Goal: Task Accomplishment & Management: Use online tool/utility

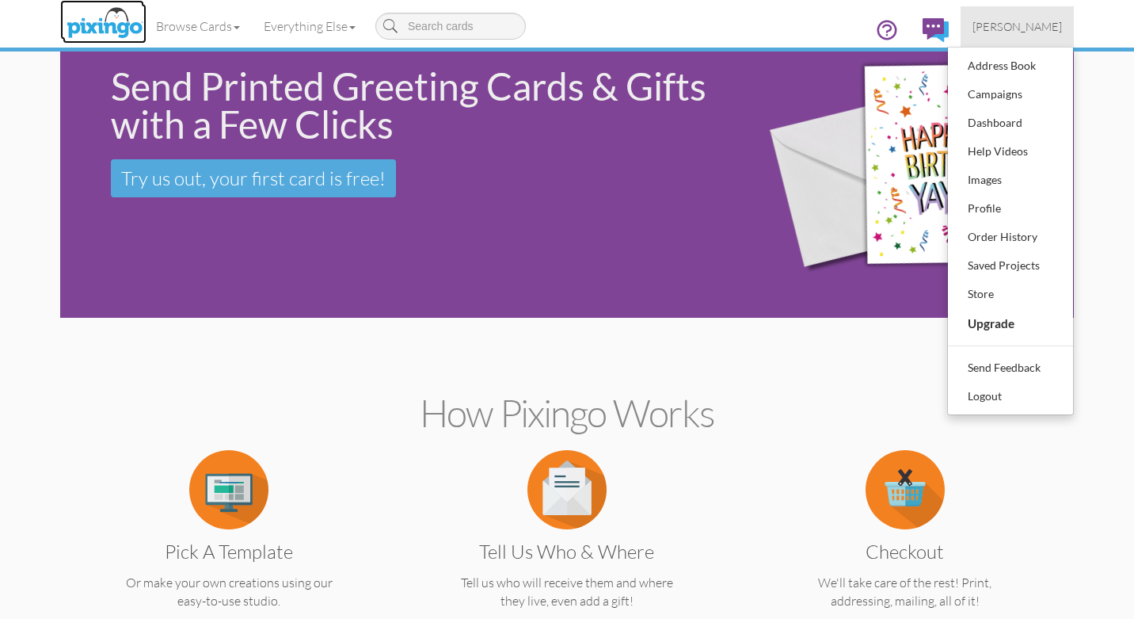
click at [113, 27] on img at bounding box center [105, 24] width 84 height 40
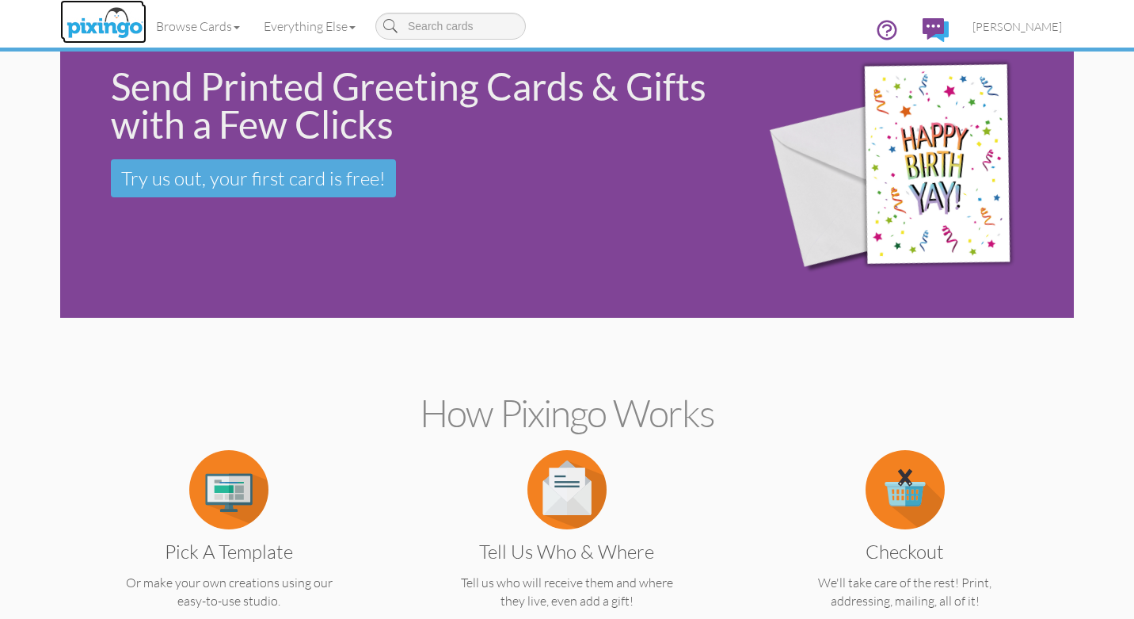
click at [113, 27] on img at bounding box center [105, 24] width 84 height 40
click at [1029, 25] on span "[PERSON_NAME]" at bounding box center [1017, 26] width 89 height 13
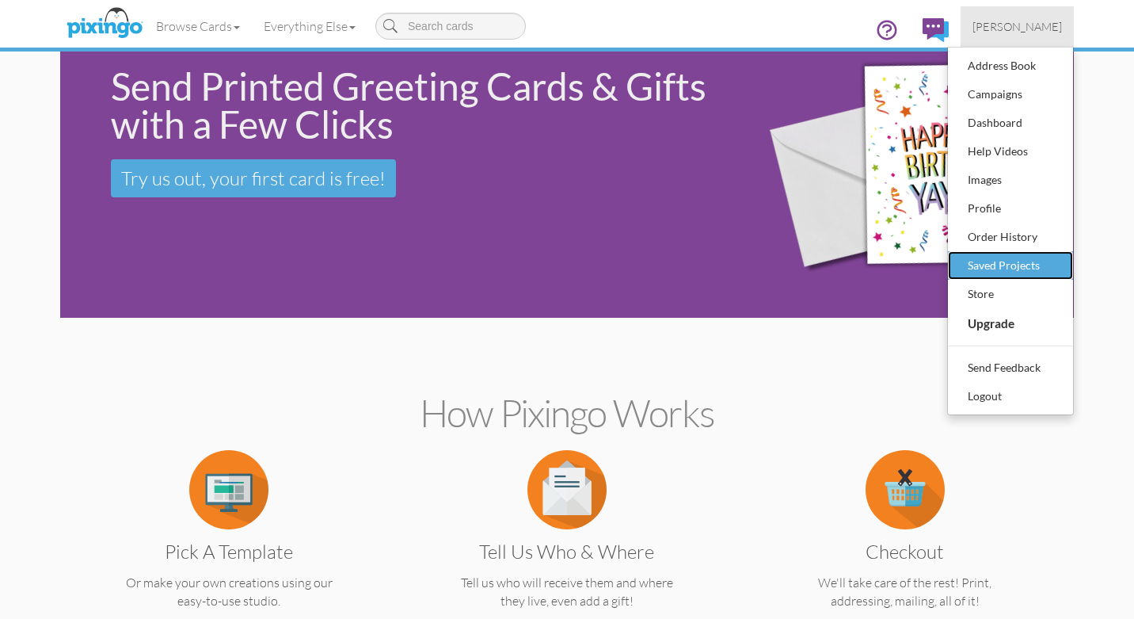
click at [1014, 266] on div "Saved Projects" at bounding box center [1010, 265] width 93 height 24
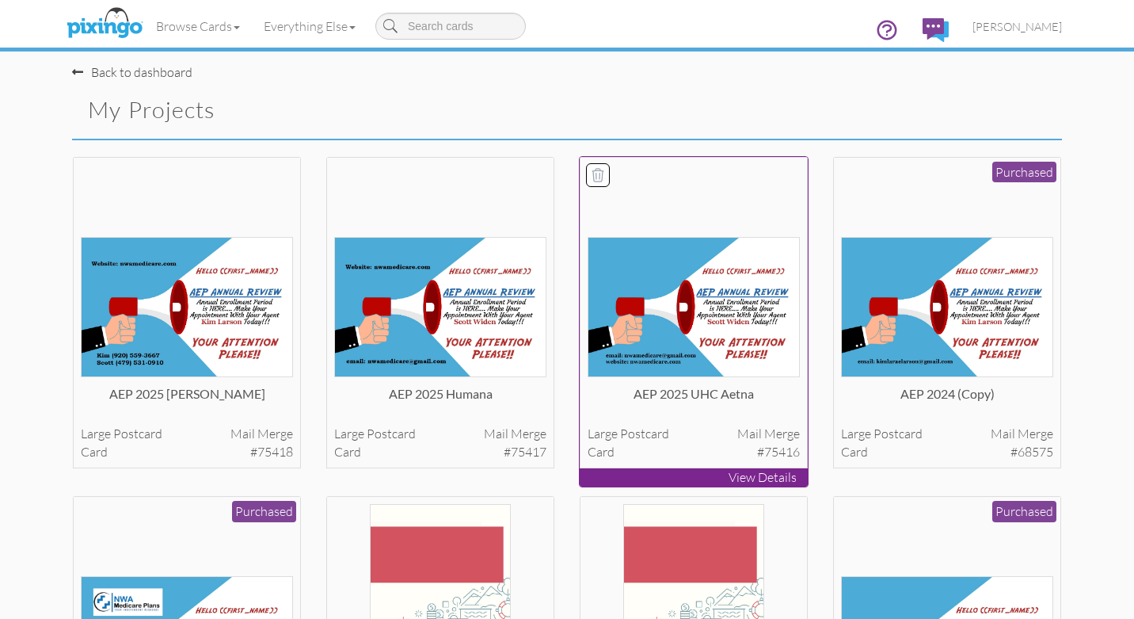
click at [691, 306] on img at bounding box center [694, 307] width 213 height 140
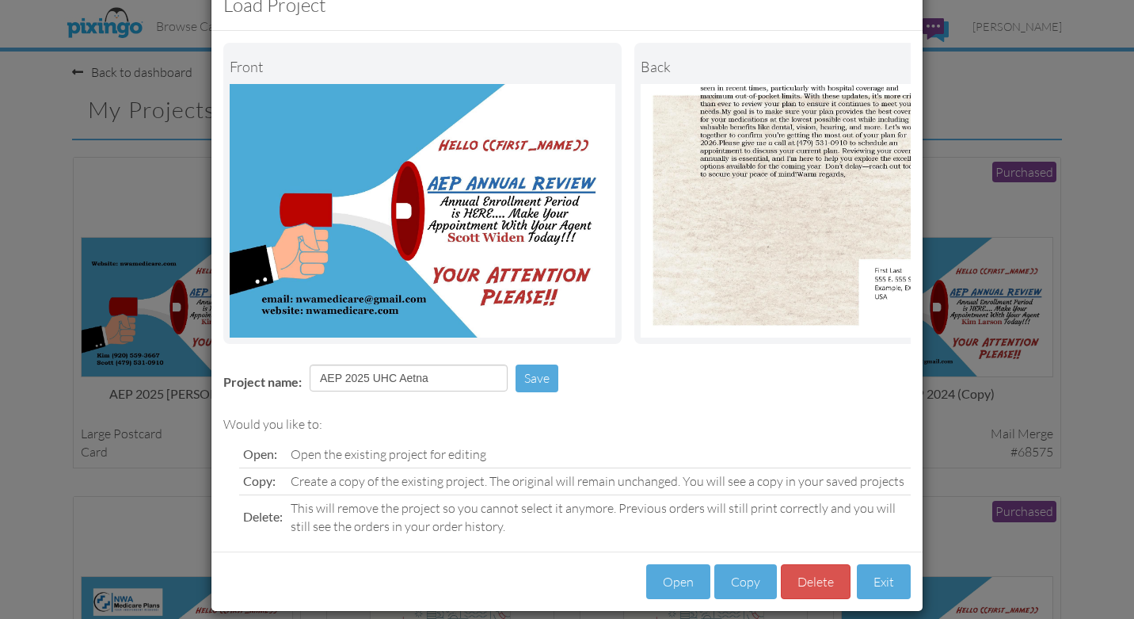
scroll to position [62, 0]
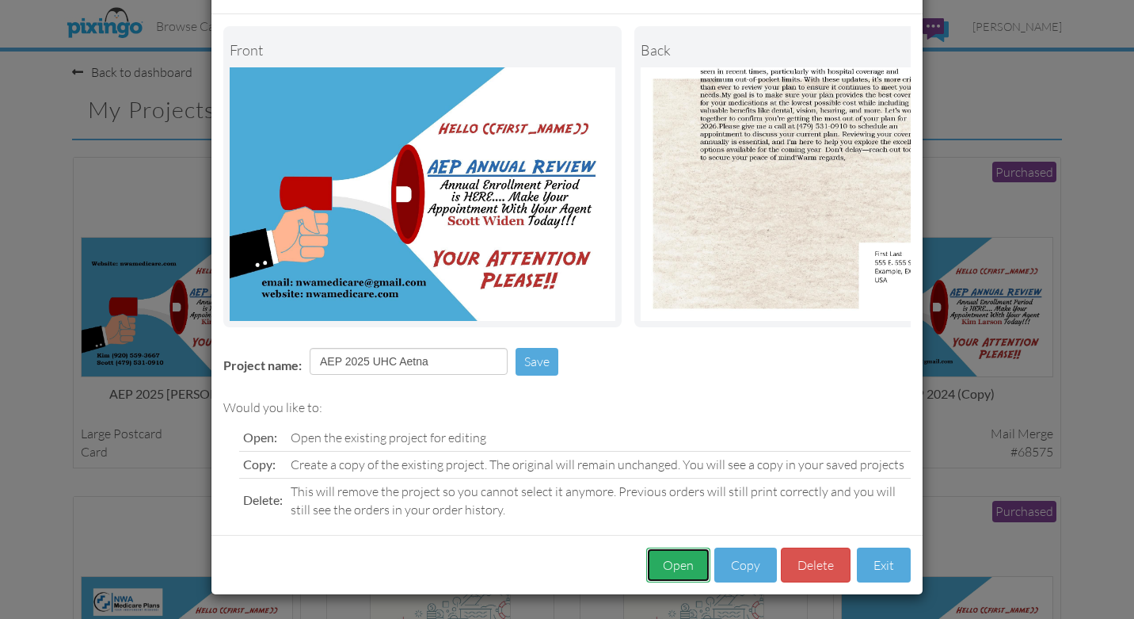
click at [677, 567] on button "Open" at bounding box center [678, 565] width 64 height 36
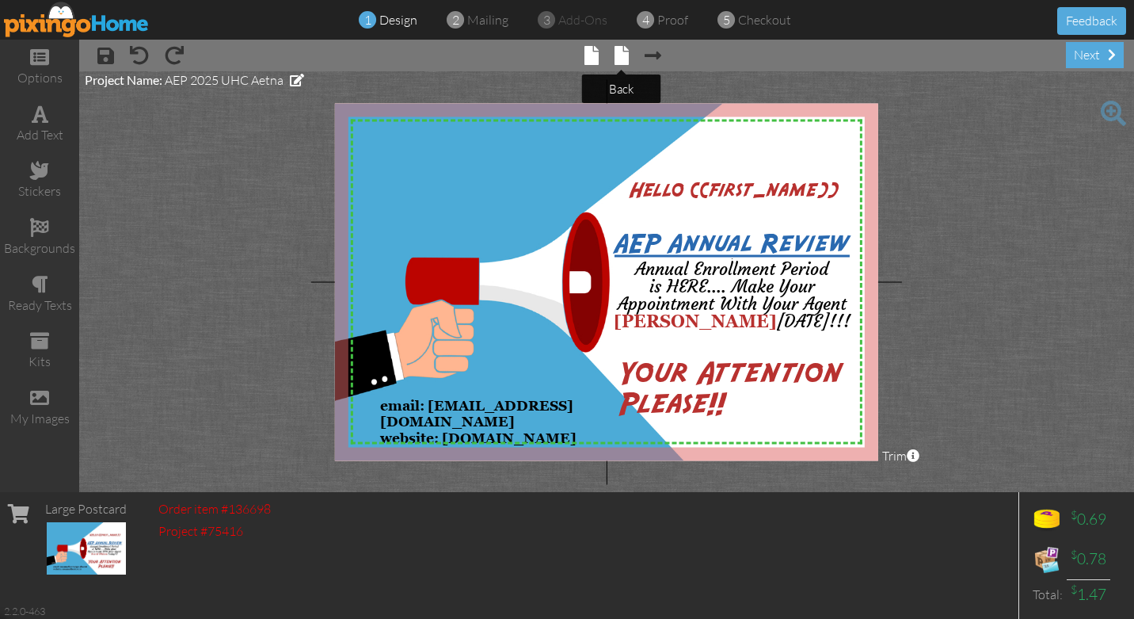
click at [618, 55] on span at bounding box center [622, 55] width 14 height 19
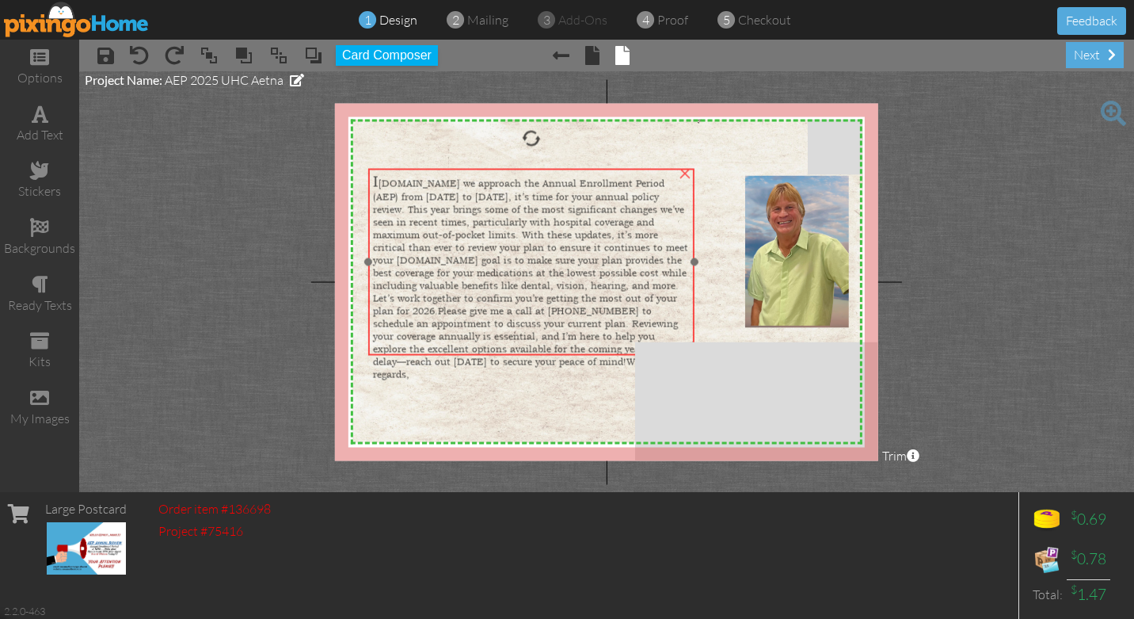
drag, startPoint x: 507, startPoint y: 181, endPoint x: 461, endPoint y: 295, distance: 122.9
click at [461, 295] on span "[DOMAIN_NAME] we approach the Annual Enrollment Period (AEP) from [DATE] to [DA…" at bounding box center [530, 279] width 315 height 204
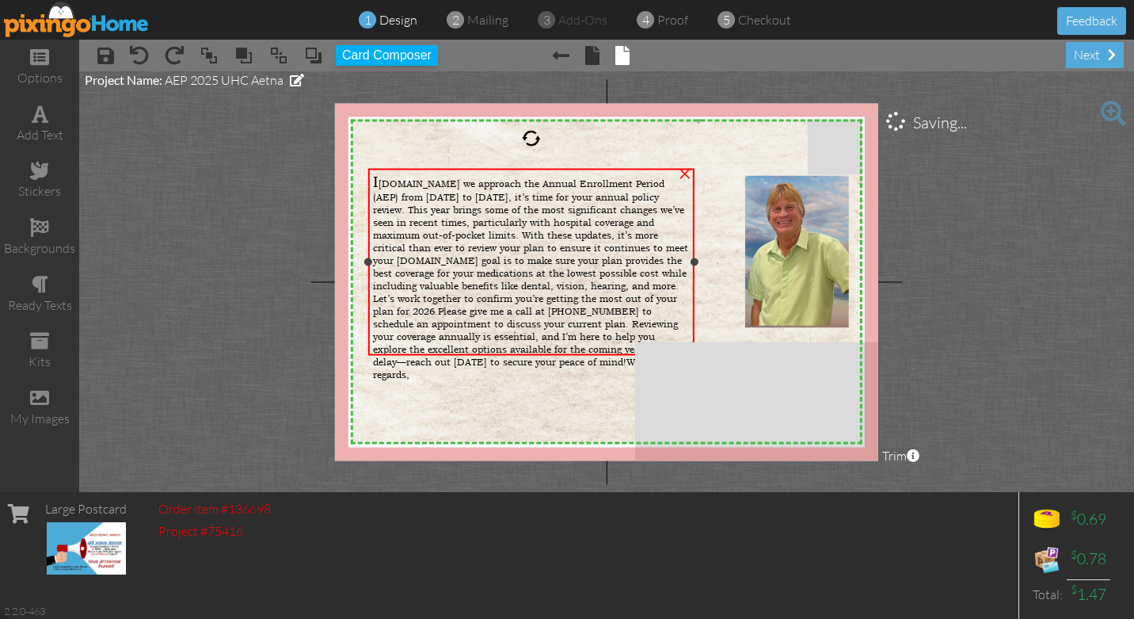
click at [385, 183] on span "[DOMAIN_NAME] we approach the Annual Enrollment Period (AEP) from [DATE] to [DA…" at bounding box center [530, 279] width 315 height 204
click at [379, 184] on span "I" at bounding box center [376, 182] width 6 height 18
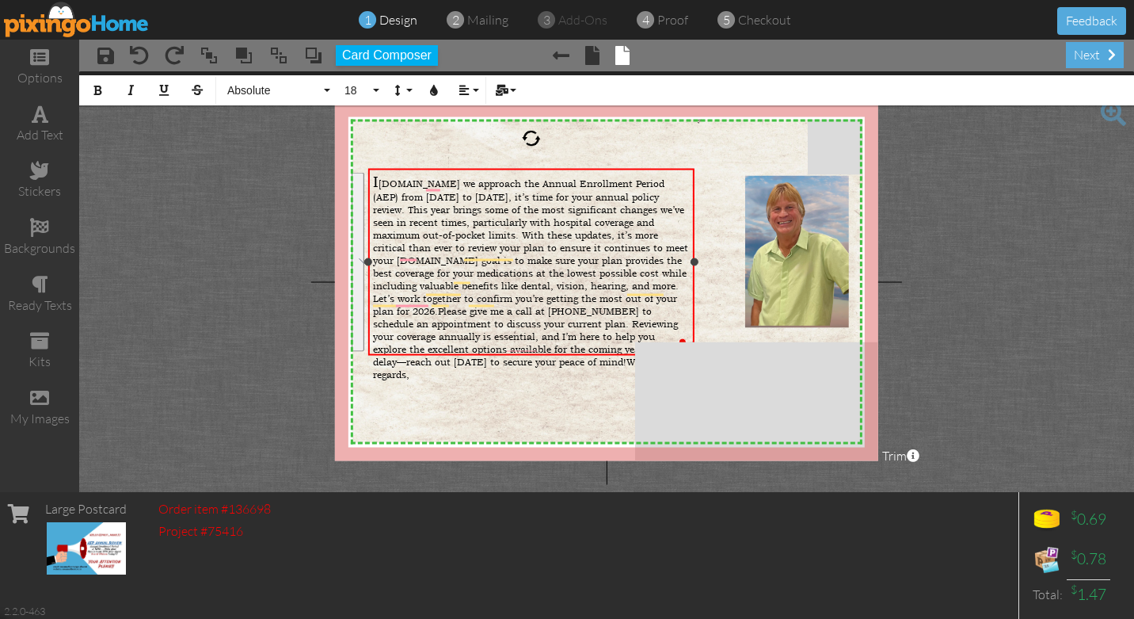
drag, startPoint x: 374, startPoint y: 181, endPoint x: 594, endPoint y: 346, distance: 275.0
click at [594, 346] on div "I [DOMAIN_NAME] we approach the Annual Enrollment Period (AEP) from [DATE] to […" at bounding box center [532, 277] width 318 height 208
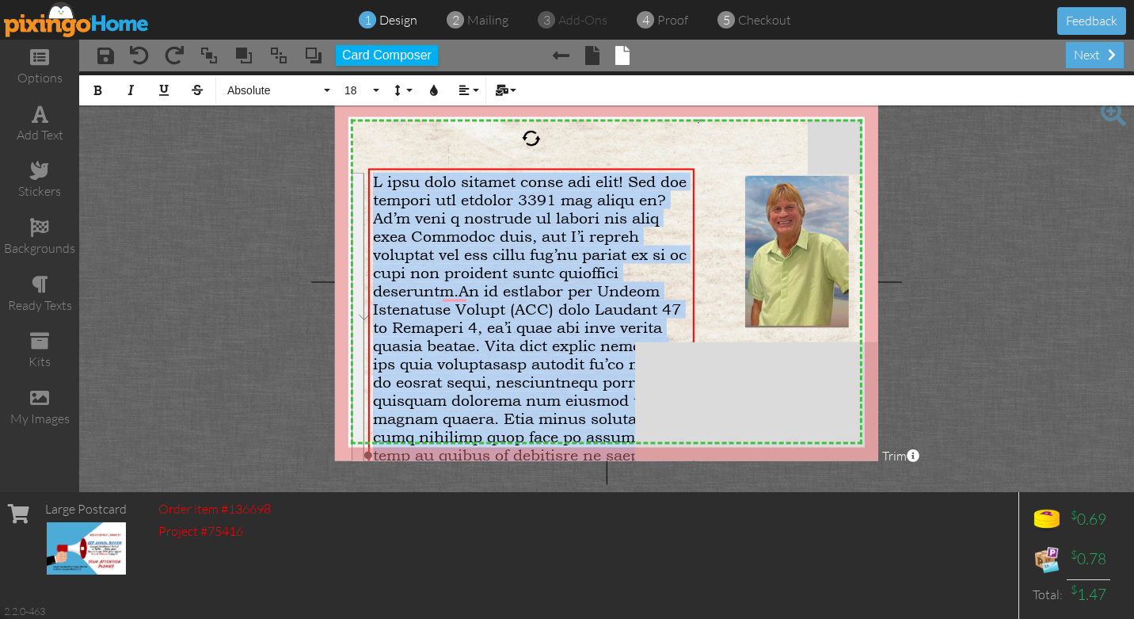
drag, startPoint x: 374, startPoint y: 180, endPoint x: 647, endPoint y: 449, distance: 383.6
click at [647, 449] on div "​" at bounding box center [532, 455] width 318 height 565
click at [377, 90] on button "18" at bounding box center [360, 90] width 46 height 30
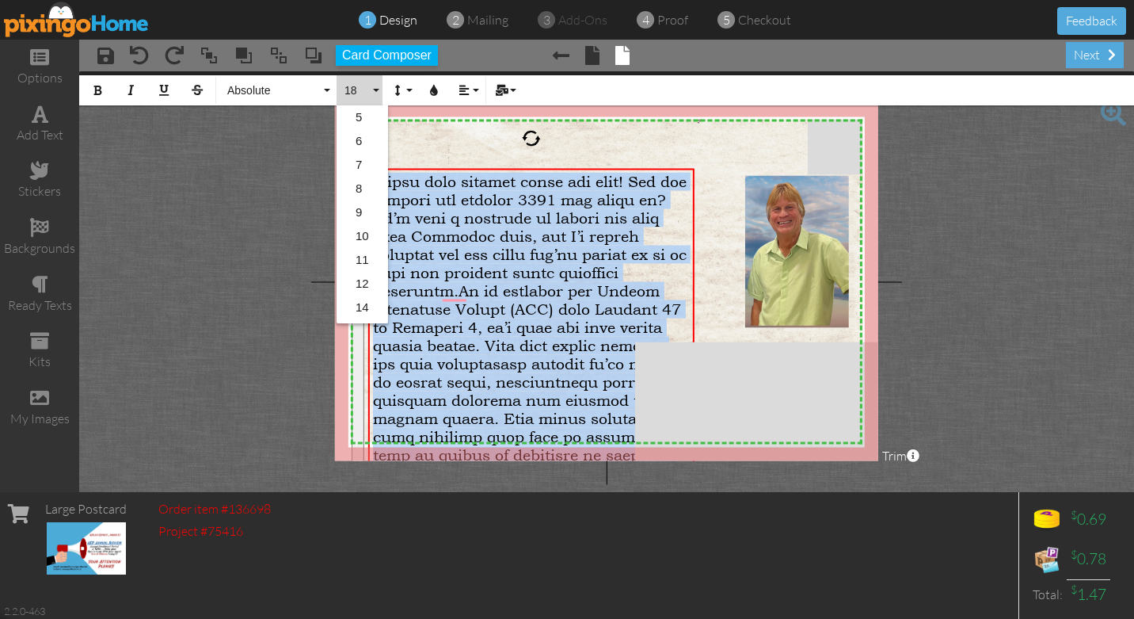
scroll to position [140, 0]
click at [360, 136] on link "12" at bounding box center [362, 143] width 51 height 24
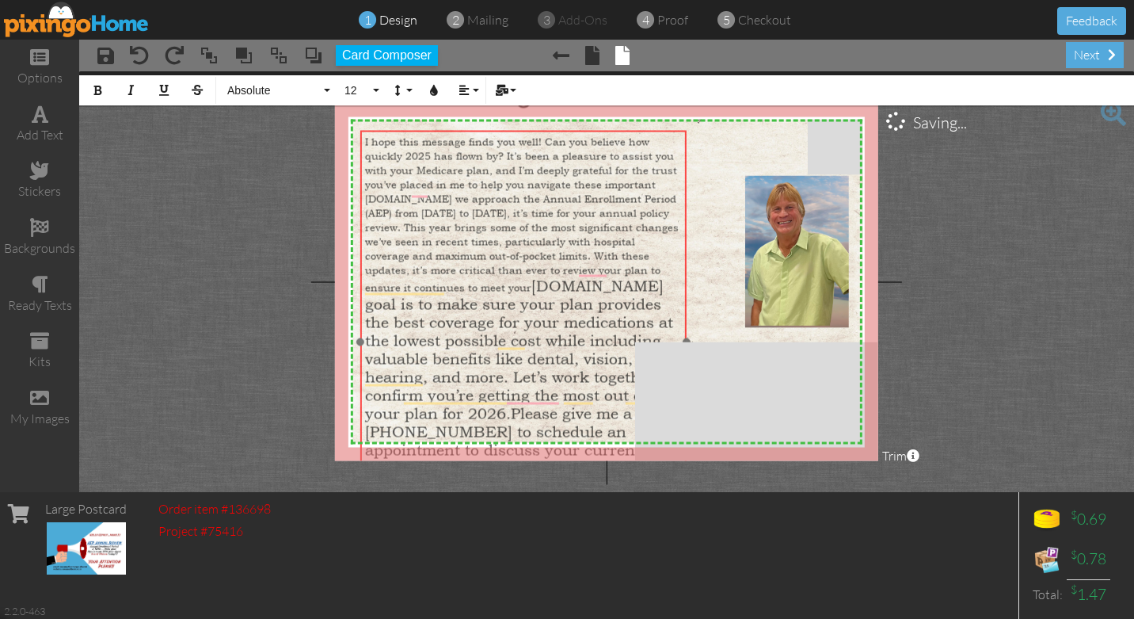
drag, startPoint x: 497, startPoint y: 166, endPoint x: 490, endPoint y: 129, distance: 37.8
click at [489, 129] on div at bounding box center [523, 341] width 334 height 431
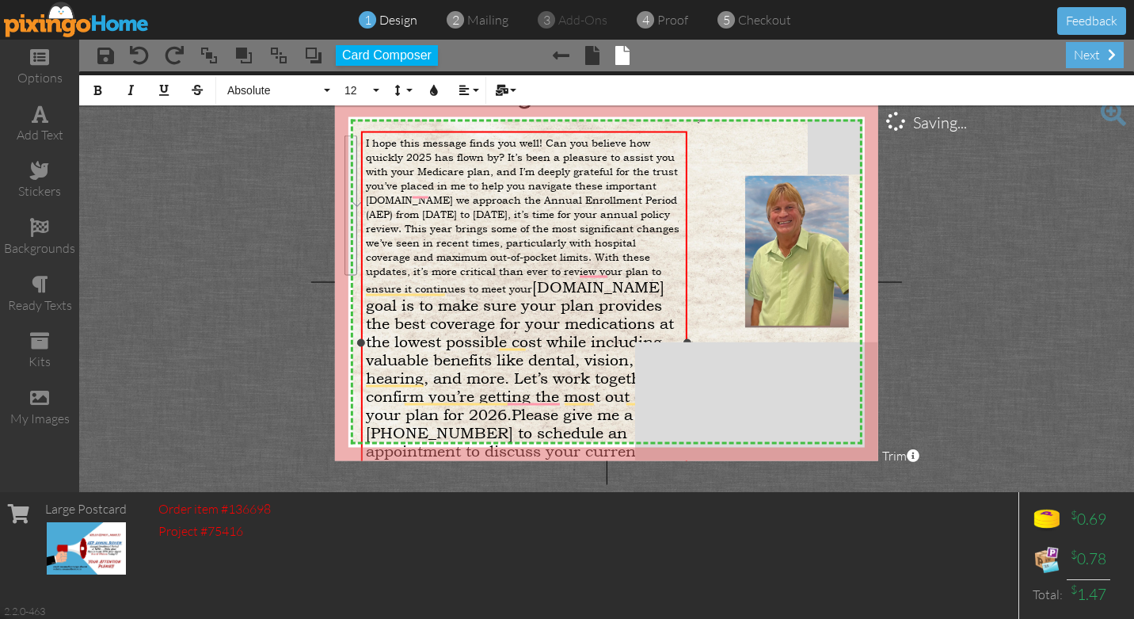
click at [534, 278] on span "[DOMAIN_NAME] goal is to make sure your plan provides the best coverage for you…" at bounding box center [524, 423] width 317 height 291
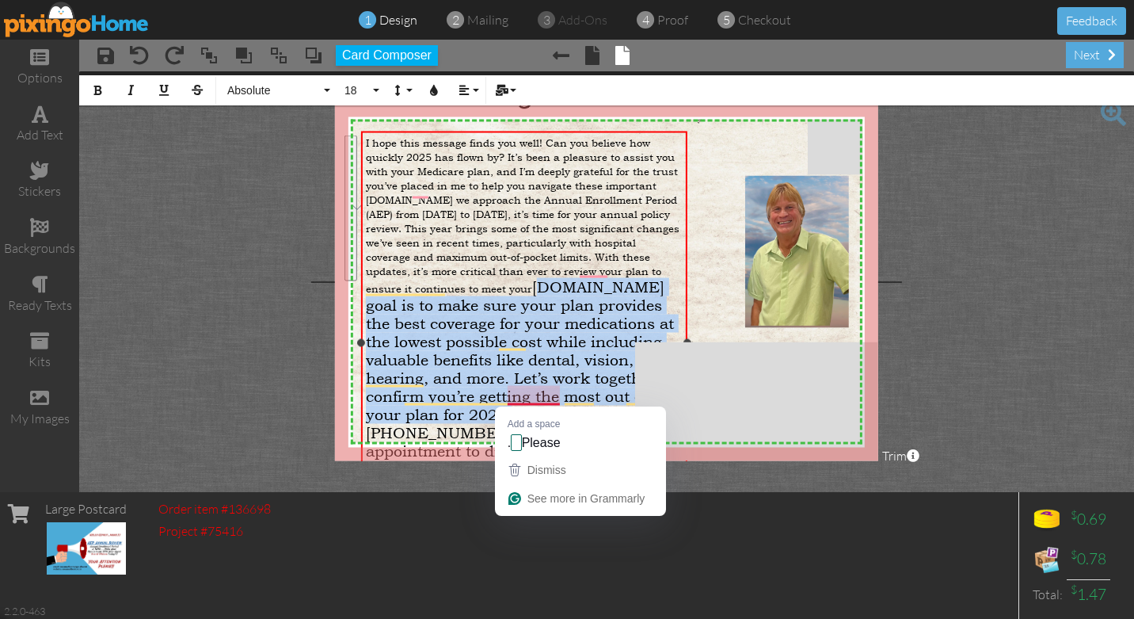
drag, startPoint x: 534, startPoint y: 270, endPoint x: 541, endPoint y: 393, distance: 123.0
click at [541, 393] on span "[DOMAIN_NAME] goal is to make sure your plan provides the best coverage for you…" at bounding box center [524, 423] width 317 height 291
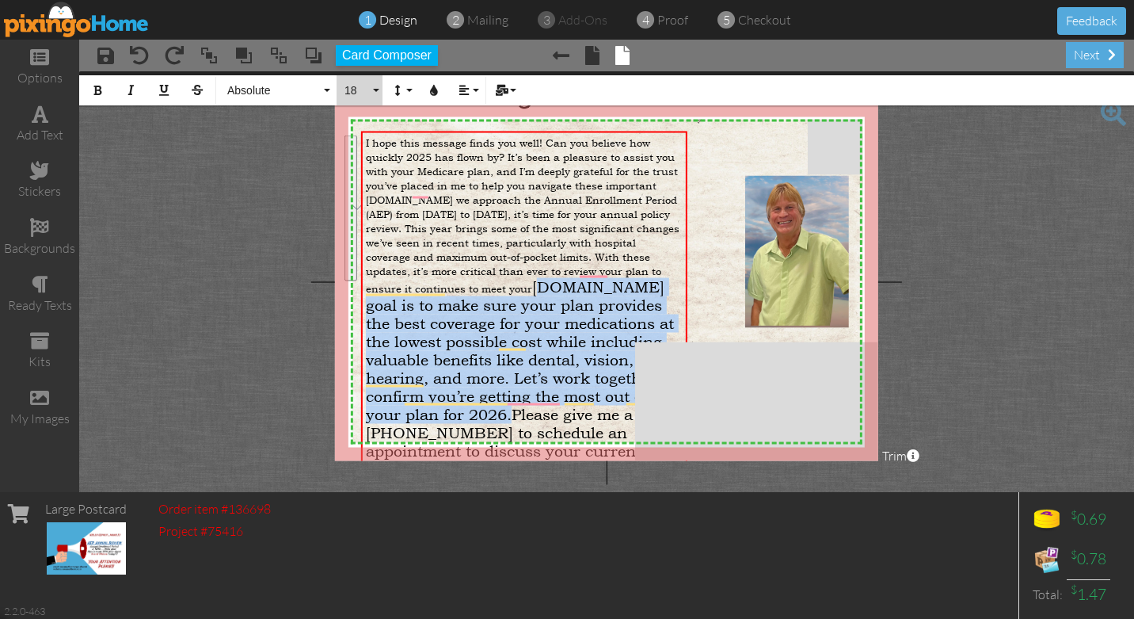
click at [376, 93] on button "18" at bounding box center [360, 90] width 46 height 30
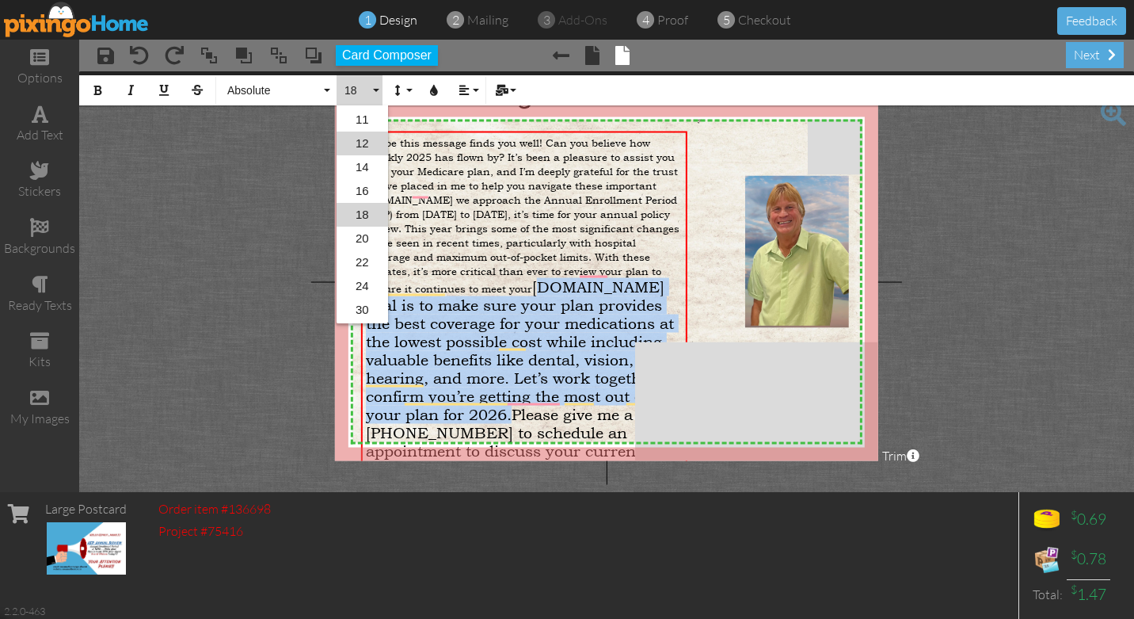
click at [371, 136] on link "12" at bounding box center [362, 143] width 51 height 24
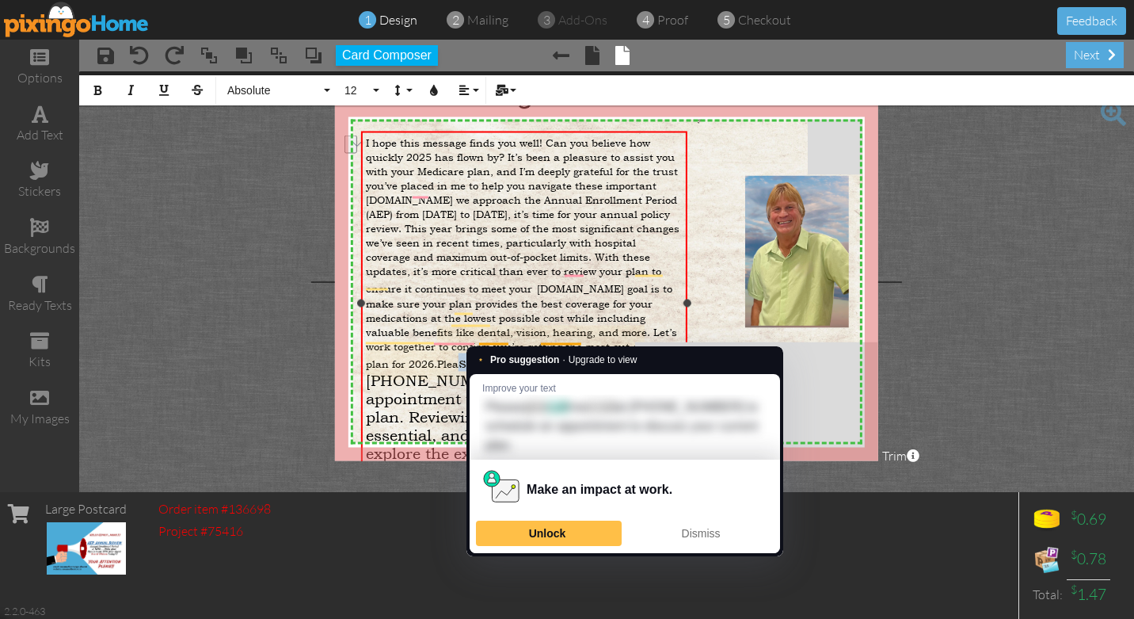
drag, startPoint x: 459, startPoint y: 337, endPoint x: 498, endPoint y: 329, distance: 39.5
click at [498, 353] on span "se give me a call at [PHONE_NUMBER] to schedule an appointment to discuss your …" at bounding box center [524, 435] width 316 height 164
click at [488, 272] on span "I hope this message finds you well! Can you believe how quickly 2025 has flown …" at bounding box center [523, 215] width 314 height 160
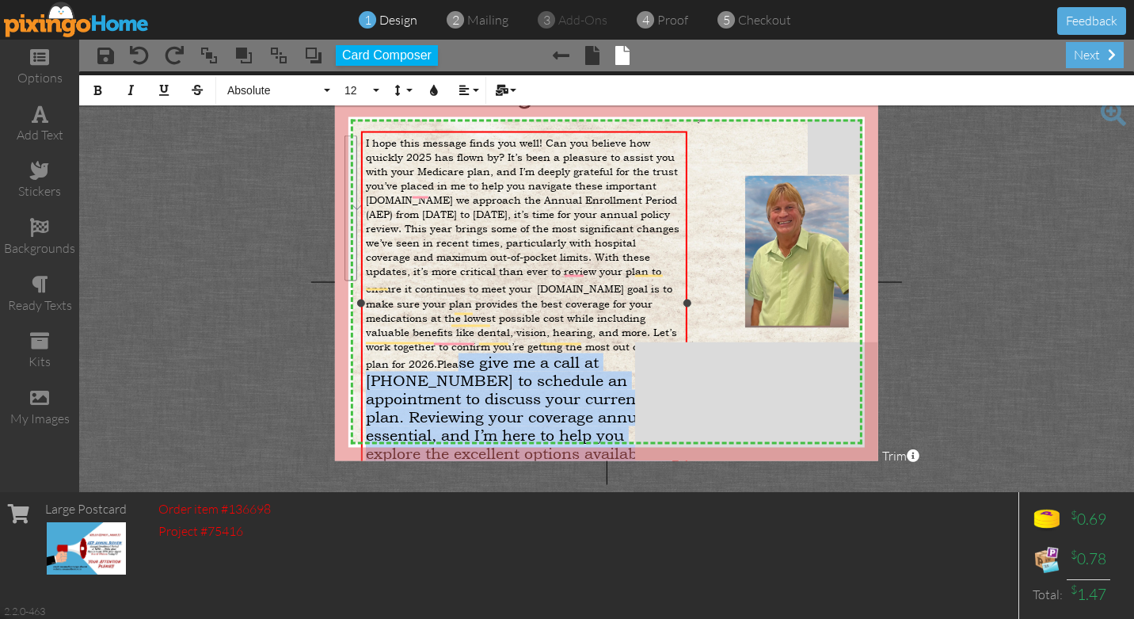
drag, startPoint x: 461, startPoint y: 335, endPoint x: 603, endPoint y: 459, distance: 188.6
click at [603, 459] on span "se give me a call at [PHONE_NUMBER] to schedule an appointment to discuss your …" at bounding box center [524, 435] width 316 height 164
click at [377, 91] on button "18" at bounding box center [360, 90] width 46 height 30
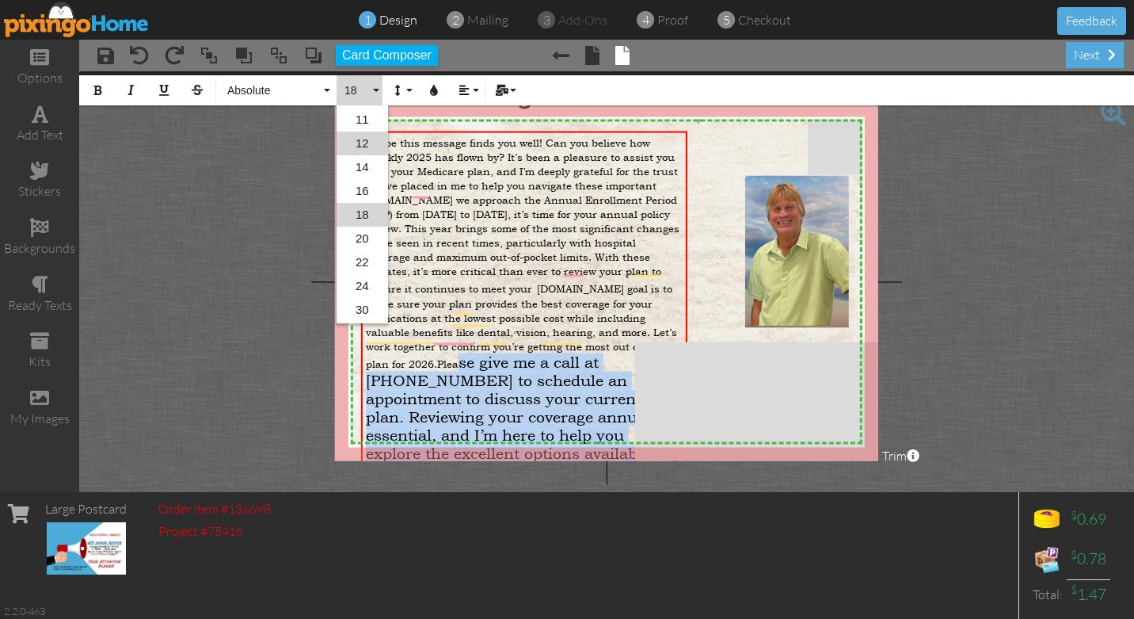
click at [367, 141] on link "12" at bounding box center [362, 143] width 51 height 24
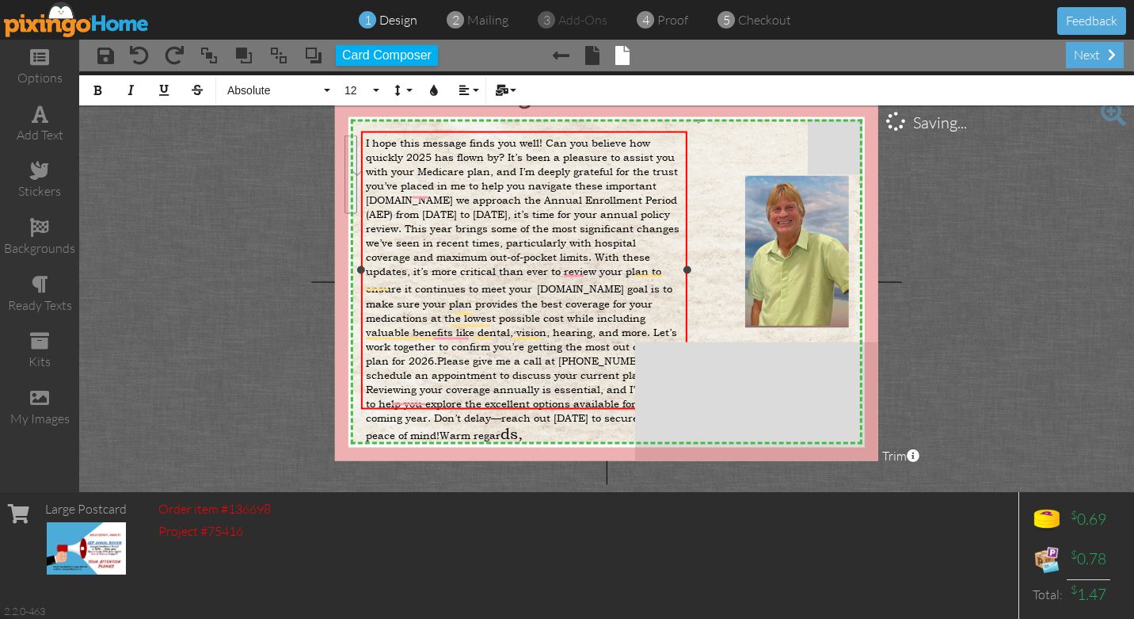
click at [484, 399] on div "I hope this message finds you well! Can you believe how quickly 2025 has flown …" at bounding box center [525, 288] width 318 height 307
drag, startPoint x: 484, startPoint y: 399, endPoint x: 449, endPoint y: 401, distance: 34.9
click at [449, 401] on div "I hope this message finds you well! Can you believe how quickly 2025 has flown …" at bounding box center [525, 288] width 318 height 307
click at [377, 89] on button "12" at bounding box center [360, 90] width 46 height 30
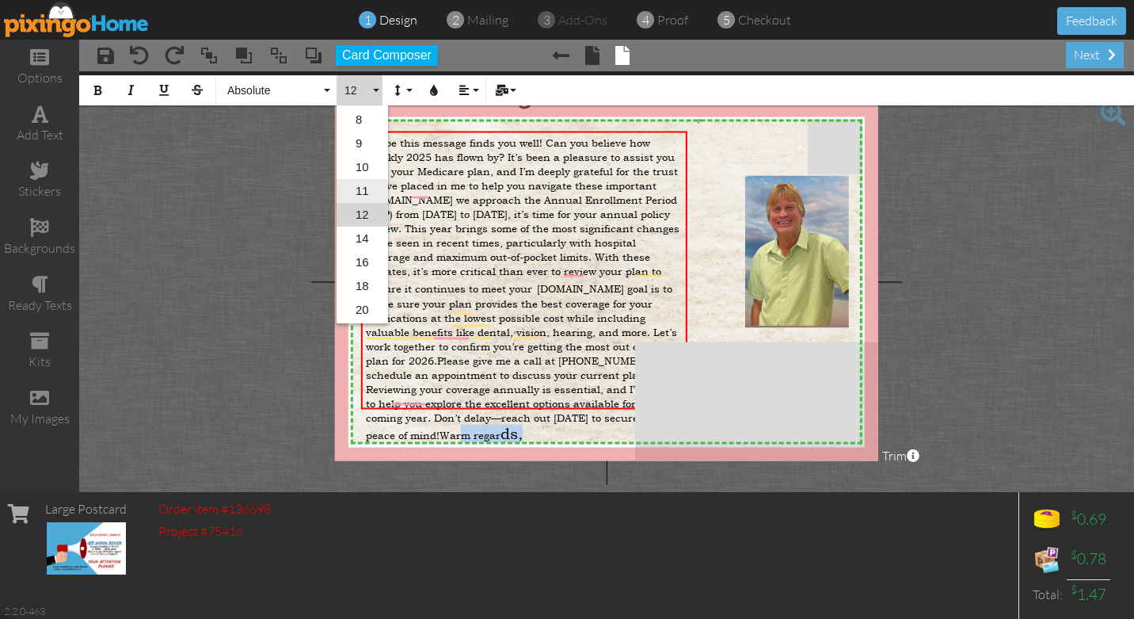
click at [360, 188] on link "11" at bounding box center [362, 191] width 51 height 24
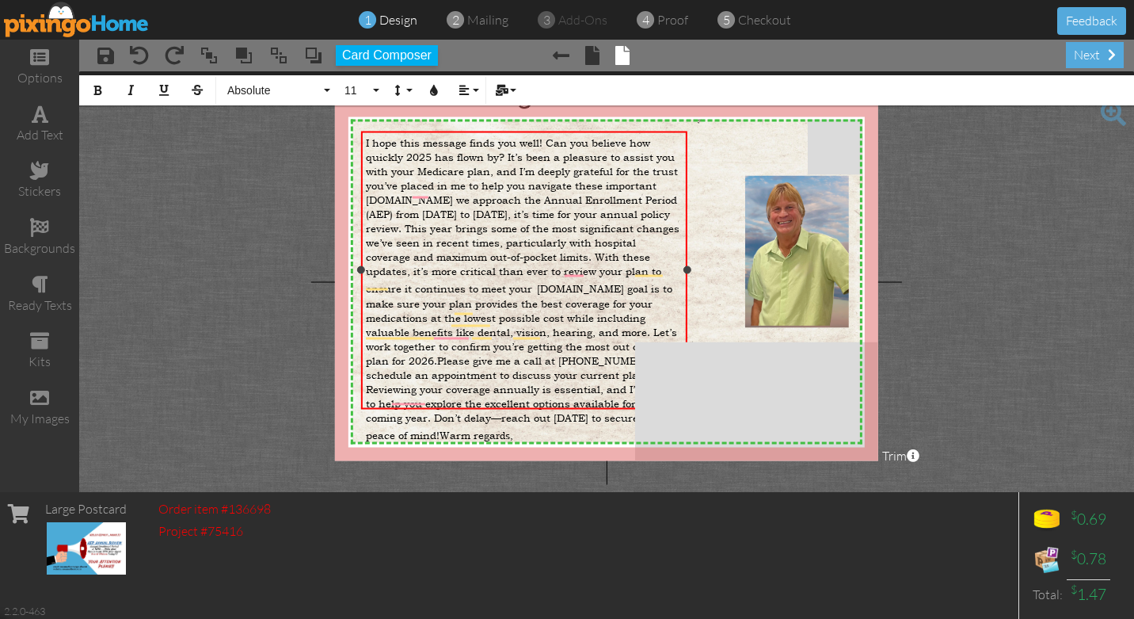
click at [366, 142] on span "I hope this message finds you well! Can you believe how quickly 2025 has flown …" at bounding box center [523, 215] width 314 height 160
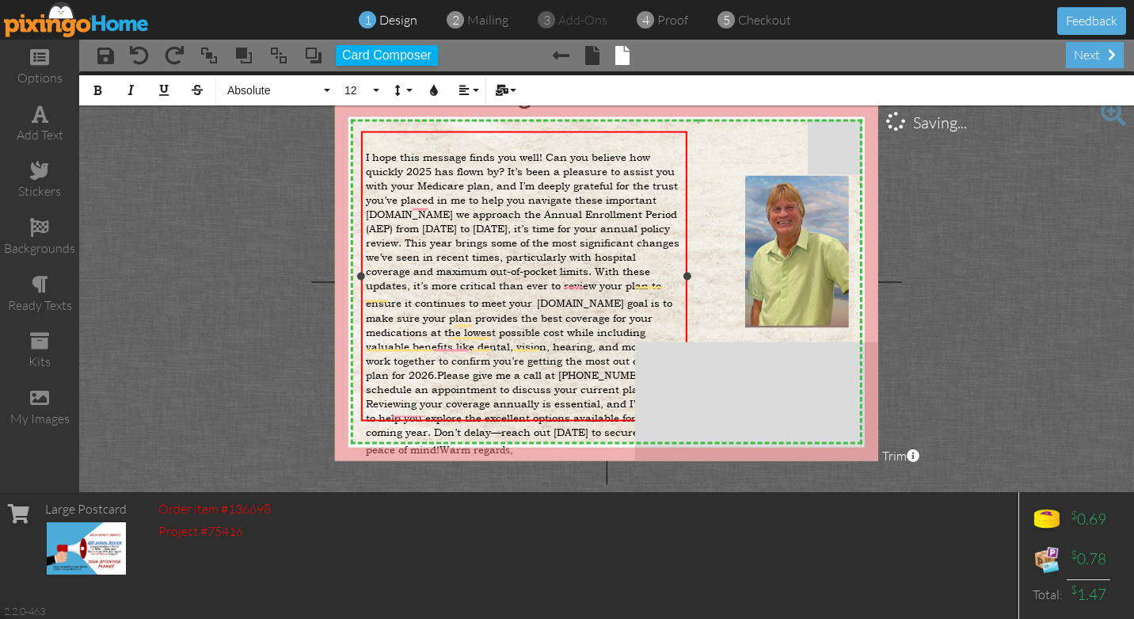
click at [369, 141] on div "​" at bounding box center [525, 142] width 318 height 14
click at [515, 93] on button "Mail Merge" at bounding box center [504, 90] width 30 height 30
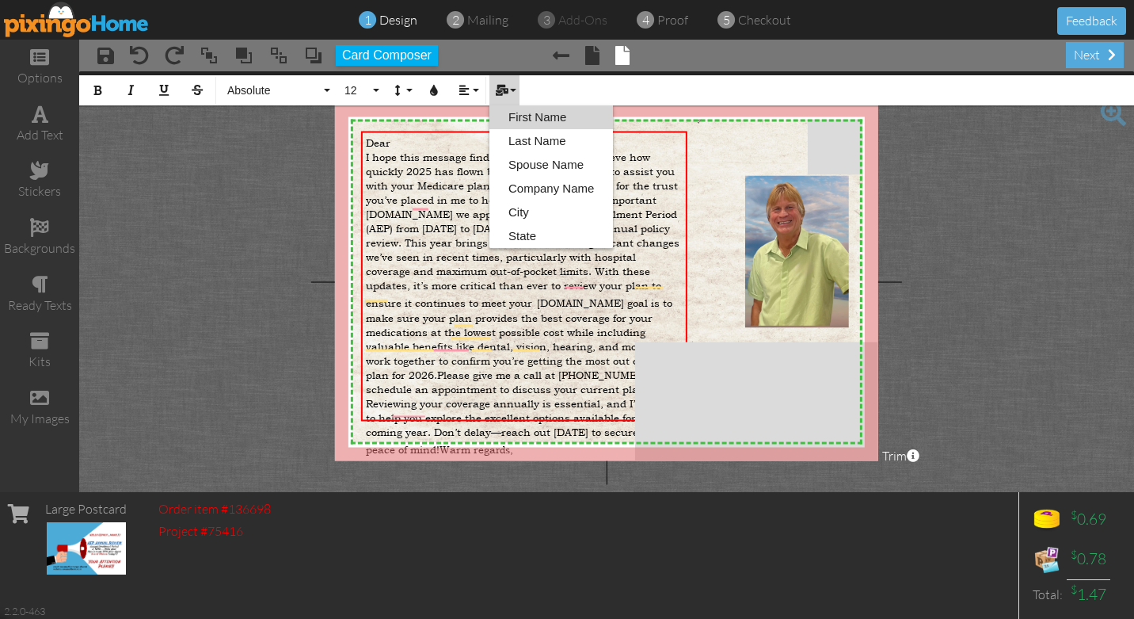
click at [528, 114] on link "First Name" at bounding box center [551, 117] width 124 height 24
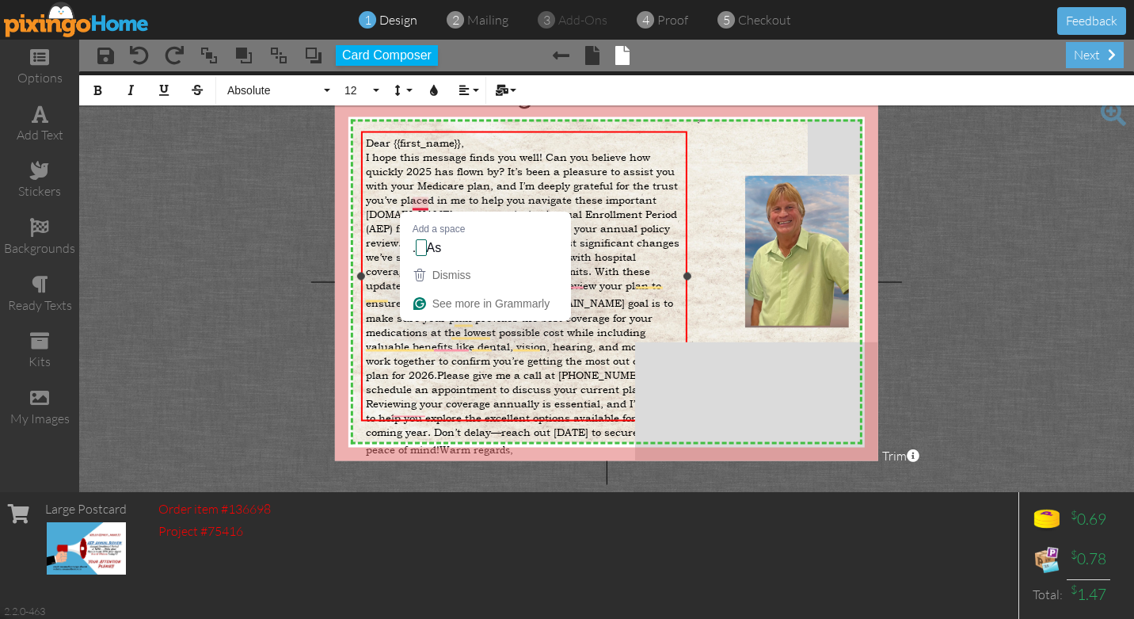
click at [415, 205] on span "I hope this message finds you well! Can you believe how quickly 2025 has flown …" at bounding box center [523, 230] width 314 height 160
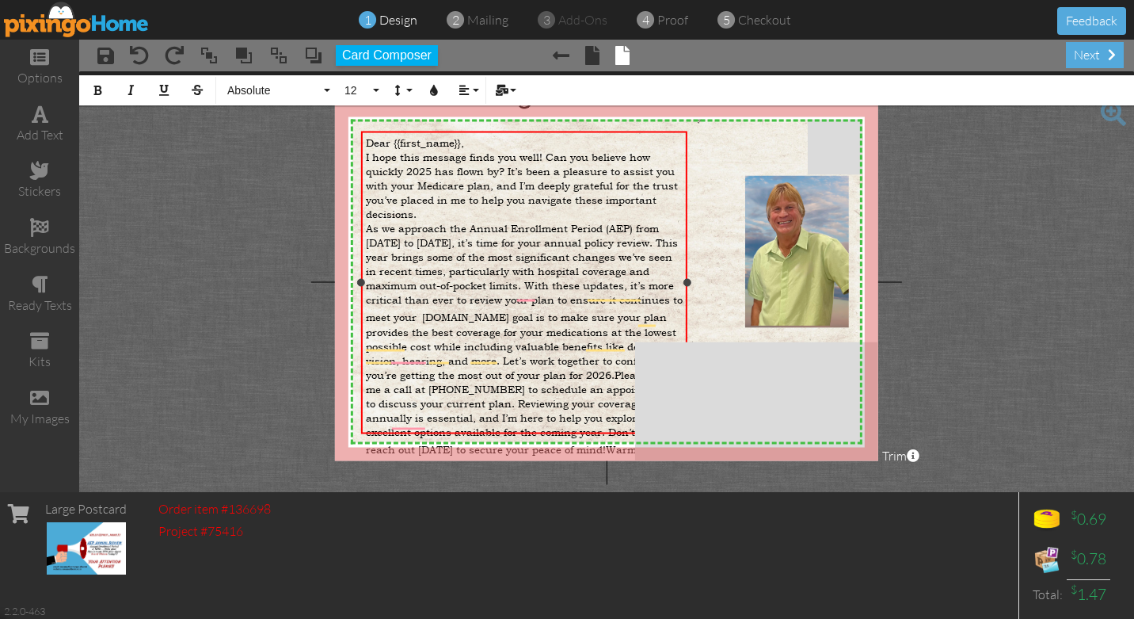
click at [367, 294] on span "As we approach the Annual Enrollment Period (AEP) from [DATE] to [DATE], it’s t…" at bounding box center [524, 272] width 317 height 103
click at [634, 277] on div "As we approach the Annual Enrollment Period (AEP) from [DATE] to [DATE], it’s t…" at bounding box center [525, 339] width 318 height 236
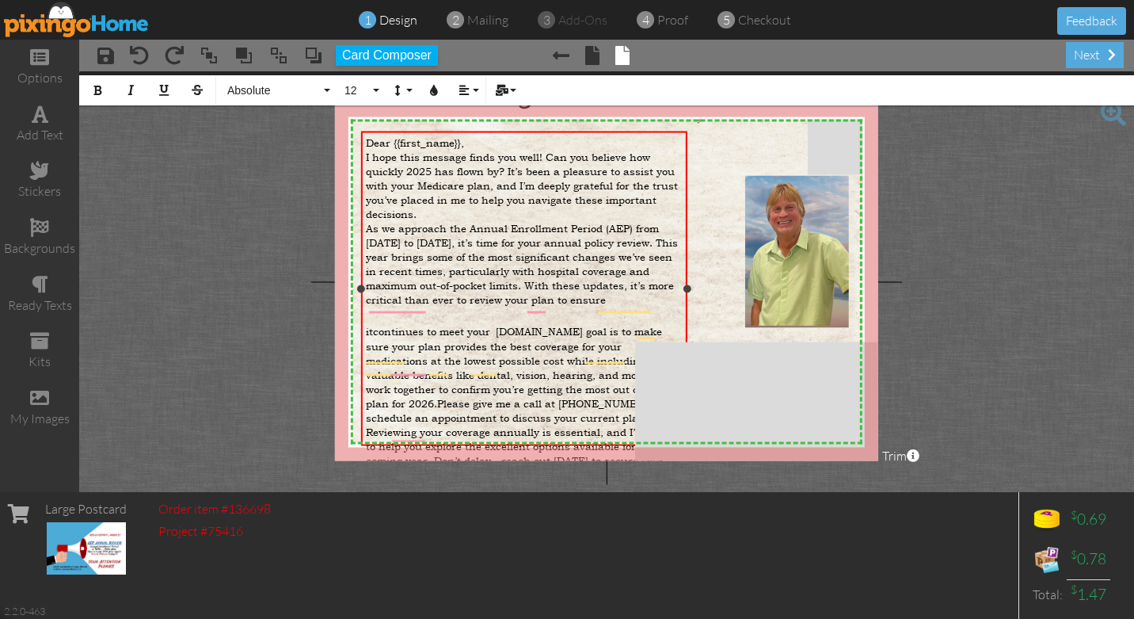
click at [367, 324] on span "itcontinues to meet your" at bounding box center [428, 331] width 124 height 14
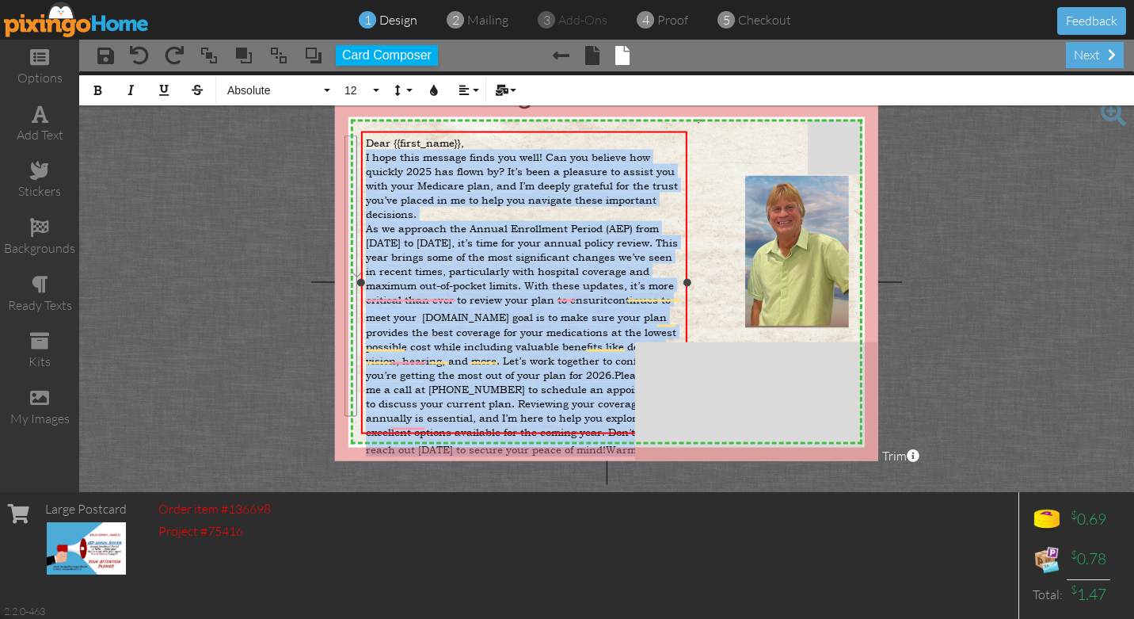
drag, startPoint x: 366, startPoint y: 154, endPoint x: 550, endPoint y: 422, distance: 324.7
click at [550, 422] on div "Dear {{first_name}}, I hope this message finds you well! Can you believe how qu…" at bounding box center [525, 296] width 318 height 322
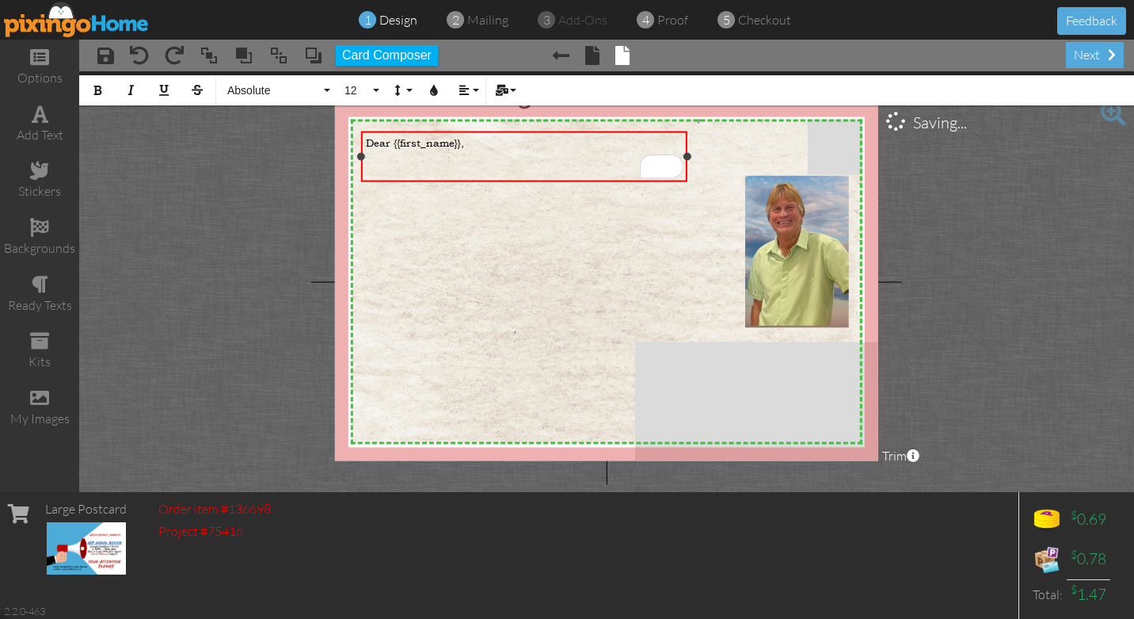
click at [371, 173] on div "​" at bounding box center [525, 173] width 318 height 18
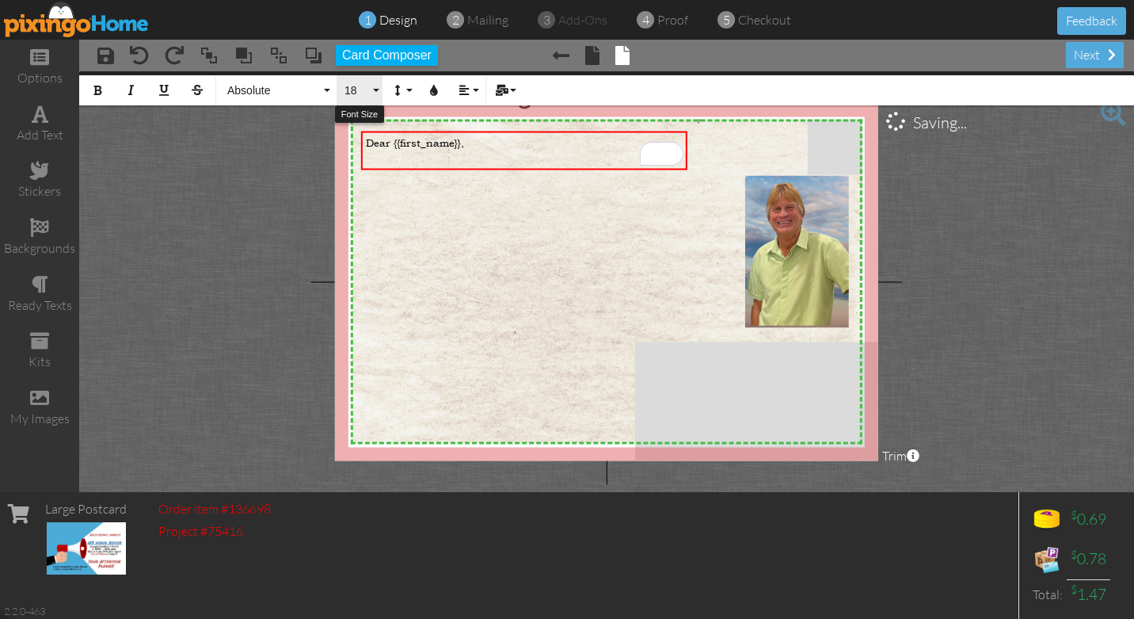
click at [376, 85] on button "18" at bounding box center [360, 90] width 46 height 30
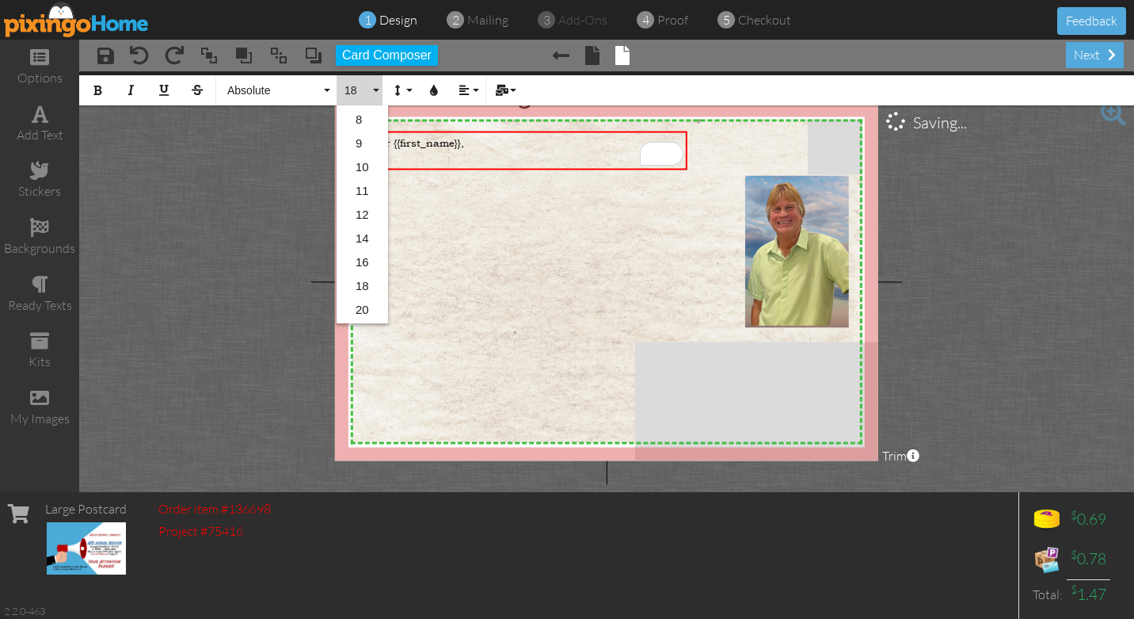
scroll to position [0, 0]
click at [363, 261] on link "11" at bounding box center [362, 260] width 51 height 24
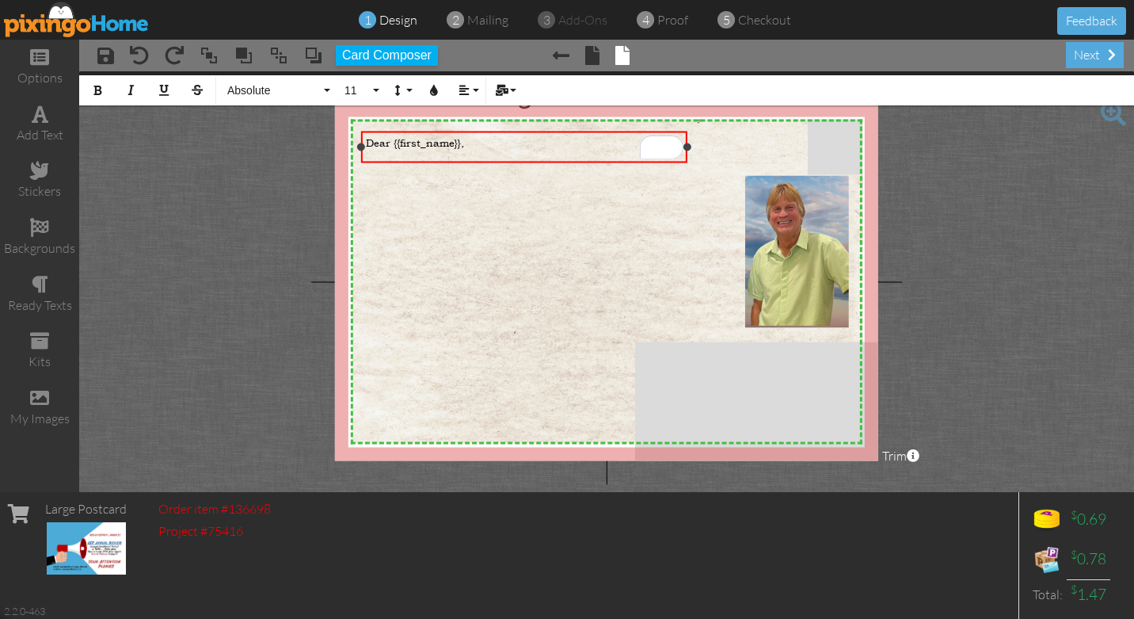
click at [371, 155] on div "To enrich screen reader interactions, please activate Accessibility in Grammarl…" at bounding box center [525, 156] width 318 height 13
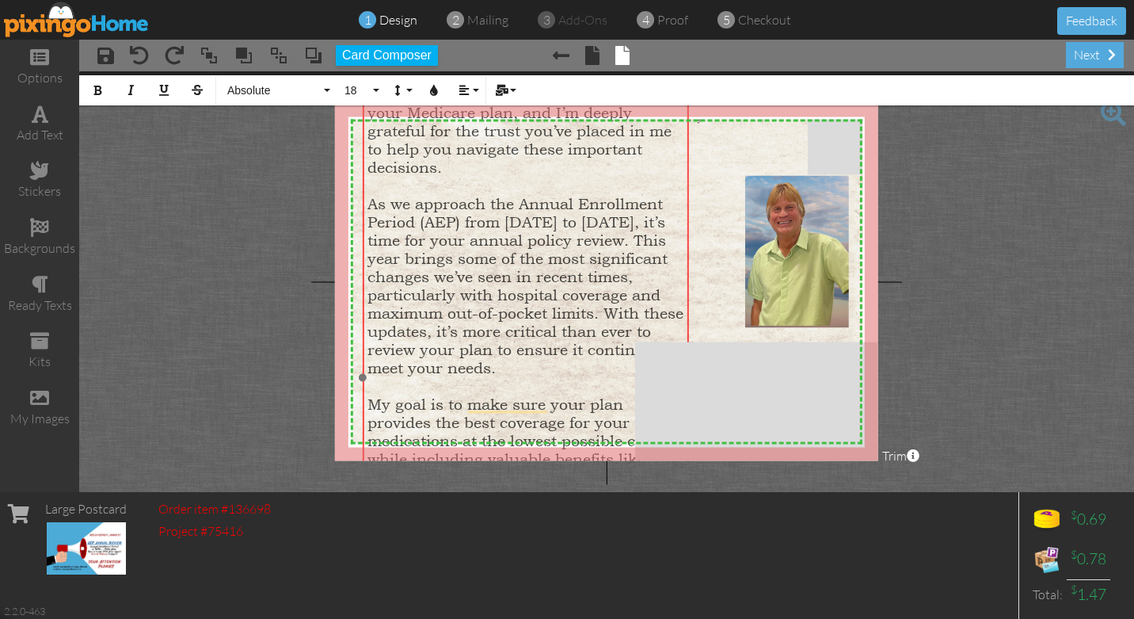
drag, startPoint x: 687, startPoint y: 250, endPoint x: 689, endPoint y: 150, distance: 99.8
click at [689, 150] on div "Dear {{first_name}}, I hope this message finds you well! Can you believe how qu…" at bounding box center [526, 377] width 326 height 695
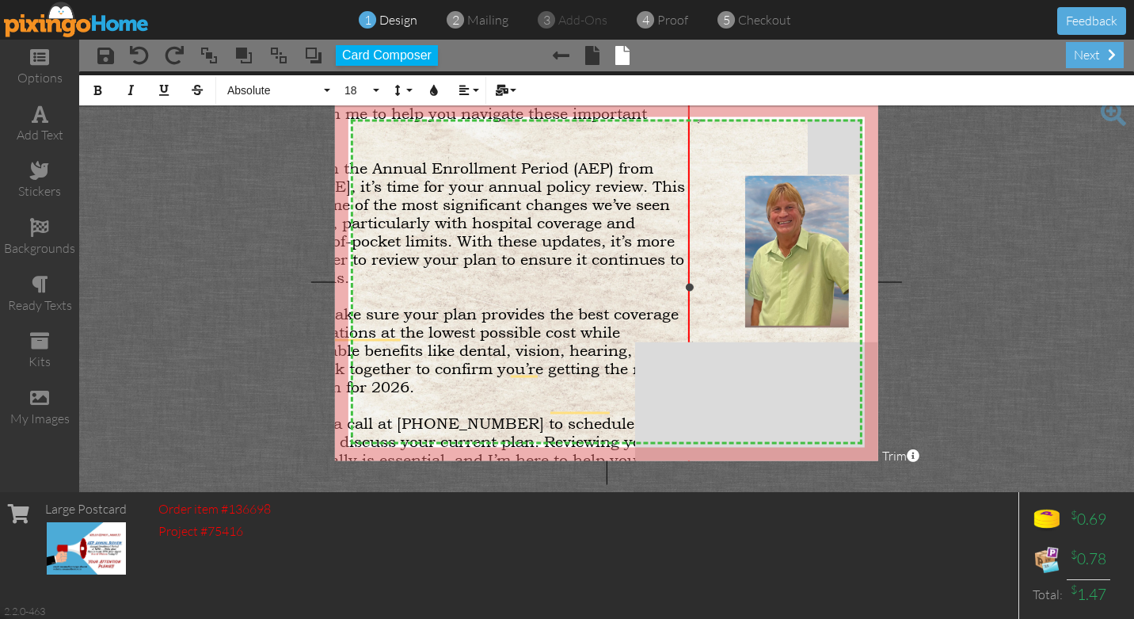
drag, startPoint x: 366, startPoint y: 376, endPoint x: 218, endPoint y: 345, distance: 151.4
click at [218, 345] on project-studio-wrapper "X X X X X X X X X X X X X X X X X X X X X X X X X X X X X X X X X X X X X X X X…" at bounding box center [606, 281] width 1055 height 421
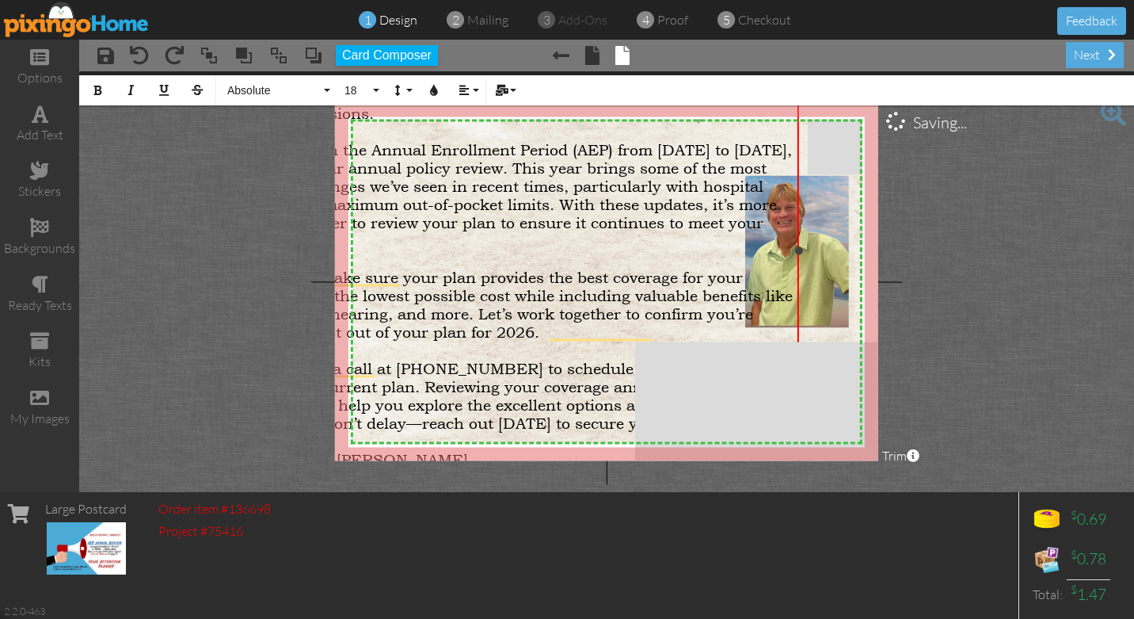
drag, startPoint x: 691, startPoint y: 287, endPoint x: 799, endPoint y: 271, distance: 109.0
click at [799, 271] on div "Dear {{first_name}}, I hope this message finds you well! Can you believe how qu…" at bounding box center [507, 251] width 584 height 440
click at [517, 251] on div "To enrich screen reader interactions, please activate Accessibility in Grammarl…" at bounding box center [506, 259] width 573 height 18
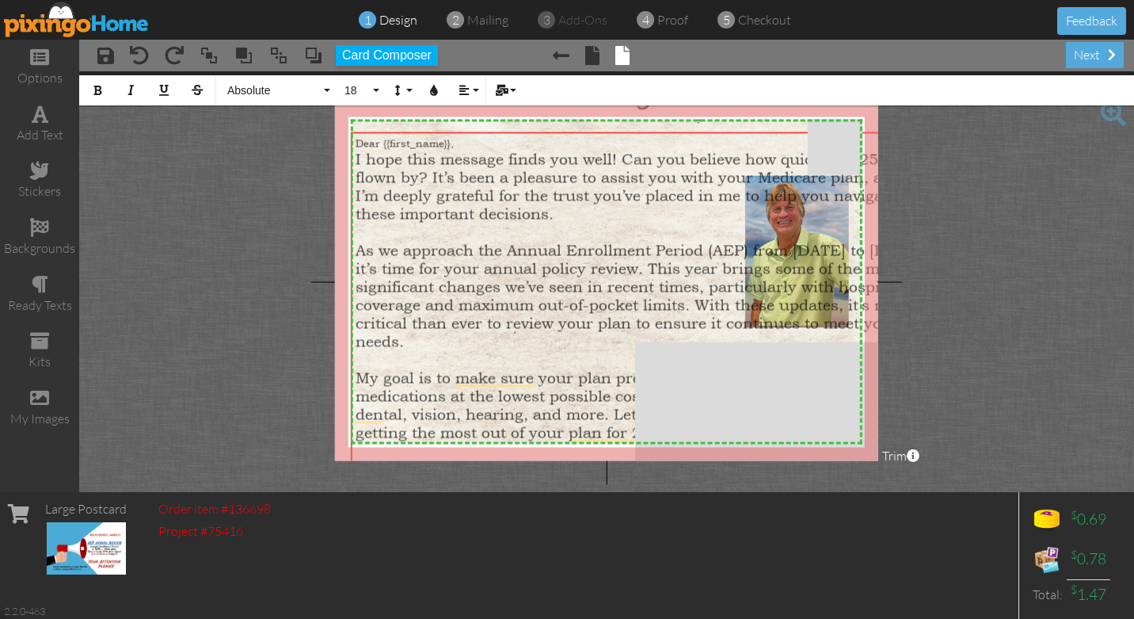
drag, startPoint x: 798, startPoint y: 154, endPoint x: 932, endPoint y: 254, distance: 168.1
click at [932, 254] on project-studio-wrapper "X X X X X X X X X X X X X X X X X X X X X X X X X X X X X X X X X X X X X X X X…" at bounding box center [606, 281] width 1055 height 421
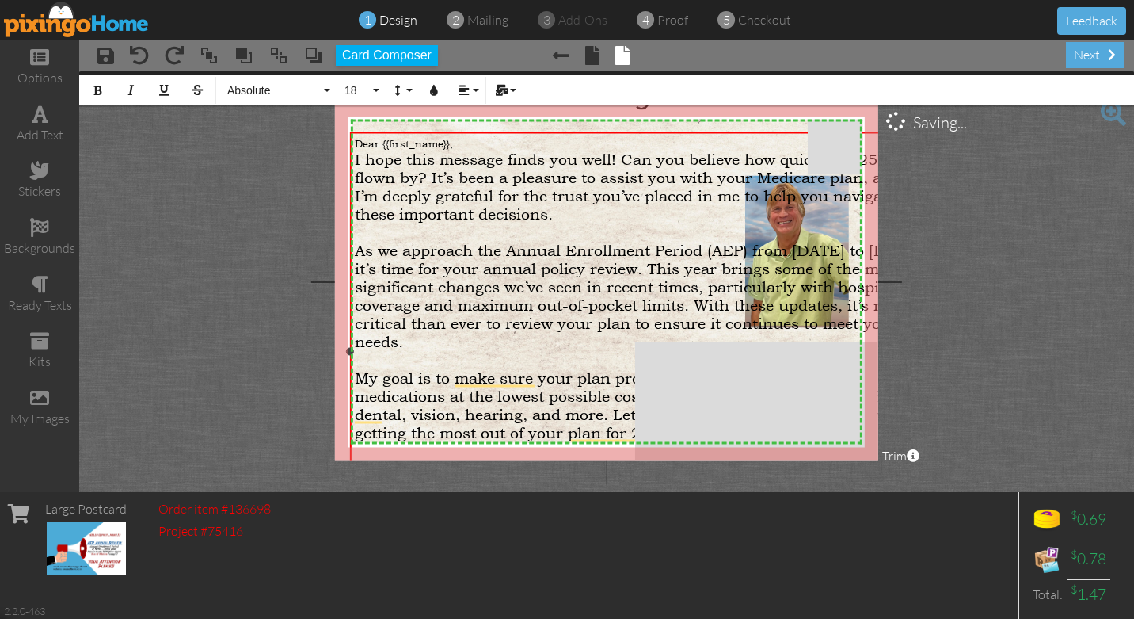
click at [358, 158] on span "I hope this message finds you well! Can you believe how quickly 2025 has flown …" at bounding box center [632, 186] width 554 height 73
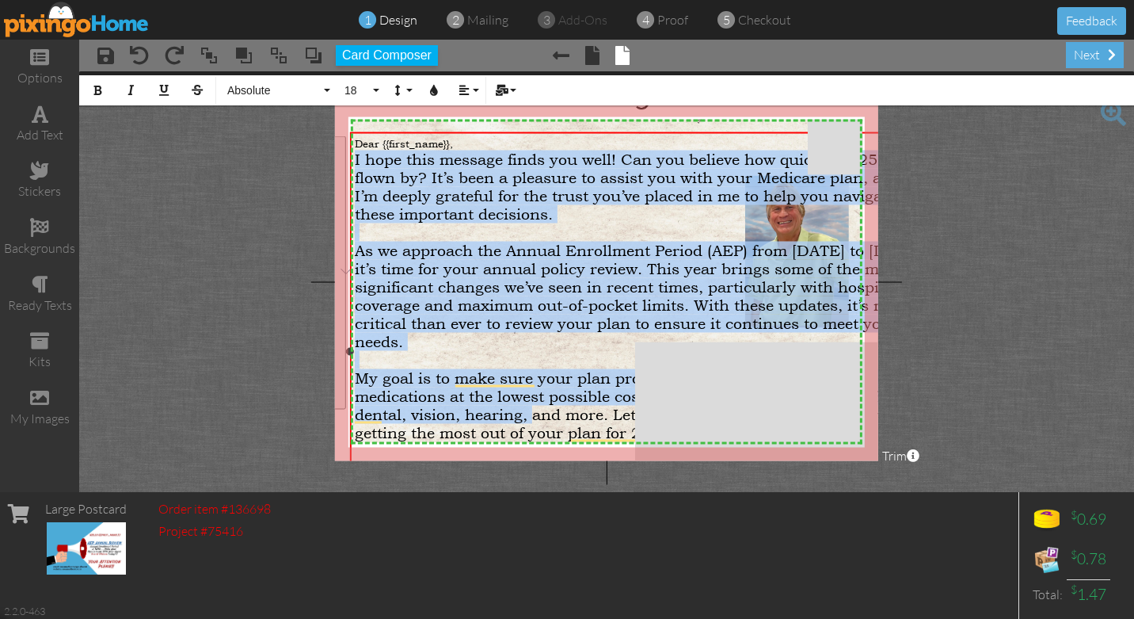
drag, startPoint x: 356, startPoint y: 158, endPoint x: 565, endPoint y: 419, distance: 335.2
click at [565, 419] on div "Dear {{first_name}}, I hope this message finds you well! Can you believe how qu…" at bounding box center [641, 352] width 573 height 433
click at [375, 86] on button "18" at bounding box center [360, 90] width 46 height 30
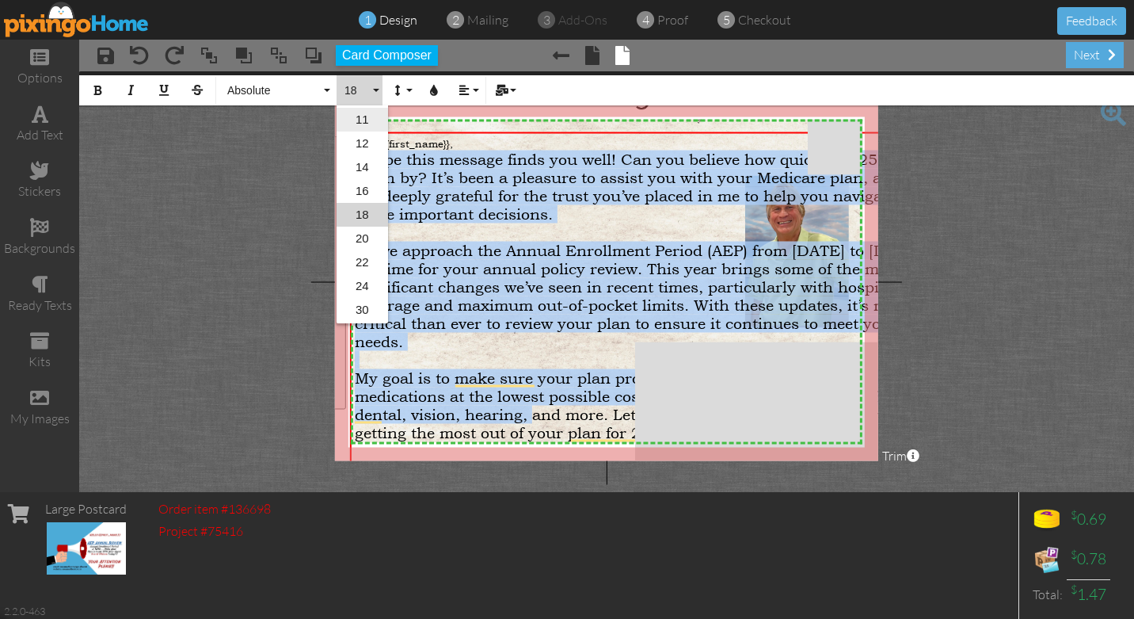
click at [367, 117] on link "11" at bounding box center [362, 120] width 51 height 24
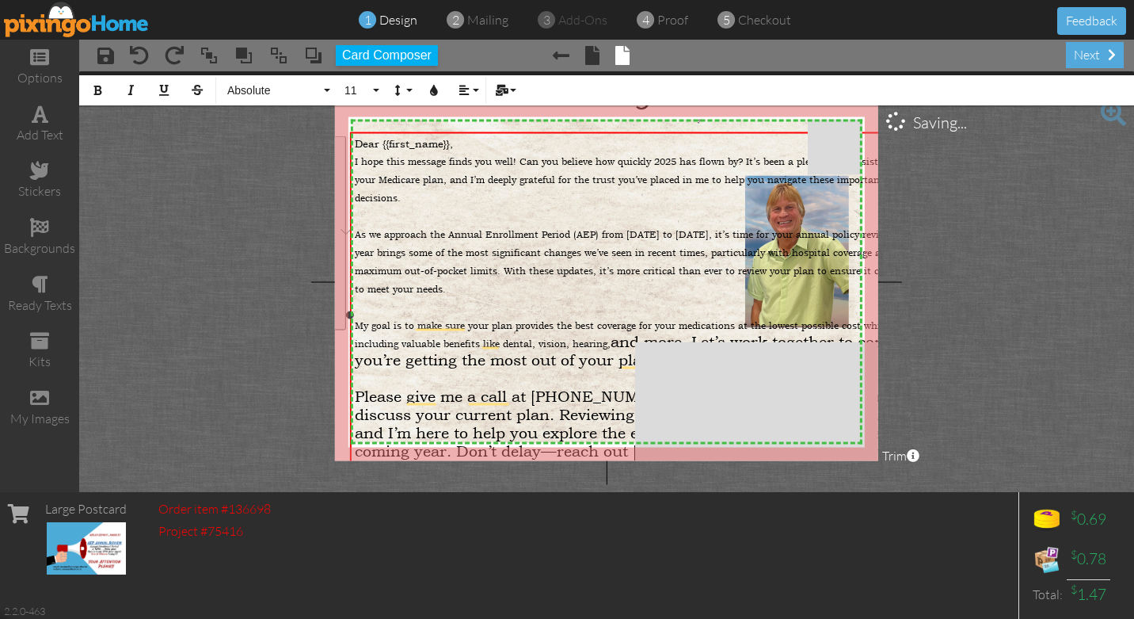
click at [611, 341] on span "and more. Let’s work together to confirm you’re getting the most out of your pl…" at bounding box center [635, 351] width 561 height 36
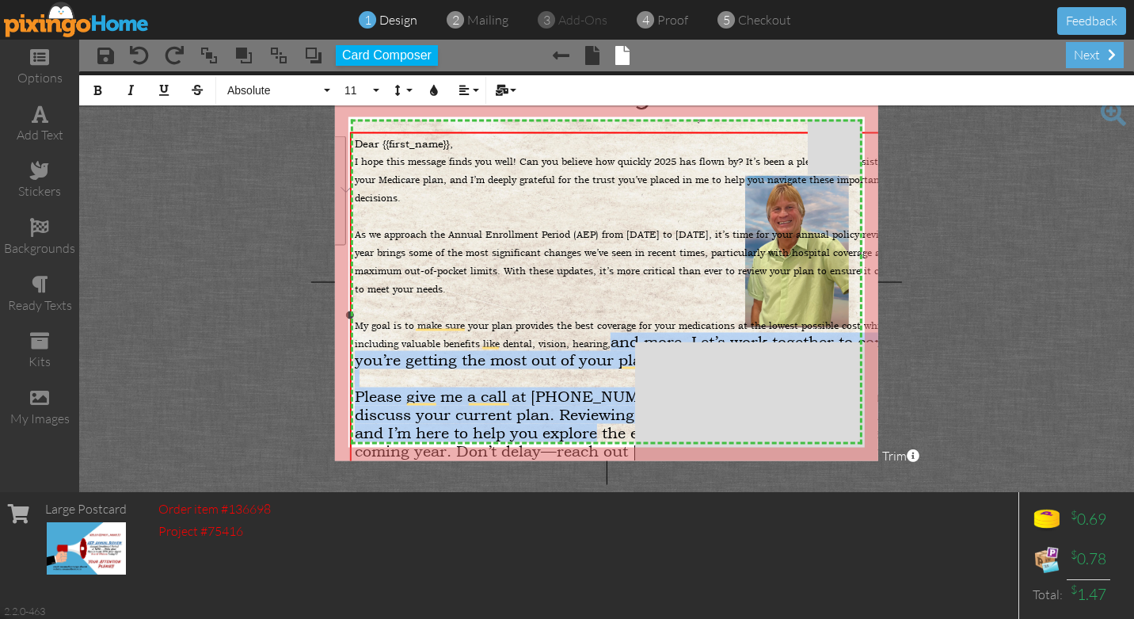
drag, startPoint x: 611, startPoint y: 341, endPoint x: 600, endPoint y: 428, distance: 87.9
click at [600, 428] on div "Dear {{first_name}}, I hope this message finds you well! Can you believe how qu…" at bounding box center [641, 316] width 573 height 360
click at [372, 88] on button "18" at bounding box center [360, 90] width 46 height 30
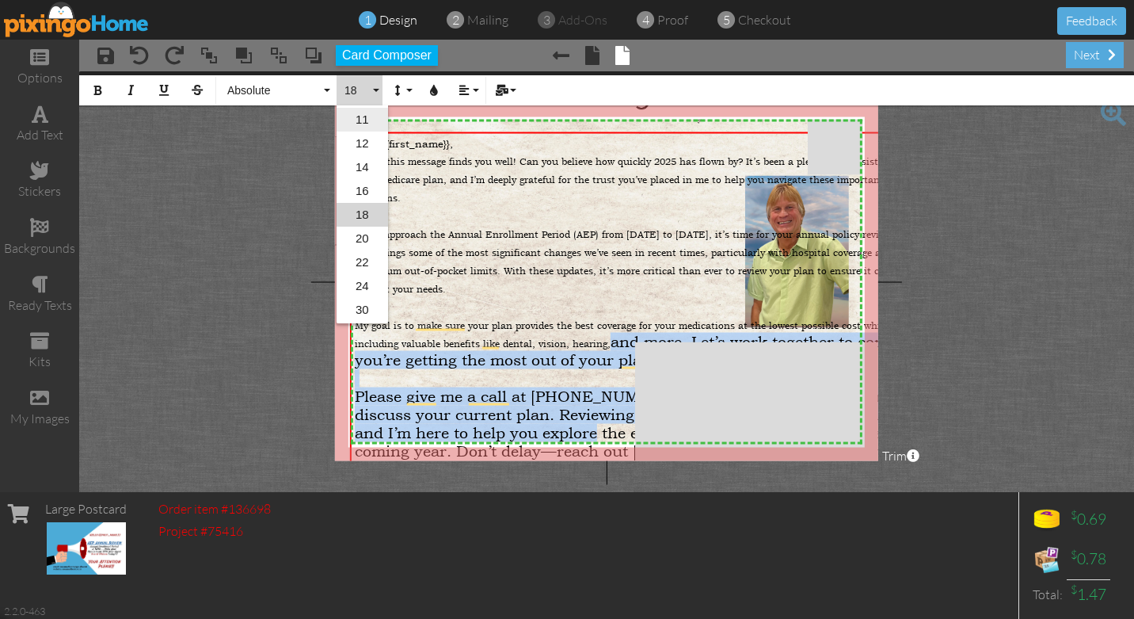
scroll to position [0, 1]
click at [366, 117] on link "11" at bounding box center [362, 120] width 51 height 24
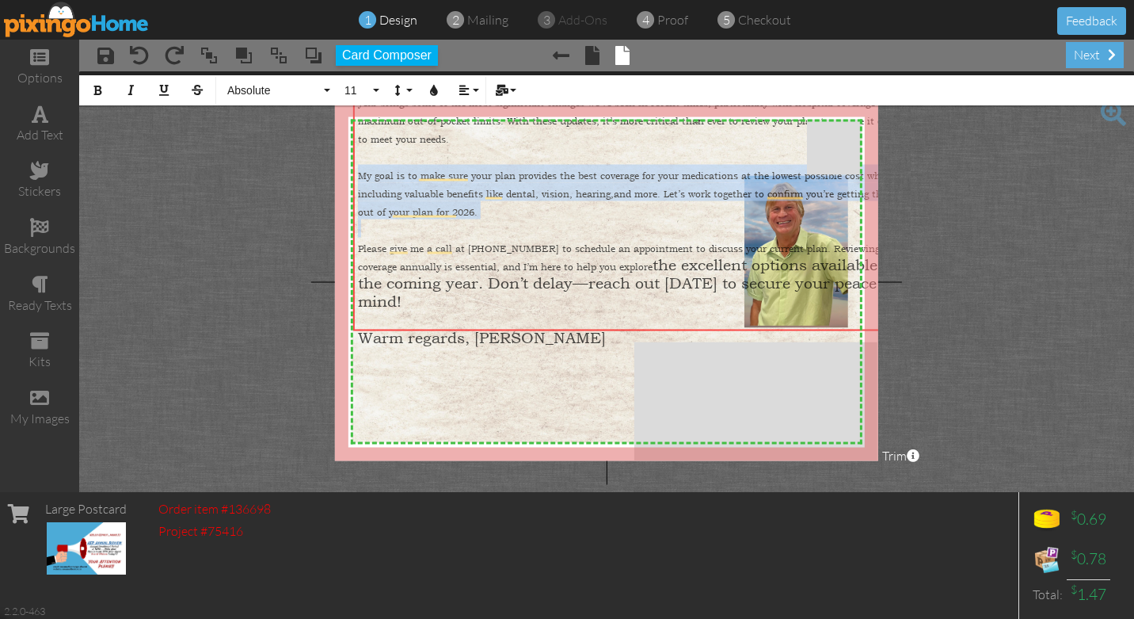
drag, startPoint x: 535, startPoint y: 129, endPoint x: 539, endPoint y: -21, distance: 149.7
click at [539, 0] on html "1 design 2 mailing 3 add-ons 4 proof 5 checkout Feedback options add text stick…" at bounding box center [567, 309] width 1134 height 619
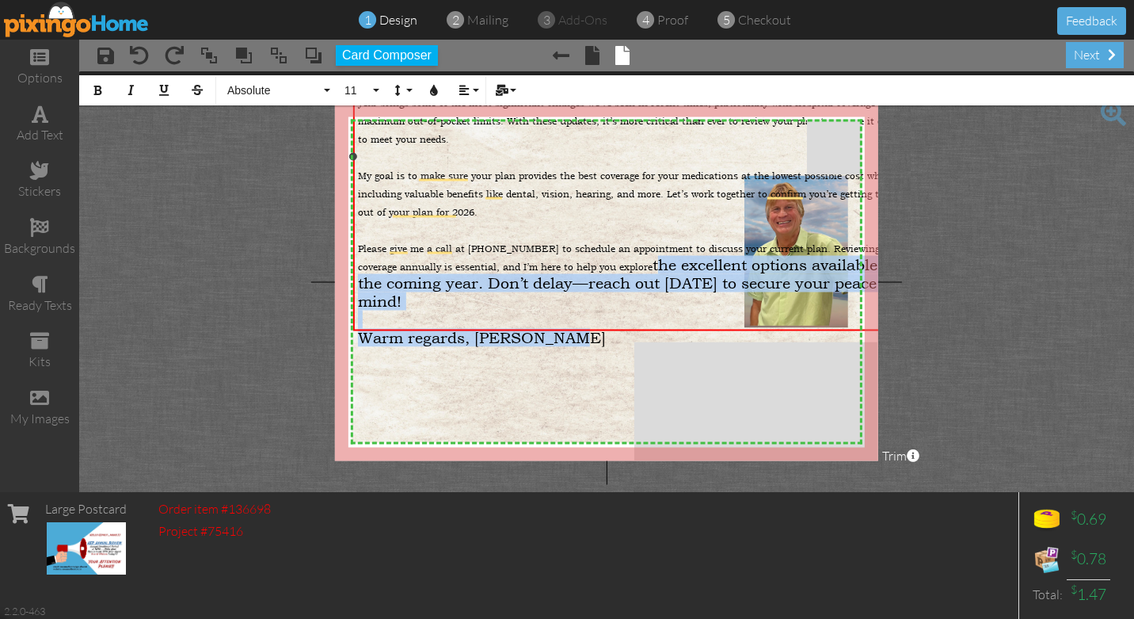
drag, startPoint x: 614, startPoint y: 261, endPoint x: 600, endPoint y: 311, distance: 51.9
click at [600, 311] on div "Dear {{first_name}}, I hope this message finds you well! Can you believe how qu…" at bounding box center [644, 167] width 573 height 360
click at [376, 88] on button "18" at bounding box center [360, 90] width 46 height 30
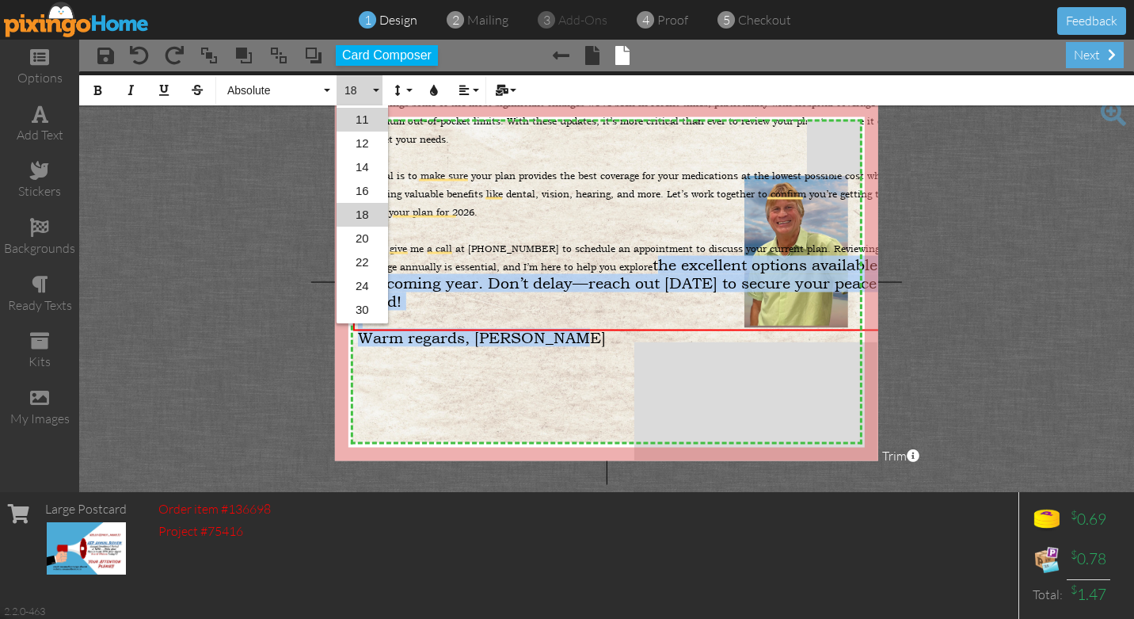
click at [368, 116] on link "11" at bounding box center [362, 120] width 51 height 24
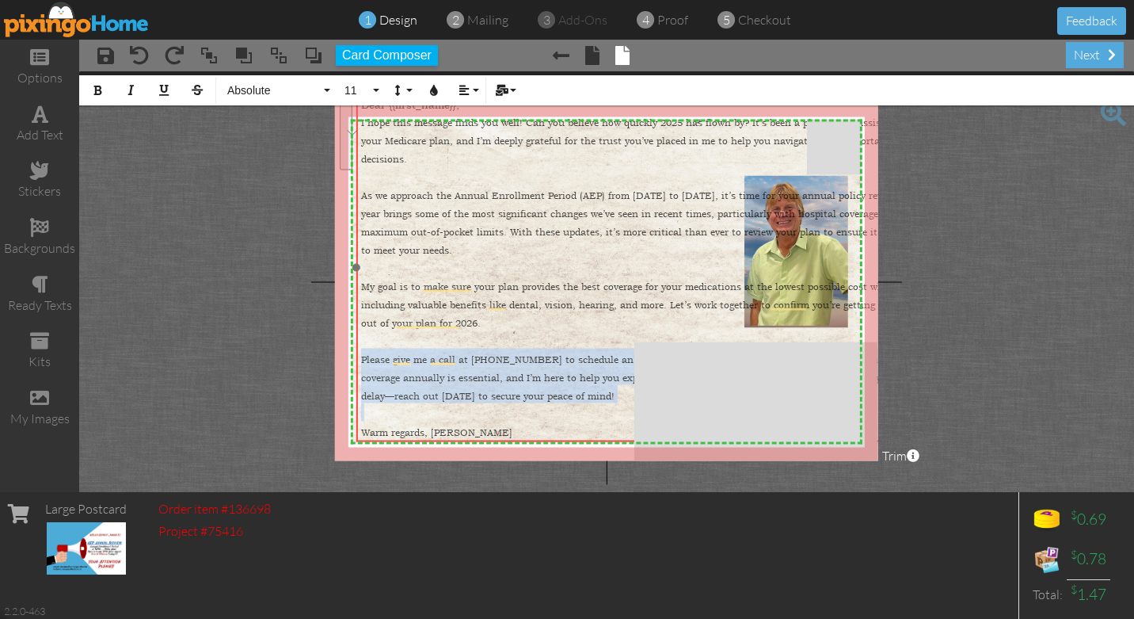
drag, startPoint x: 542, startPoint y: 328, endPoint x: 546, endPoint y: 439, distance: 110.9
click at [546, 439] on div "Dear {{first_name}}, I hope this message finds you well! Can you believe how qu…" at bounding box center [647, 268] width 582 height 351
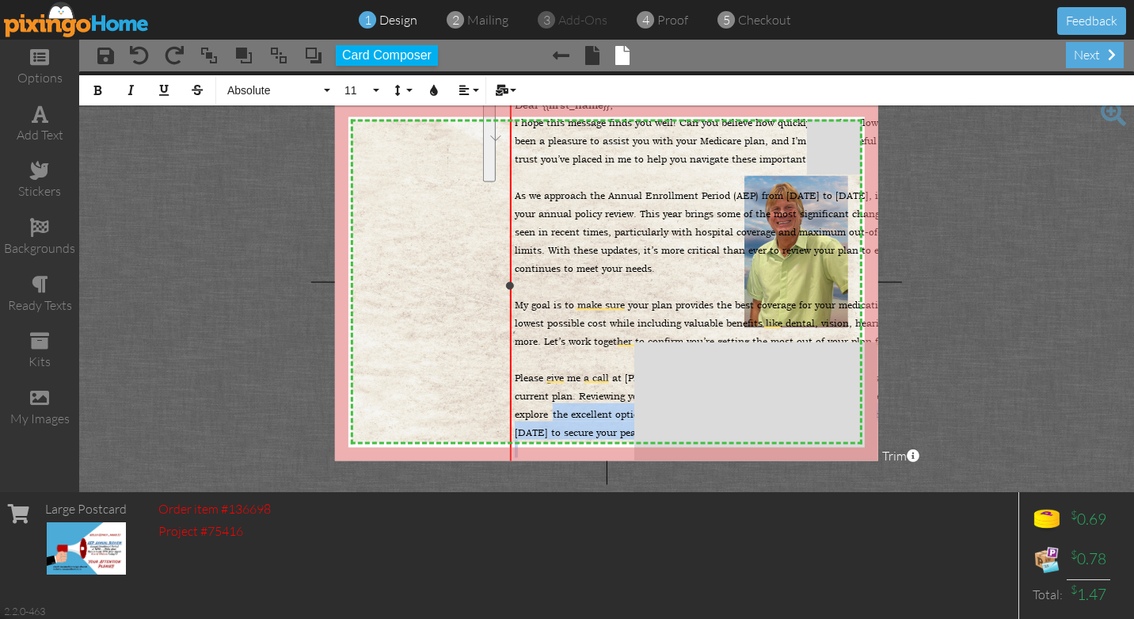
drag, startPoint x: 356, startPoint y: 266, endPoint x: 508, endPoint y: 267, distance: 152.1
click at [510, 267] on div "Dear {{first_name}}, I hope this message finds you well! Can you believe how qu…" at bounding box center [724, 285] width 428 height 385
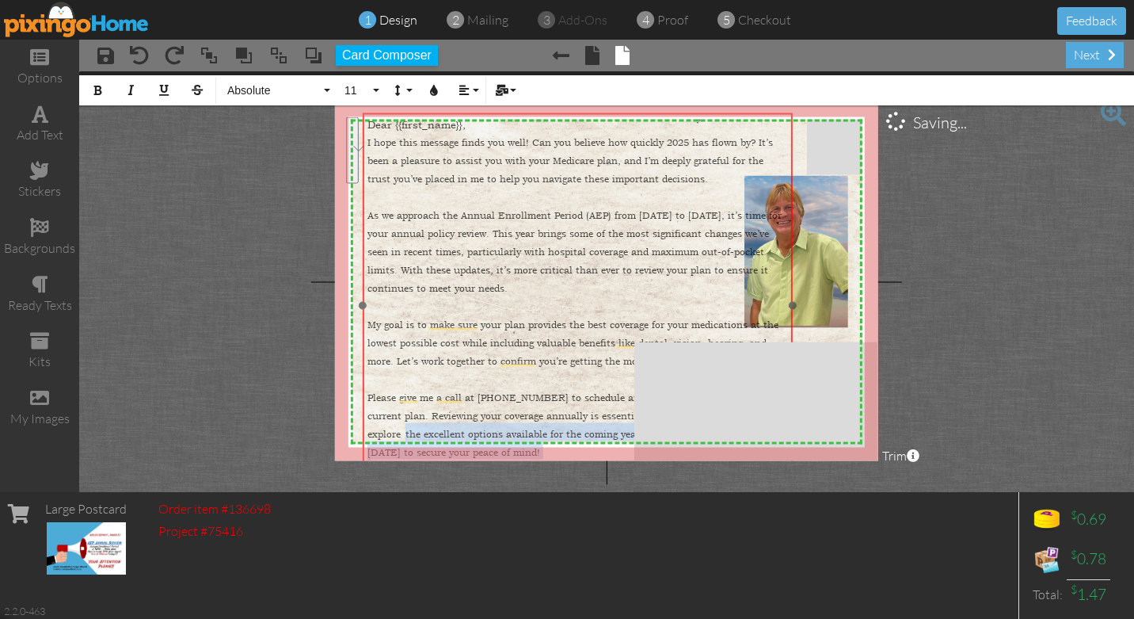
drag, startPoint x: 510, startPoint y: 179, endPoint x: 454, endPoint y: 234, distance: 79.0
click at [454, 234] on div "Dear {{first_name}}, I hope this message finds you well! Can you believe how qu…" at bounding box center [578, 305] width 430 height 387
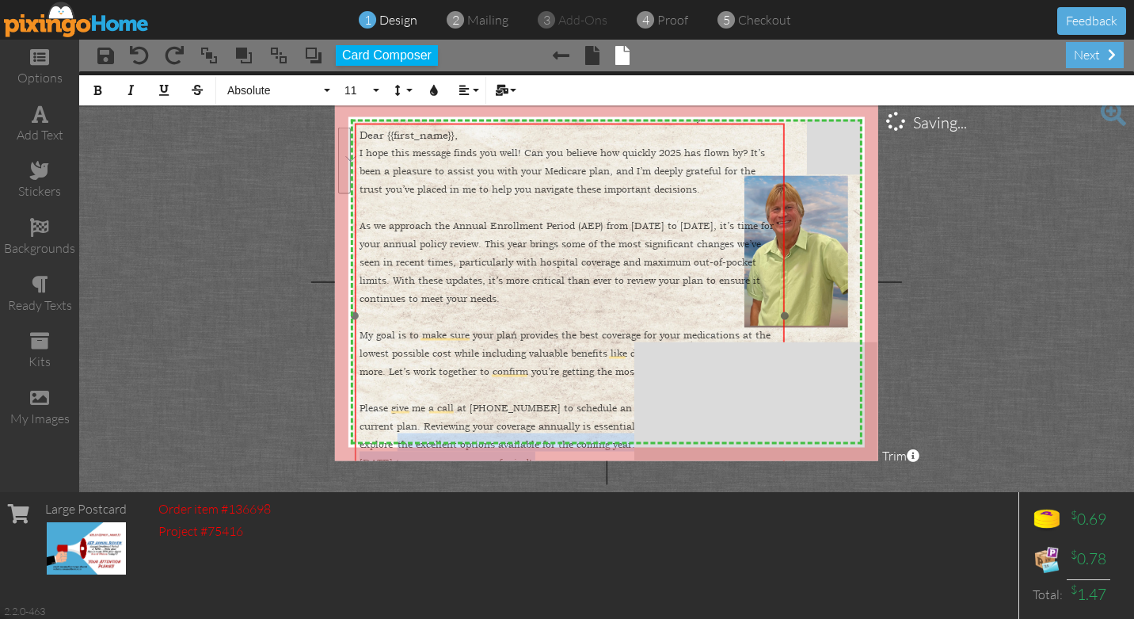
drag, startPoint x: 611, startPoint y: 147, endPoint x: 515, endPoint y: 122, distance: 99.9
click at [515, 123] on div "Dear {{first_name}}, I hope this message finds you well! Can you believe how qu…" at bounding box center [570, 315] width 430 height 385
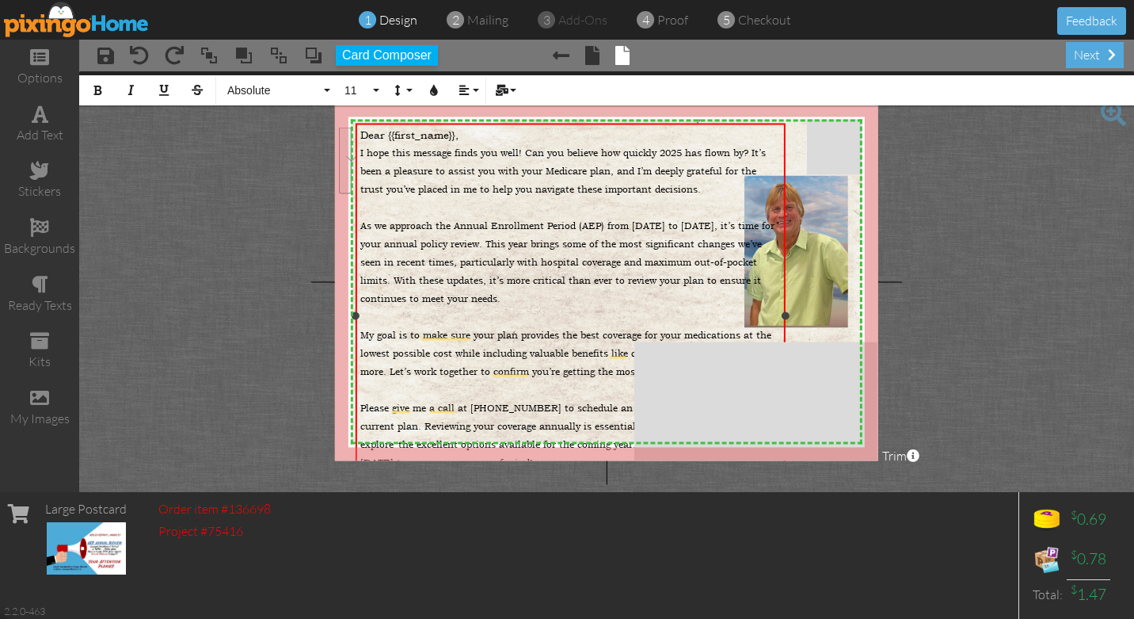
click at [544, 238] on span "As we approach the Annual Enrollment Period (AEP) from [DATE] to [DATE], it’s t…" at bounding box center [567, 262] width 414 height 86
click at [361, 225] on span "As we approach the Annual Enrollment Period (AEP) from [DATE] to [DATE], it’s t…" at bounding box center [567, 262] width 414 height 86
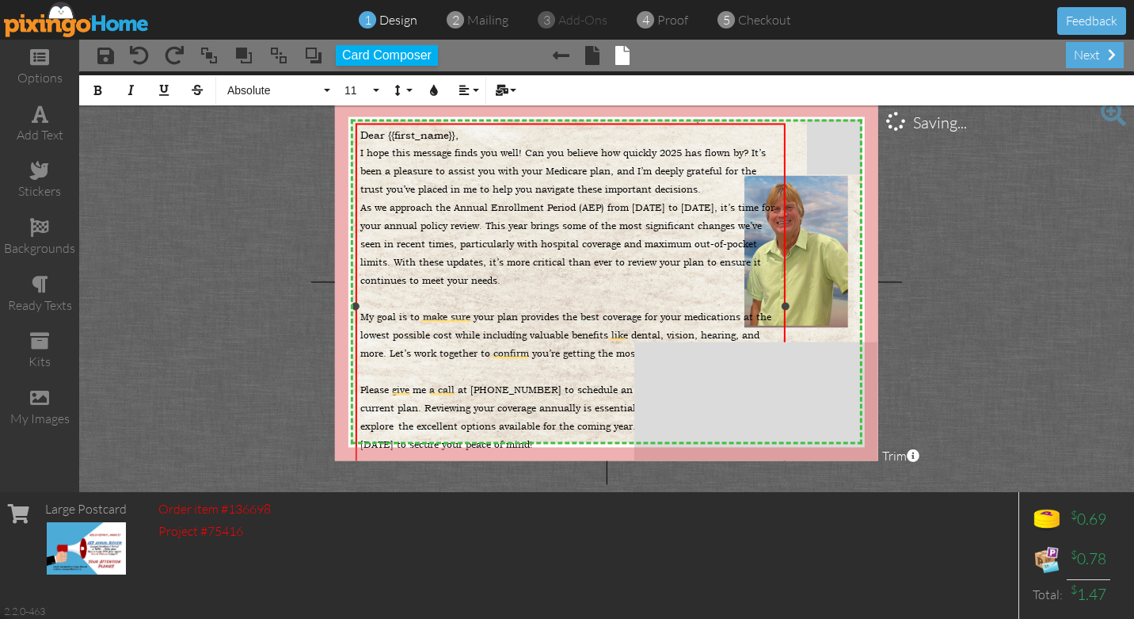
click at [360, 316] on span "My goal is to make sure your plan provides the best coverage for your medicatio…" at bounding box center [565, 334] width 411 height 49
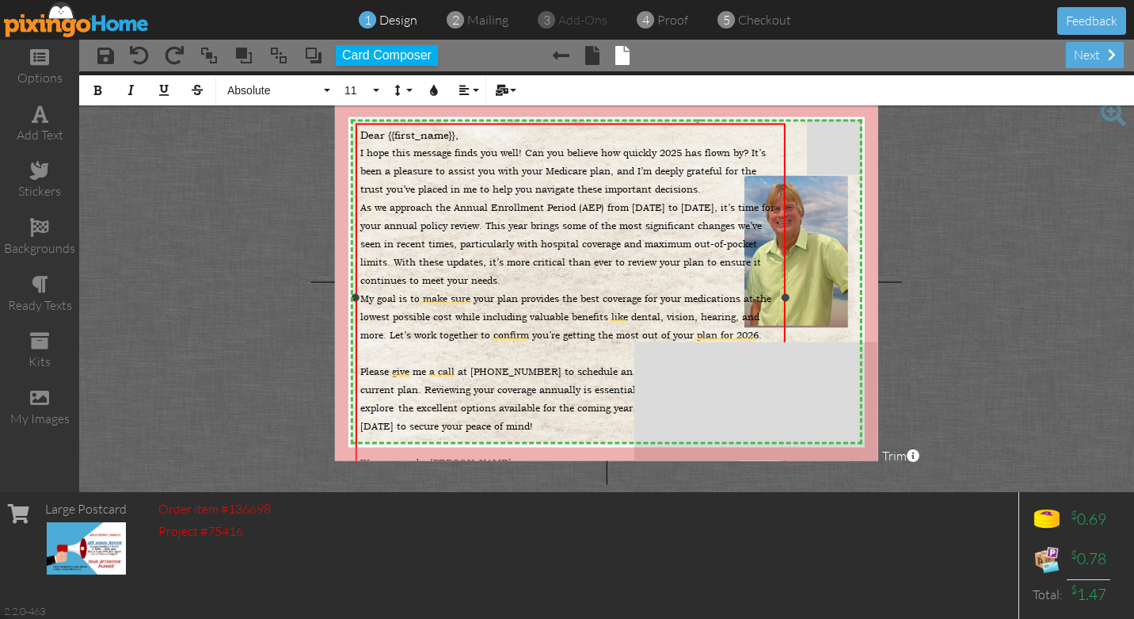
click at [360, 206] on span "As we approach the Annual Enrollment Period (AEP) from [DATE] to [DATE], it’s t…" at bounding box center [567, 244] width 414 height 86
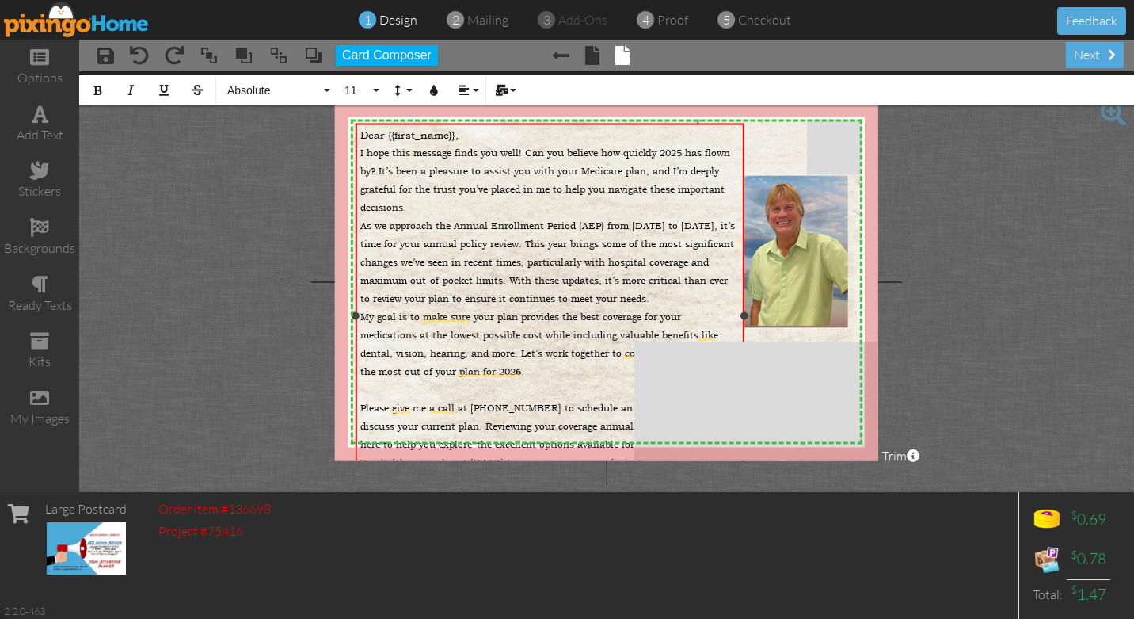
drag, startPoint x: 783, startPoint y: 295, endPoint x: 742, endPoint y: 303, distance: 41.8
click at [742, 303] on div "Dear {{first_name}}, I hope this message finds you well! Can you believe how qu…" at bounding box center [550, 315] width 389 height 385
click at [360, 407] on span "Please give me a call at [PHONE_NUMBER] to schedule an appointment to discuss y…" at bounding box center [549, 426] width 378 height 49
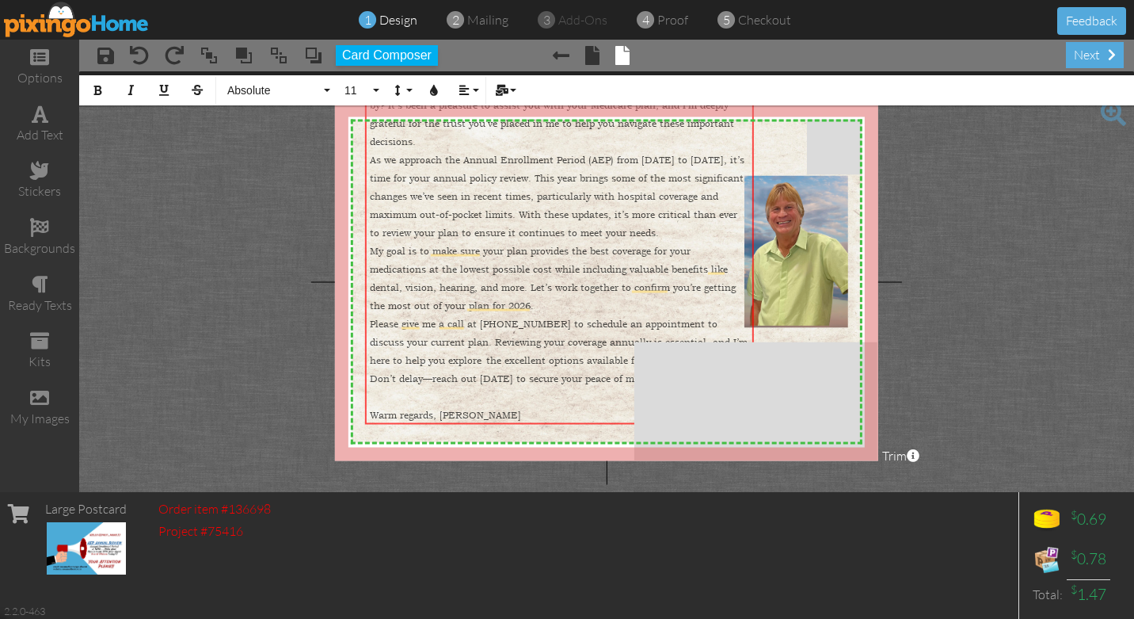
drag, startPoint x: 531, startPoint y: 123, endPoint x: 540, endPoint y: 57, distance: 66.4
click at [540, 57] on div "× save × undo × redo × bring to front × bring forward × send to back × send beh…" at bounding box center [606, 266] width 1055 height 452
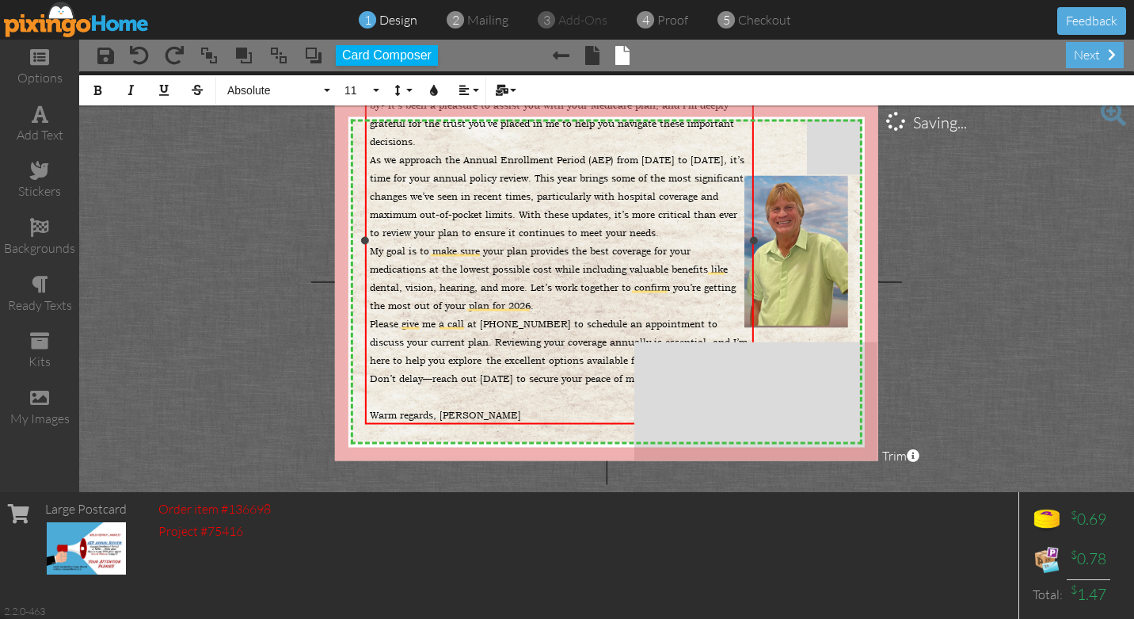
click at [371, 413] on span "Warm regards, [PERSON_NAME]" at bounding box center [445, 415] width 151 height 13
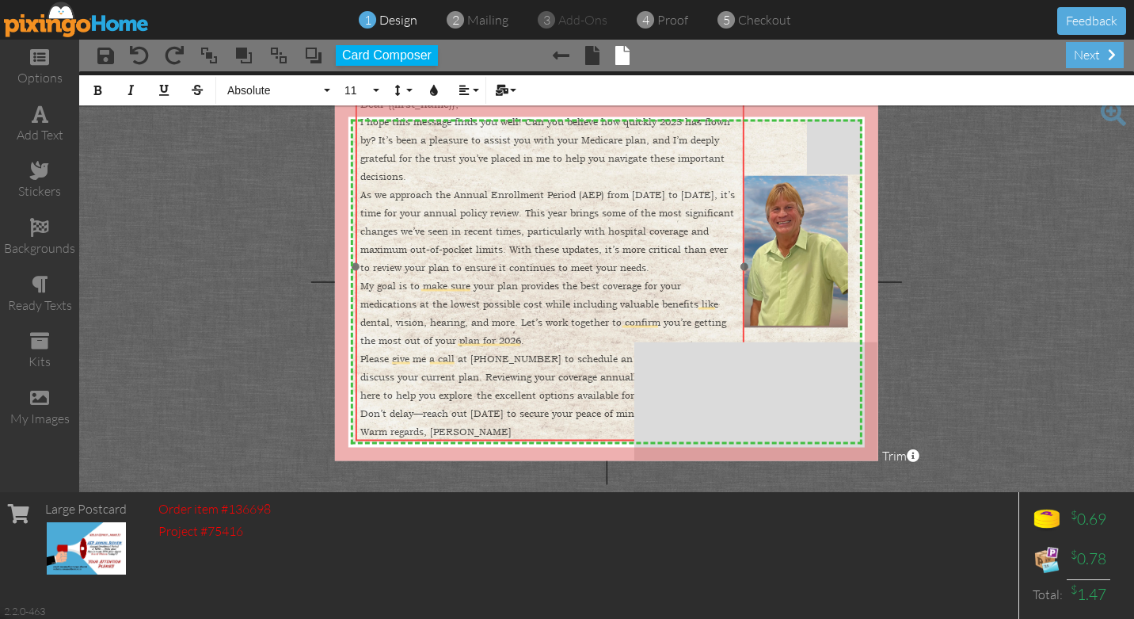
drag, startPoint x: 367, startPoint y: 147, endPoint x: 357, endPoint y: 181, distance: 36.1
click at [357, 181] on div "Dear {{first_name}}, I hope this message finds you well! Can you believe how qu…" at bounding box center [550, 267] width 389 height 351
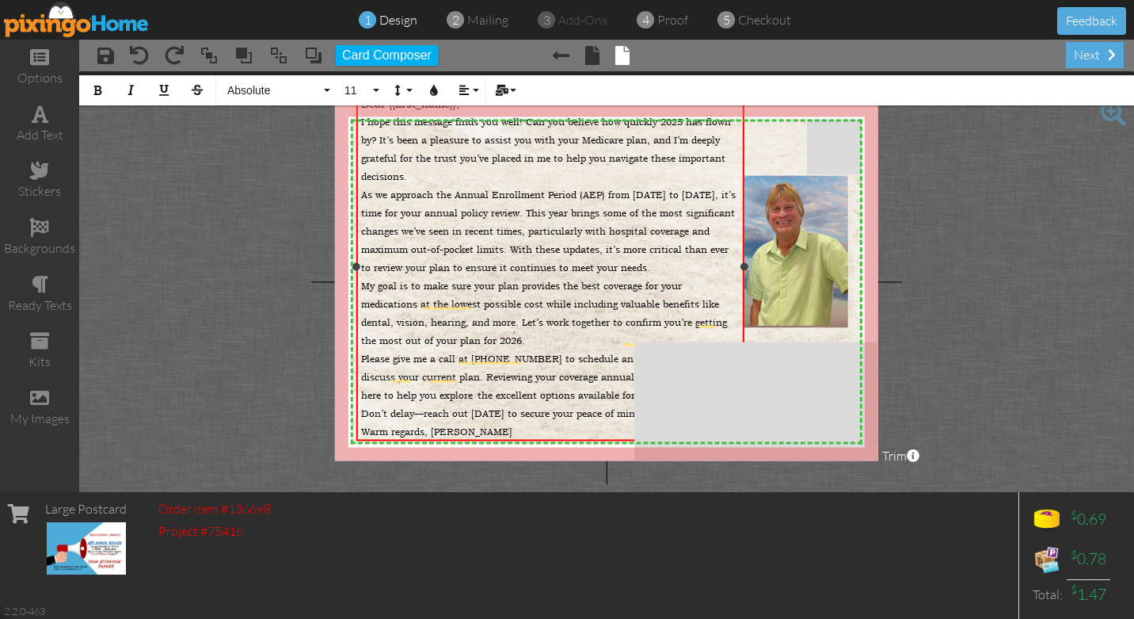
drag, startPoint x: 356, startPoint y: 267, endPoint x: 356, endPoint y: 319, distance: 52.3
click at [356, 319] on div "Dear {{first_name}}, I hope this message finds you well! Can you believe how qu…" at bounding box center [550, 266] width 388 height 348
click at [722, 268] on span "As we approach the Annual Enrollment Period (AEP) from [DATE] to [DATE], it’s t…" at bounding box center [548, 231] width 375 height 86
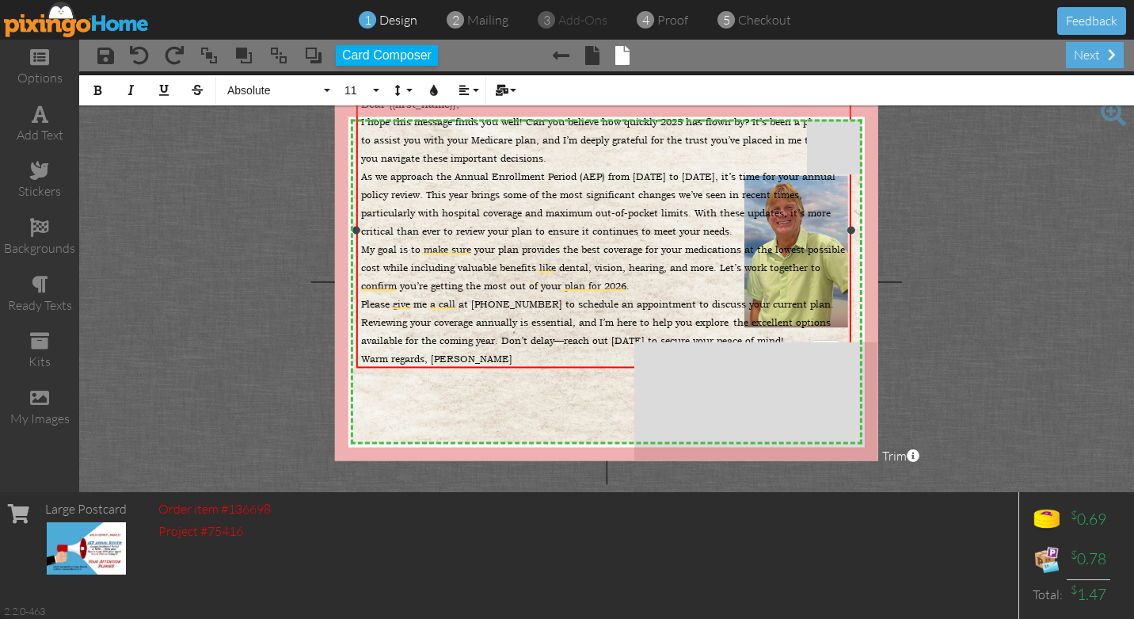
drag, startPoint x: 742, startPoint y: 267, endPoint x: 848, endPoint y: 276, distance: 106.5
click at [848, 276] on div "Dear {{first_name}}, I hope this message finds you well! Can you believe how qu…" at bounding box center [603, 230] width 495 height 276
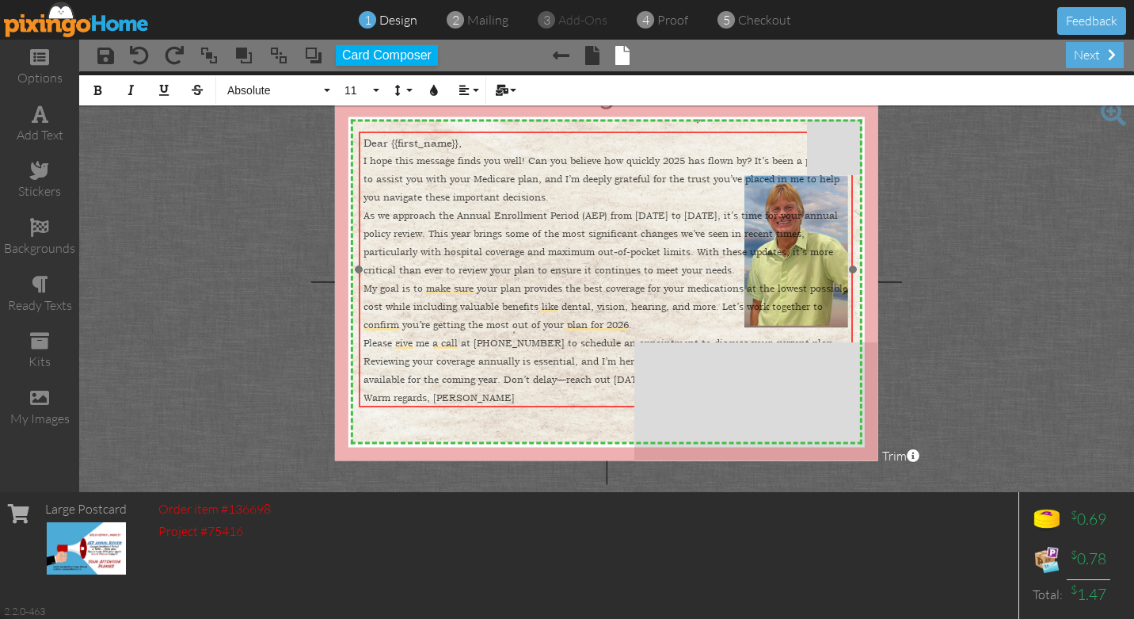
drag, startPoint x: 359, startPoint y: 151, endPoint x: 361, endPoint y: 191, distance: 39.7
click at [361, 191] on div "Dear {{first_name}}, I hope this message finds you well! Can you believe how qu…" at bounding box center [606, 270] width 494 height 278
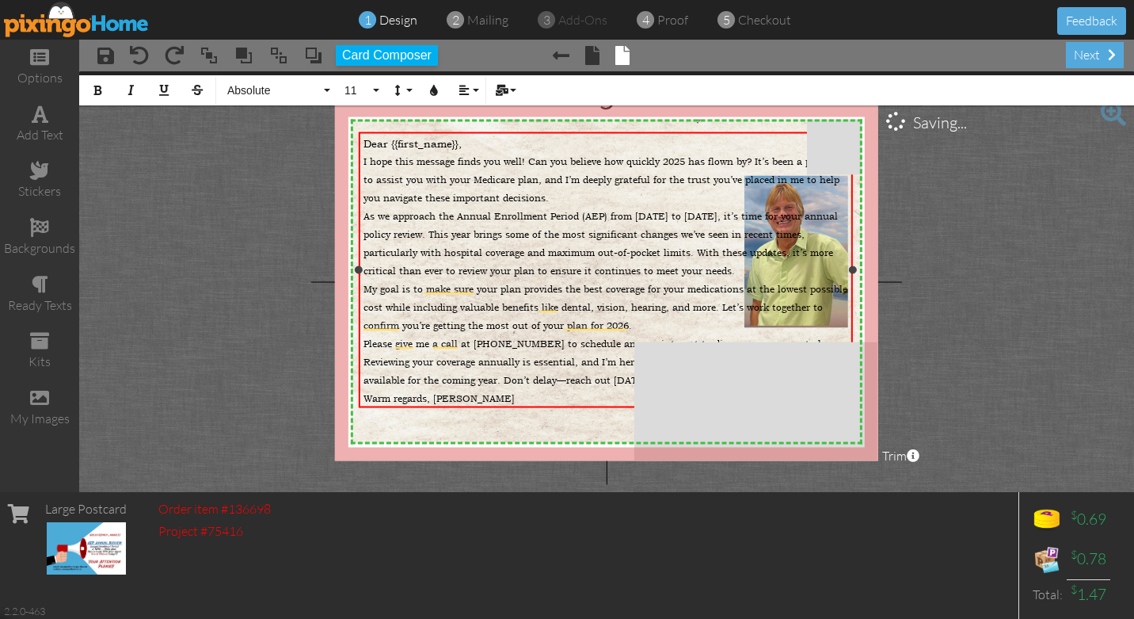
click at [405, 177] on span "I hope this message finds you well! Can you believe how quickly 2025 has flown …" at bounding box center [604, 179] width 481 height 49
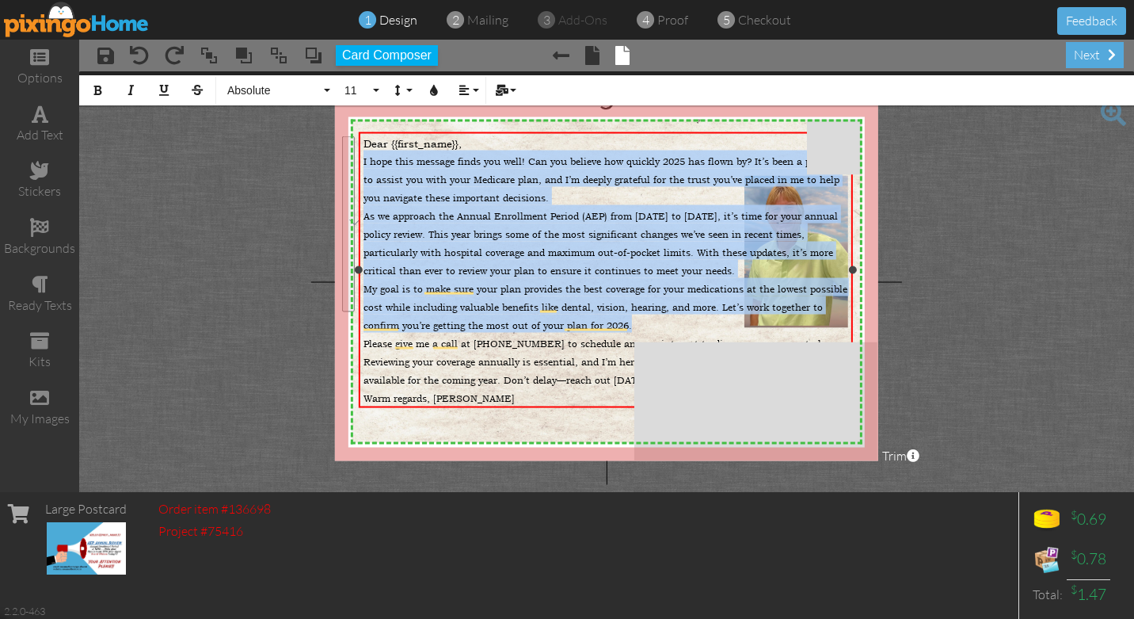
drag, startPoint x: 363, startPoint y: 159, endPoint x: 638, endPoint y: 323, distance: 320.0
click at [638, 323] on div "Dear {{first_name}}, I hope this message finds you well! Can you believe how qu…" at bounding box center [606, 270] width 485 height 269
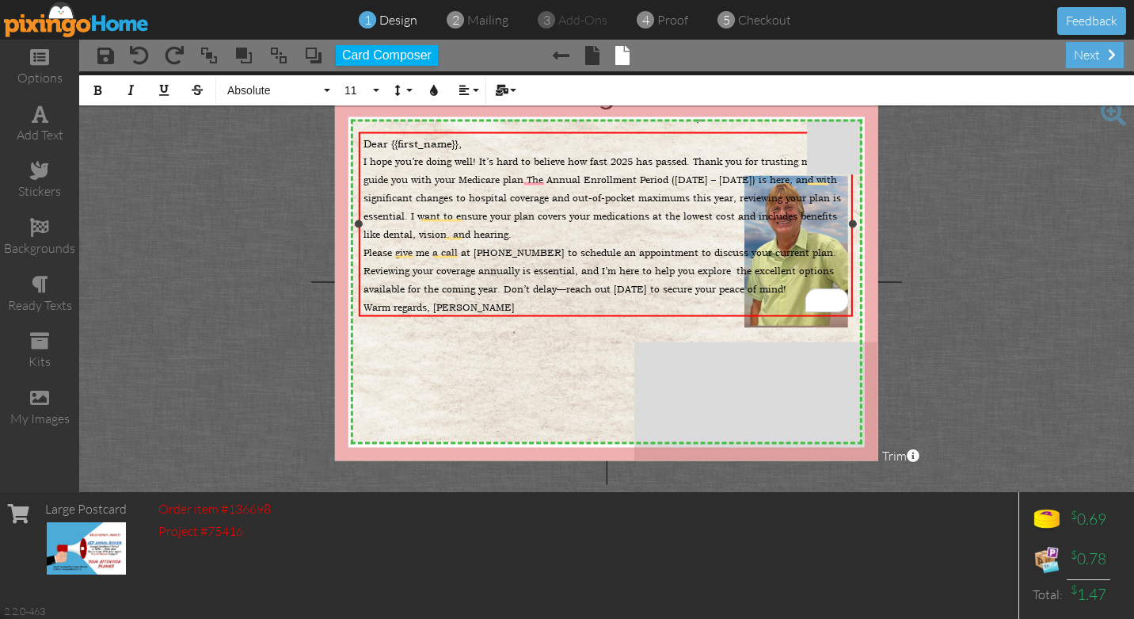
click at [528, 219] on div "I hope you’re doing well! It’s hard to believe how fast 2025 has passed. Thank …" at bounding box center [606, 195] width 485 height 91
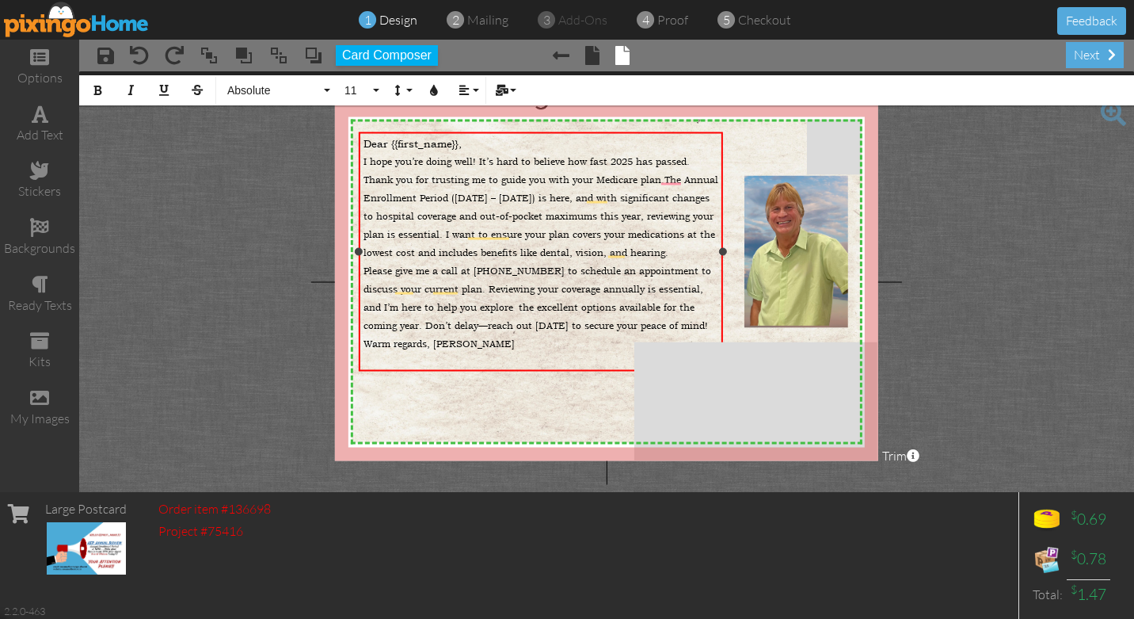
drag, startPoint x: 851, startPoint y: 223, endPoint x: 721, endPoint y: 235, distance: 130.5
click at [721, 235] on div "Dear {{first_name}}, I hope you’re doing well! It’s hard to believe how fast 20…" at bounding box center [541, 250] width 364 height 239
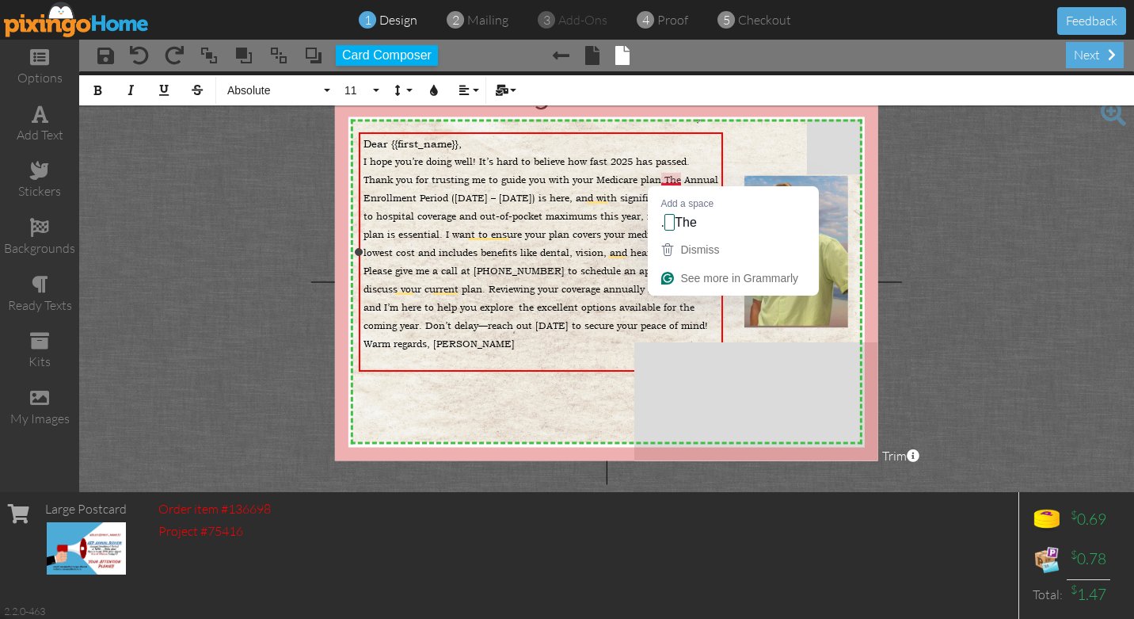
click at [662, 178] on span "I hope you’re doing well! It’s hard to believe how fast 2025 has passed. Thank …" at bounding box center [541, 207] width 355 height 104
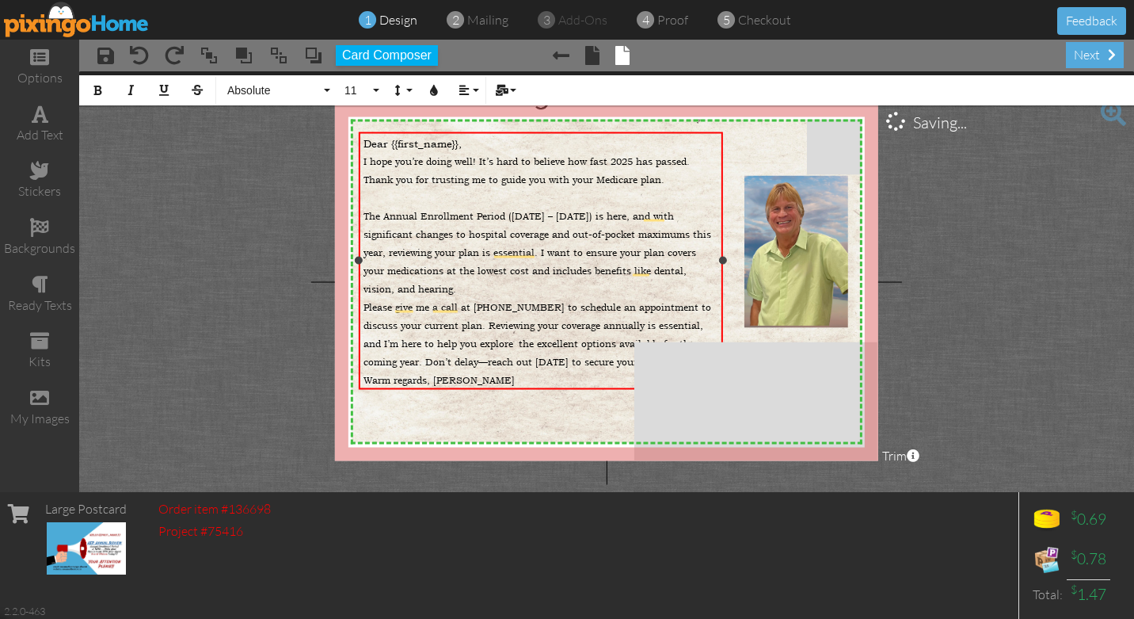
click at [364, 307] on span "Please give me a call at [PHONE_NUMBER] to schedule an appointment to discuss y…" at bounding box center [538, 325] width 348 height 49
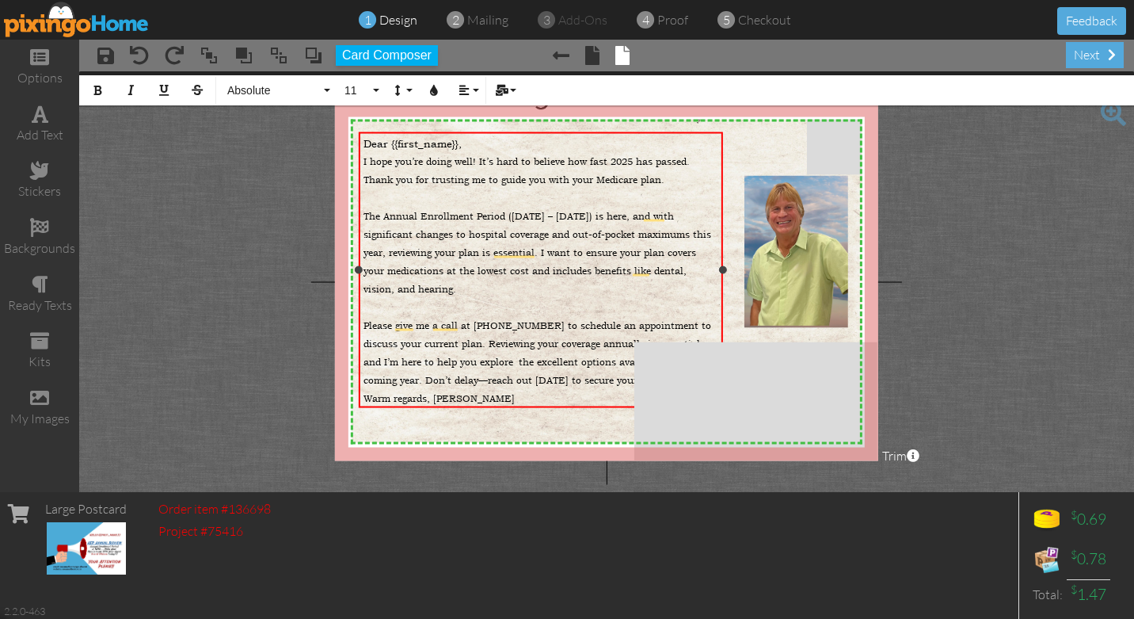
click at [604, 345] on span "Please give me a call at [PHONE_NUMBER] to schedule an appointment to discuss y…" at bounding box center [538, 343] width 348 height 49
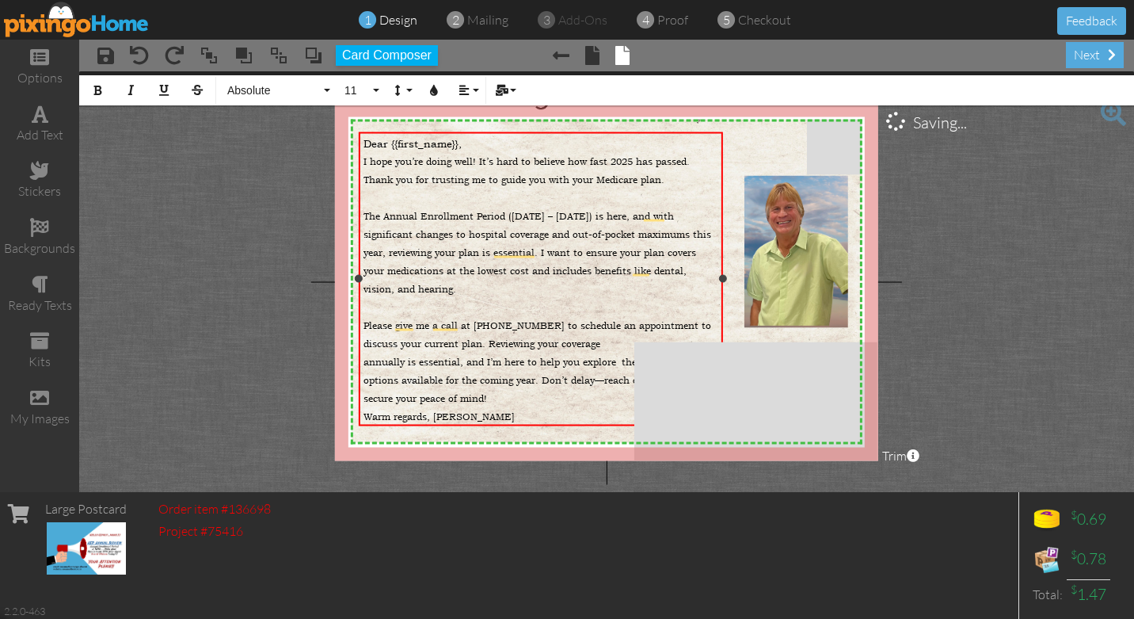
click at [618, 361] on span "To enrich screen reader interactions, please activate Accessibility in Grammarl…" at bounding box center [619, 360] width 6 height 18
click at [629, 380] on span "the excellent options available for the coming year. Don’t delay—reach out [DAT…" at bounding box center [538, 389] width 348 height 31
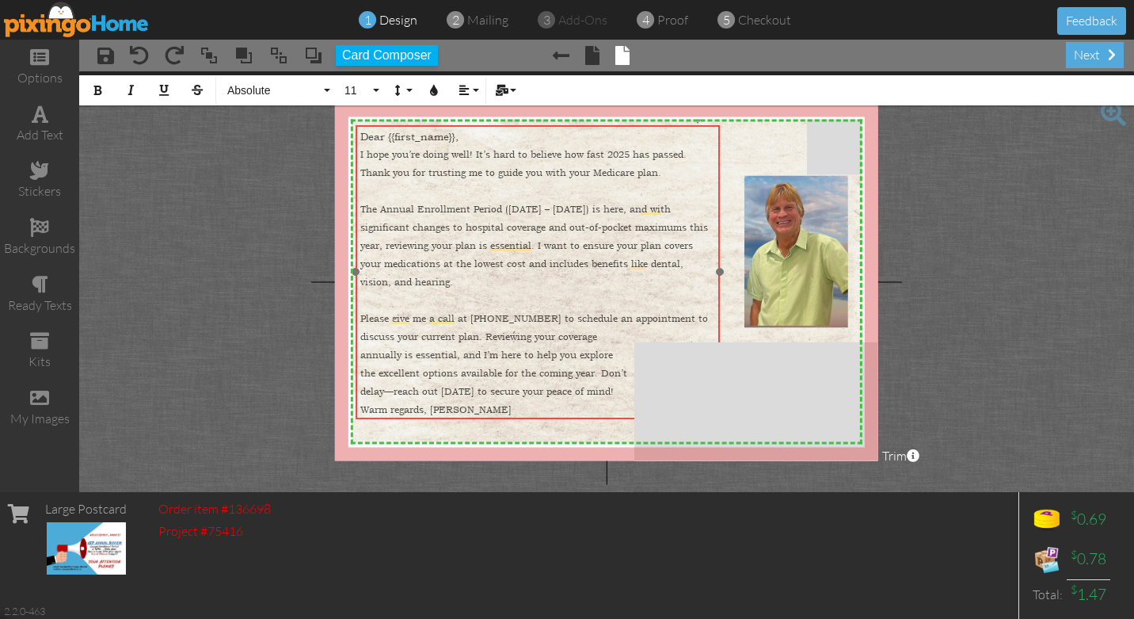
click at [370, 417] on div "Dear {{first_name}}, I hope you’re doing well! It’s hard to believe how fast 20…" at bounding box center [538, 272] width 364 height 296
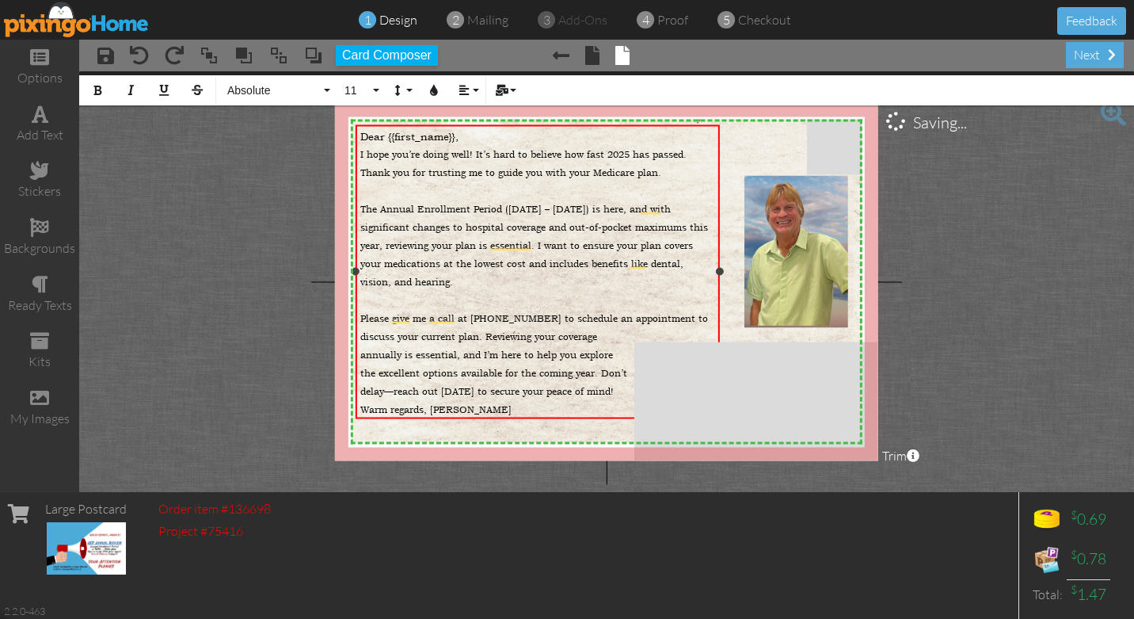
click at [360, 409] on span "Warm regards, [PERSON_NAME]" at bounding box center [435, 409] width 151 height 13
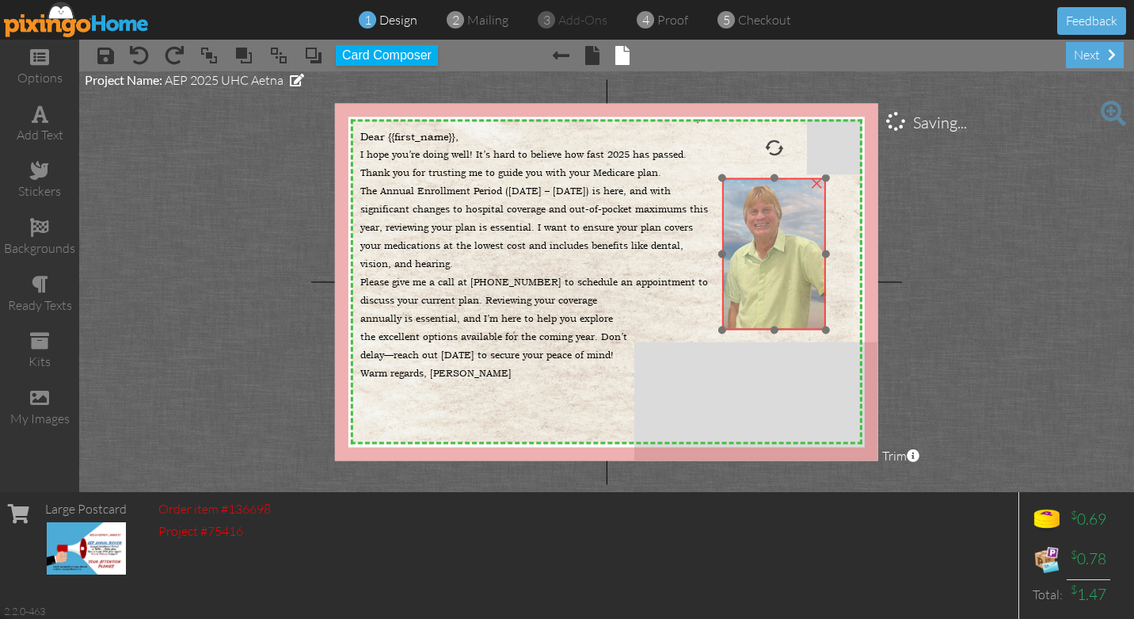
drag, startPoint x: 792, startPoint y: 253, endPoint x: 770, endPoint y: 255, distance: 22.3
click at [770, 255] on img at bounding box center [774, 253] width 104 height 152
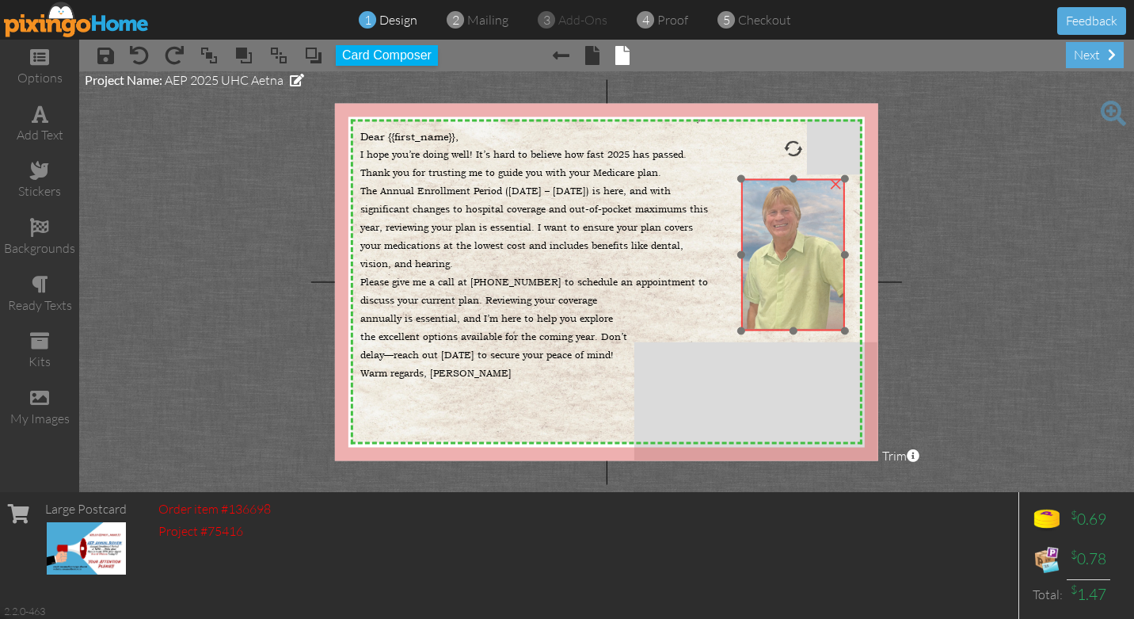
drag, startPoint x: 764, startPoint y: 230, endPoint x: 783, endPoint y: 231, distance: 19.0
click at [783, 231] on img at bounding box center [793, 254] width 104 height 152
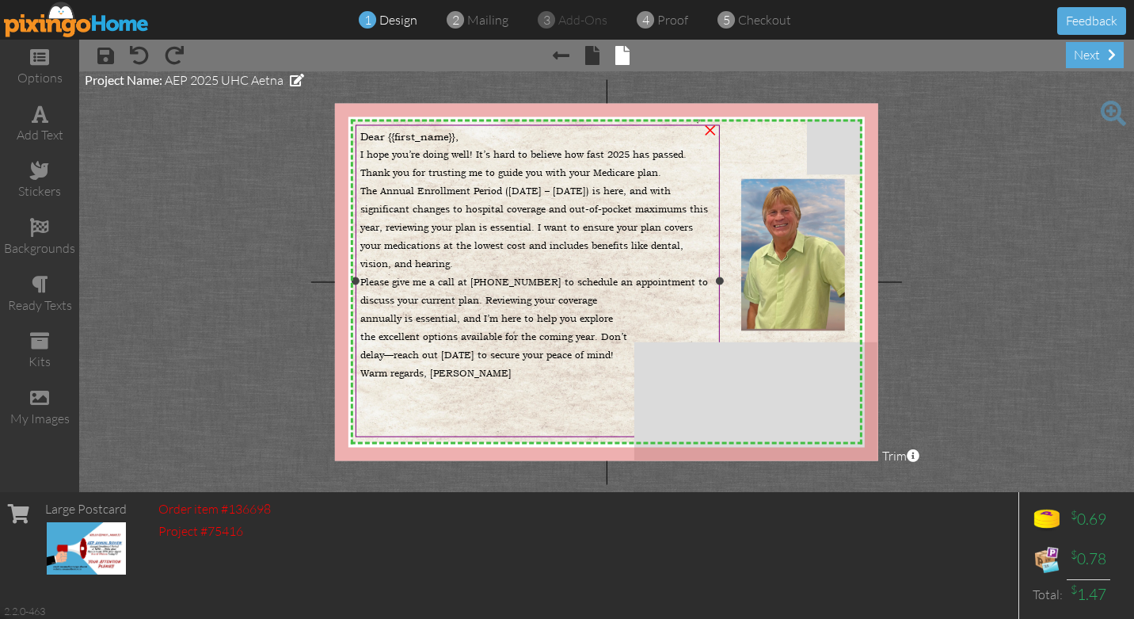
click at [360, 186] on span "The Annual Enrollment Period ([DATE] – [DATE]) is here, and with significant ch…" at bounding box center [534, 228] width 348 height 86
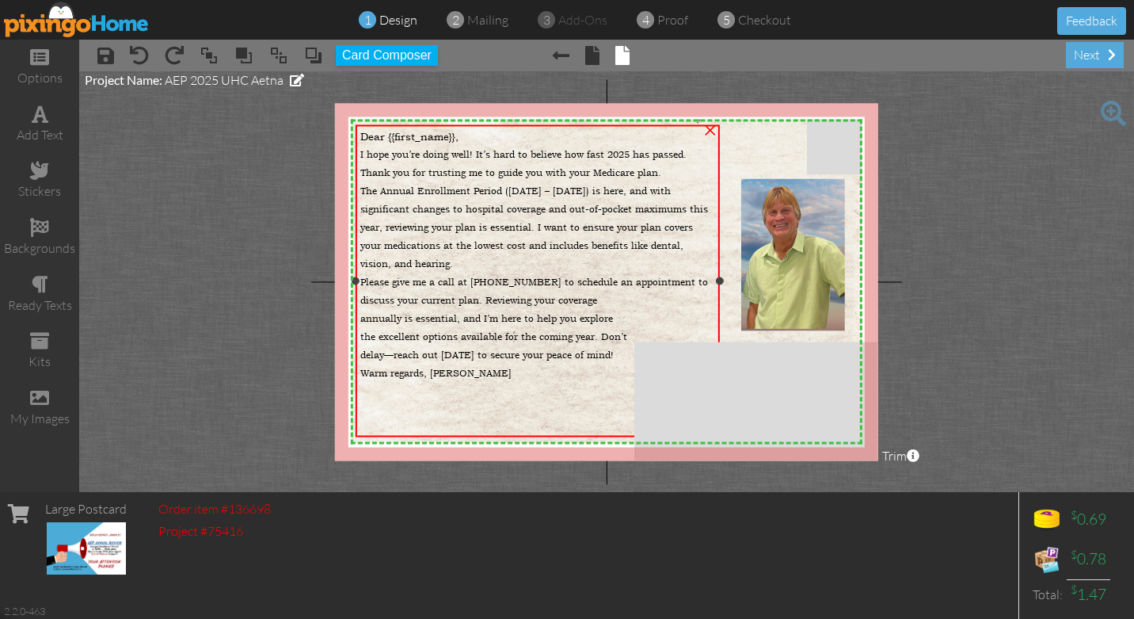
click at [364, 188] on span "The Annual Enrollment Period ([DATE] – [DATE]) is here, and with significant ch…" at bounding box center [534, 228] width 348 height 86
click at [366, 187] on span "The Annual Enrollment Period ([DATE] – [DATE]) is here, and with significant ch…" at bounding box center [534, 228] width 348 height 86
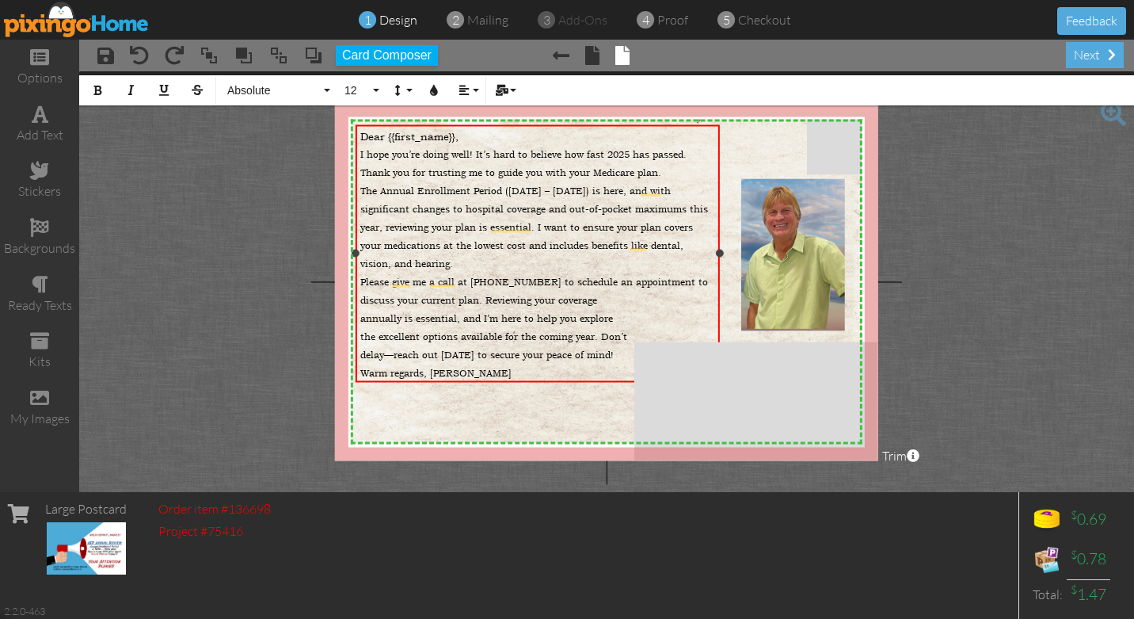
click at [360, 188] on span "The Annual Enrollment Period ([DATE] – [DATE]) is here, and with significant ch…" at bounding box center [534, 228] width 348 height 86
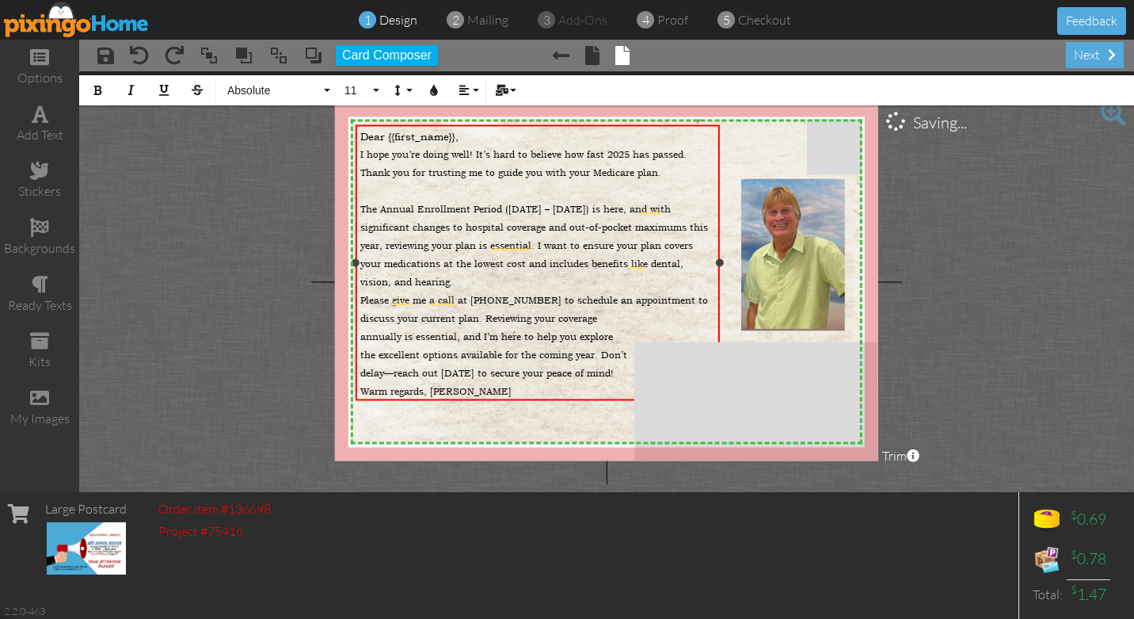
click at [360, 207] on span "The Annual Enrollment Period ([DATE] – [DATE]) is here, and with significant ch…" at bounding box center [534, 246] width 348 height 86
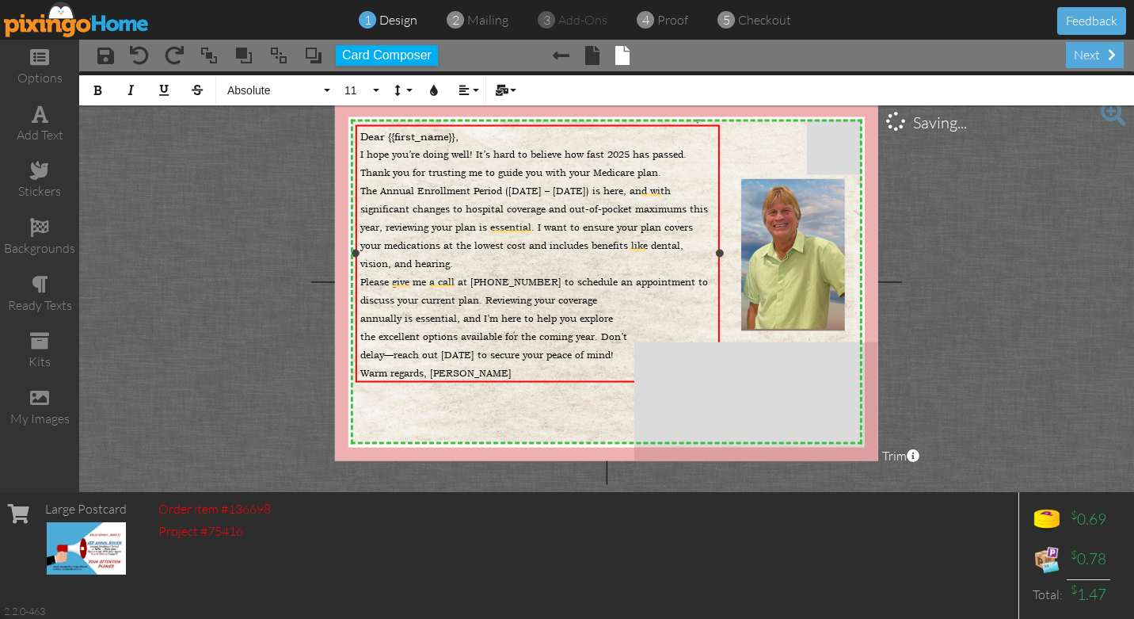
click at [661, 173] on span "I hope you’re doing well! It’s hard to believe how fast 2025 has passed. Thank …" at bounding box center [523, 163] width 326 height 31
click at [375, 88] on button "11" at bounding box center [360, 90] width 46 height 30
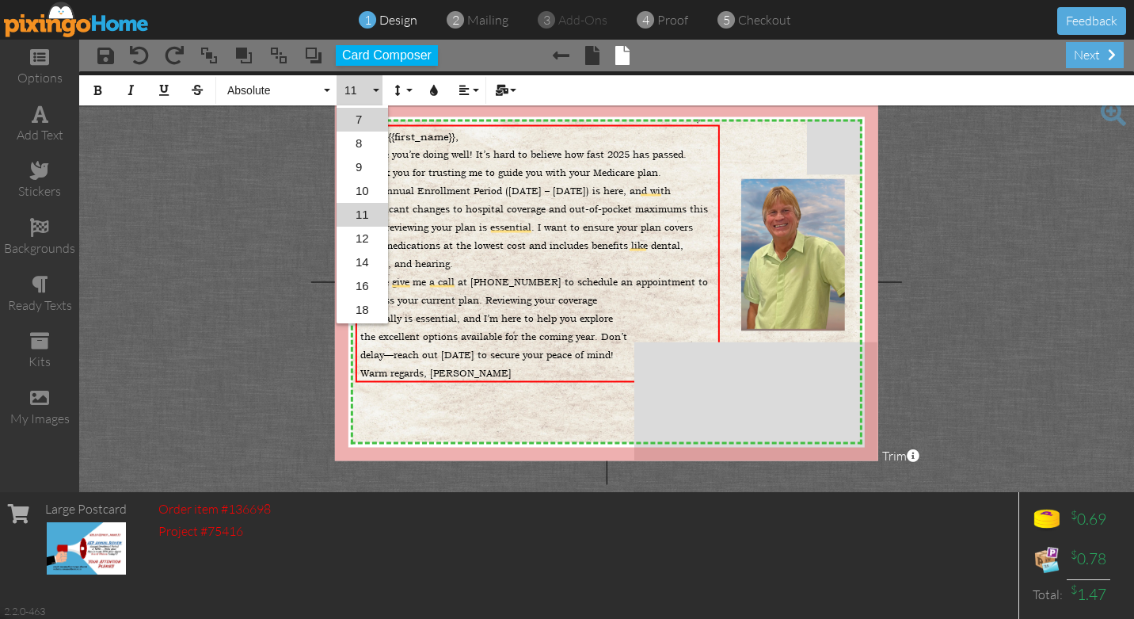
click at [359, 118] on link "7" at bounding box center [362, 120] width 51 height 24
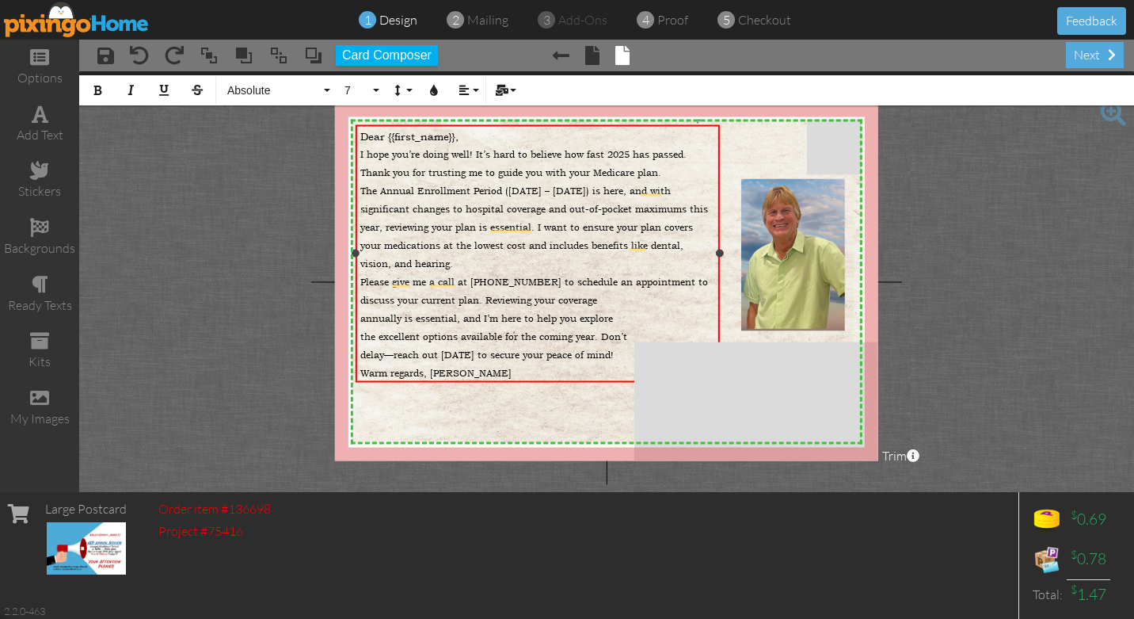
click at [360, 188] on span "The Annual Enrollment Period ([DATE] – [DATE]) is here, and with significant ch…" at bounding box center [534, 228] width 348 height 86
click at [379, 86] on button "11" at bounding box center [360, 90] width 46 height 30
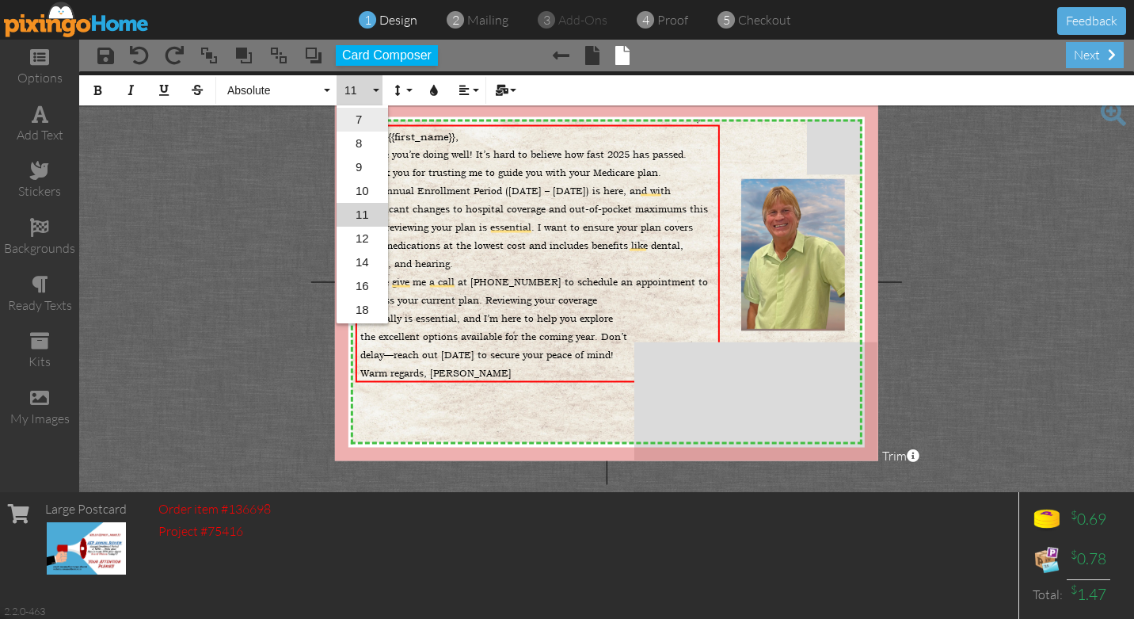
click at [364, 120] on link "7" at bounding box center [362, 120] width 51 height 24
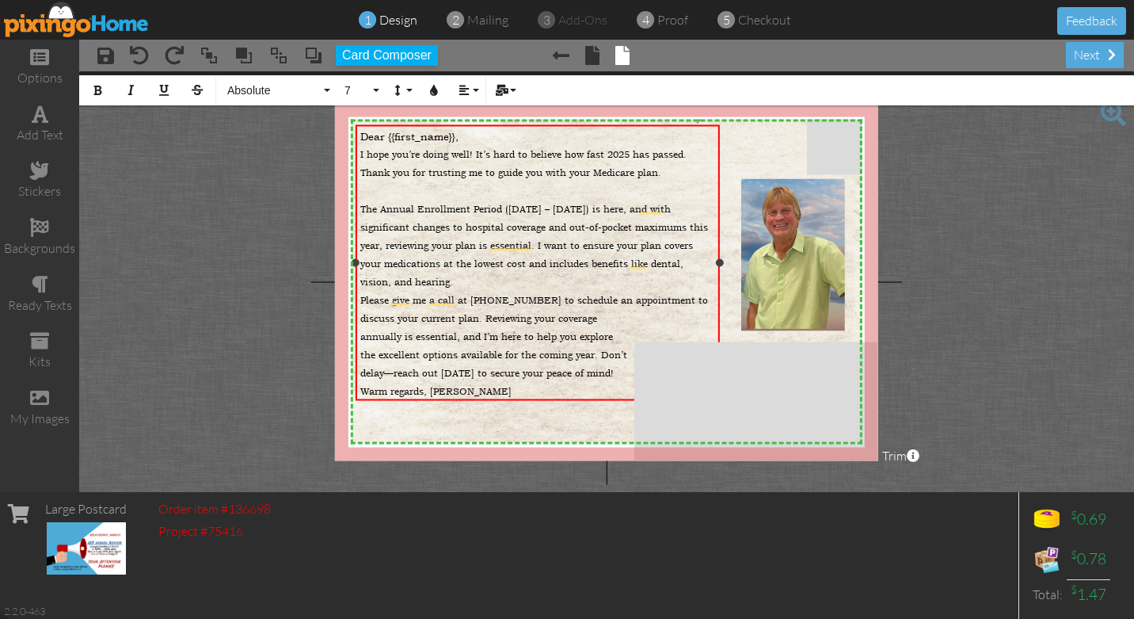
click at [361, 299] on span "Please give me a call at [PHONE_NUMBER] to schedule an appointment to discuss y…" at bounding box center [534, 309] width 348 height 31
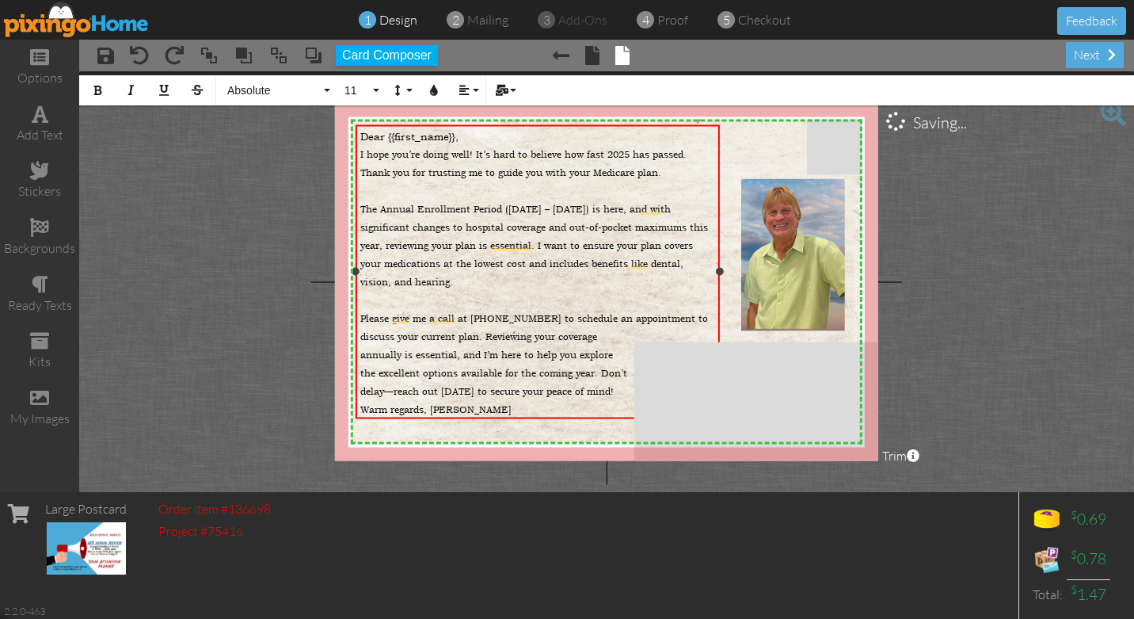
click at [360, 408] on span "Warm regards, [PERSON_NAME]" at bounding box center [435, 409] width 151 height 13
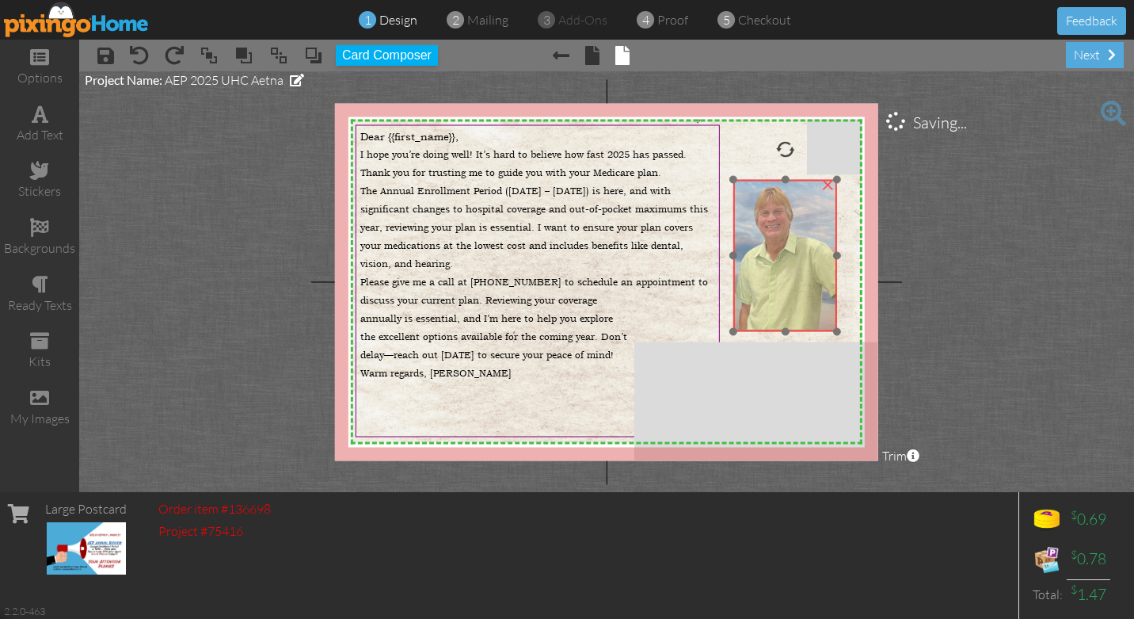
click at [790, 240] on img at bounding box center [785, 255] width 104 height 152
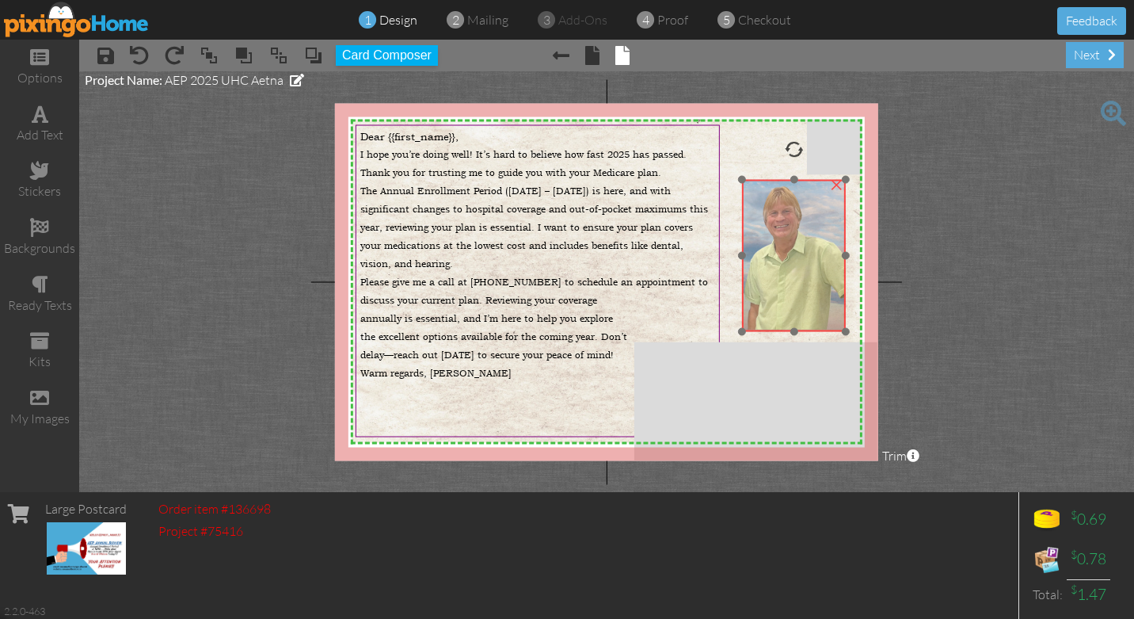
drag, startPoint x: 773, startPoint y: 240, endPoint x: 782, endPoint y: 241, distance: 8.7
click at [782, 241] on img at bounding box center [794, 255] width 104 height 152
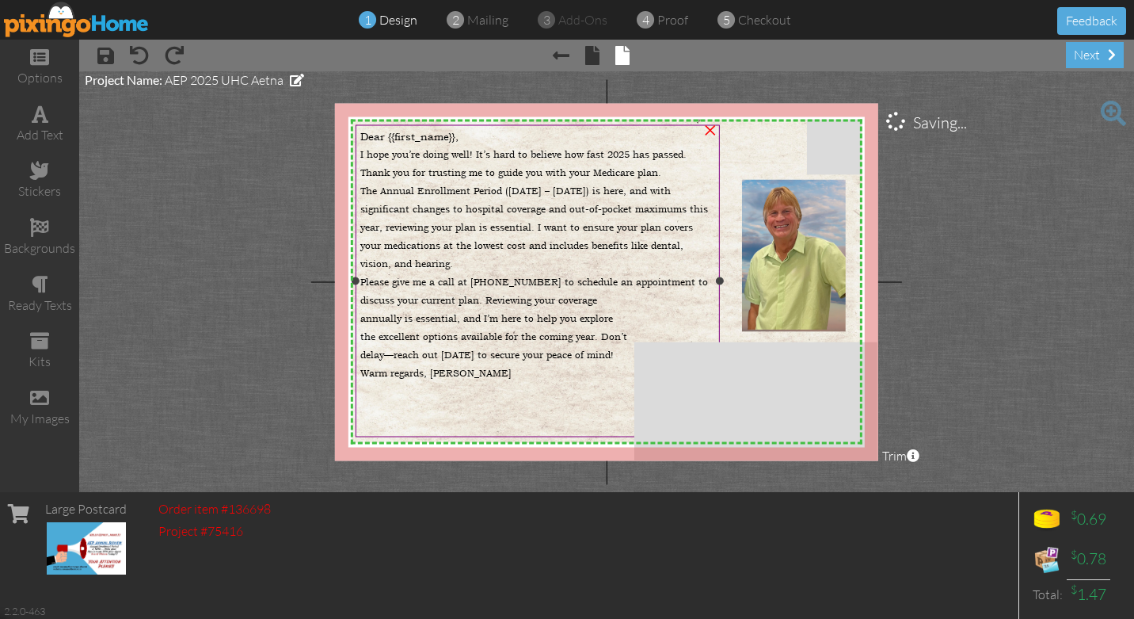
click at [485, 260] on div "The Annual Enrollment Period ([DATE] – [DATE]) is here, and with significant ch…" at bounding box center [538, 225] width 356 height 91
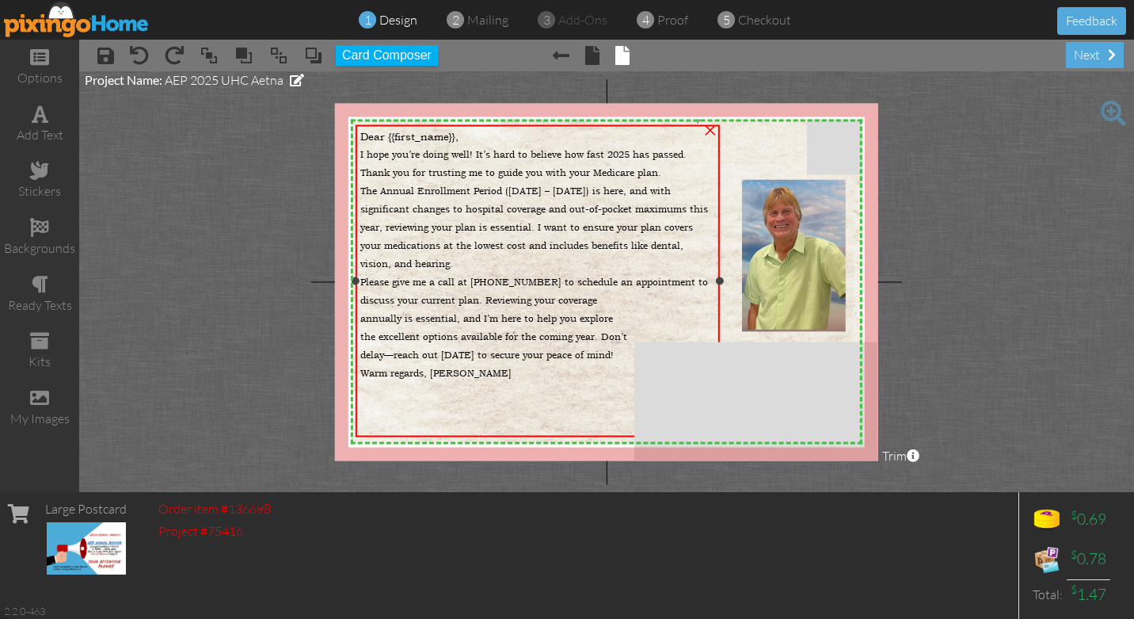
click at [368, 187] on span "The Annual Enrollment Period ([DATE] – [DATE]) is here, and with significant ch…" at bounding box center [534, 228] width 348 height 86
click at [389, 185] on span "The Annual Enrollment Period ([DATE] – [DATE]) is here, and with significant ch…" at bounding box center [534, 228] width 348 height 86
click at [377, 189] on span "The Annual Enrollment Period ([DATE] – [DATE]) is here, and with significant ch…" at bounding box center [534, 228] width 348 height 86
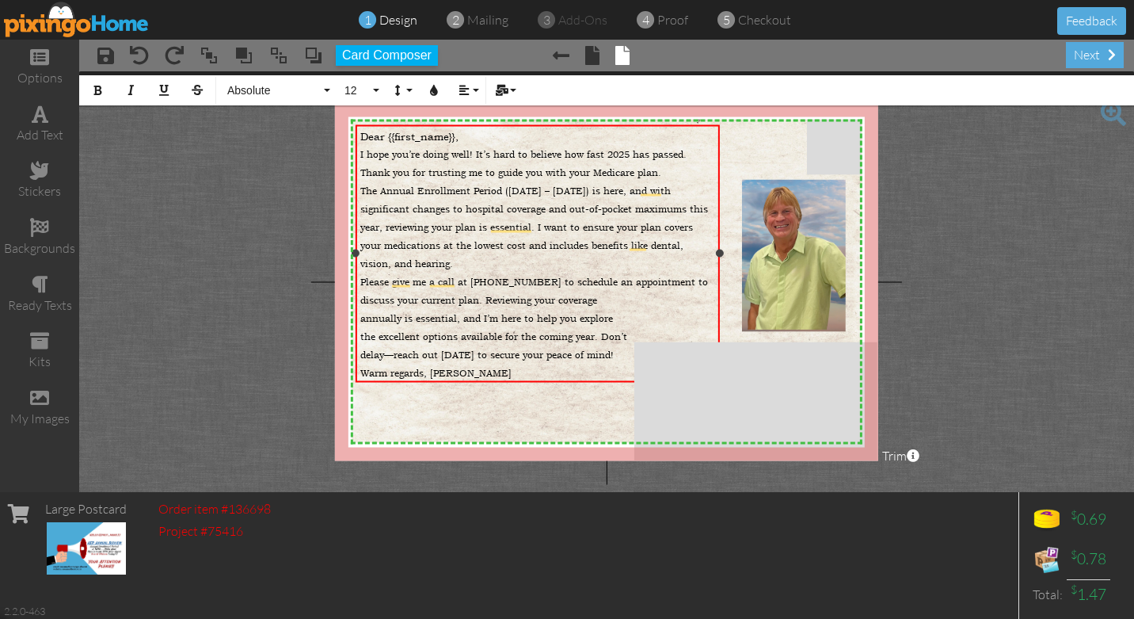
click at [360, 188] on span "The Annual Enrollment Period ([DATE] – [DATE]) is here, and with significant ch…" at bounding box center [534, 228] width 348 height 86
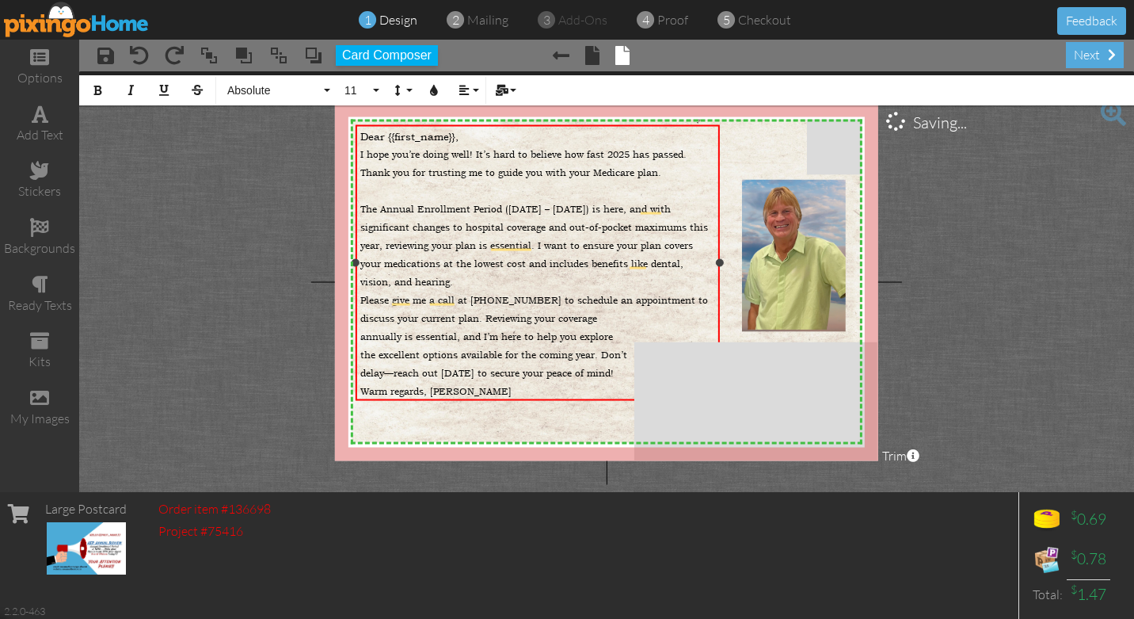
click at [362, 298] on span "Please give me a call at [PHONE_NUMBER] to schedule an appointment to discuss y…" at bounding box center [534, 309] width 348 height 31
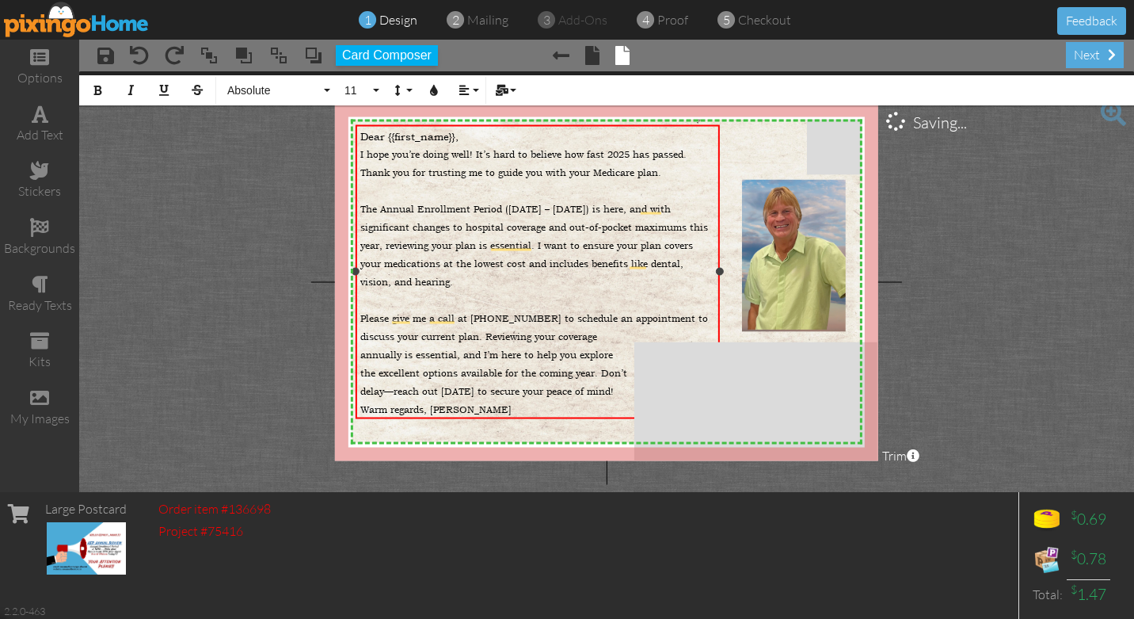
click at [360, 409] on span "Warm regards, [PERSON_NAME]" at bounding box center [435, 409] width 151 height 13
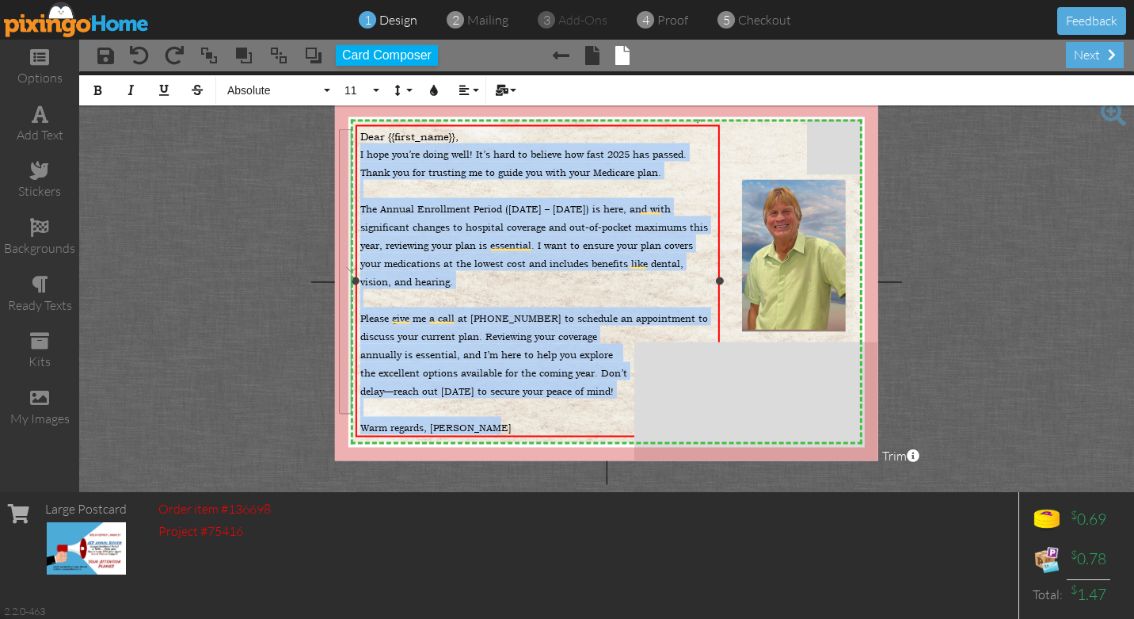
drag, startPoint x: 360, startPoint y: 152, endPoint x: 507, endPoint y: 422, distance: 307.6
click at [507, 422] on div "Dear {{first_name}}, I hope you’re doing well! It’s hard to believe how fast 20…" at bounding box center [538, 282] width 356 height 306
click at [377, 89] on button "11" at bounding box center [360, 90] width 46 height 30
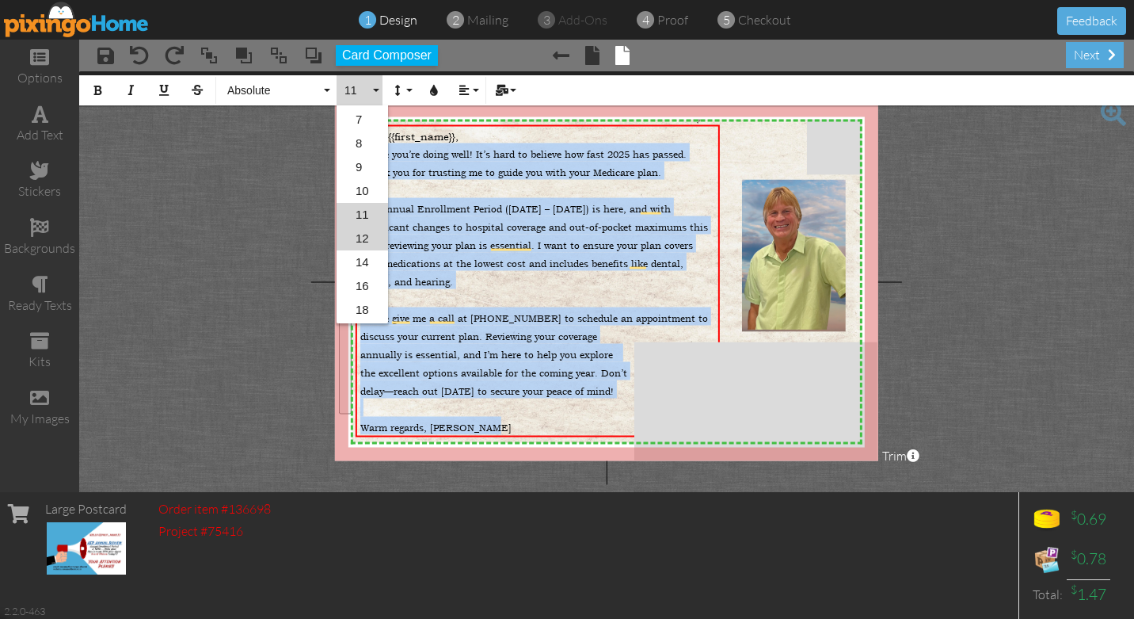
click at [365, 238] on link "12" at bounding box center [362, 239] width 51 height 24
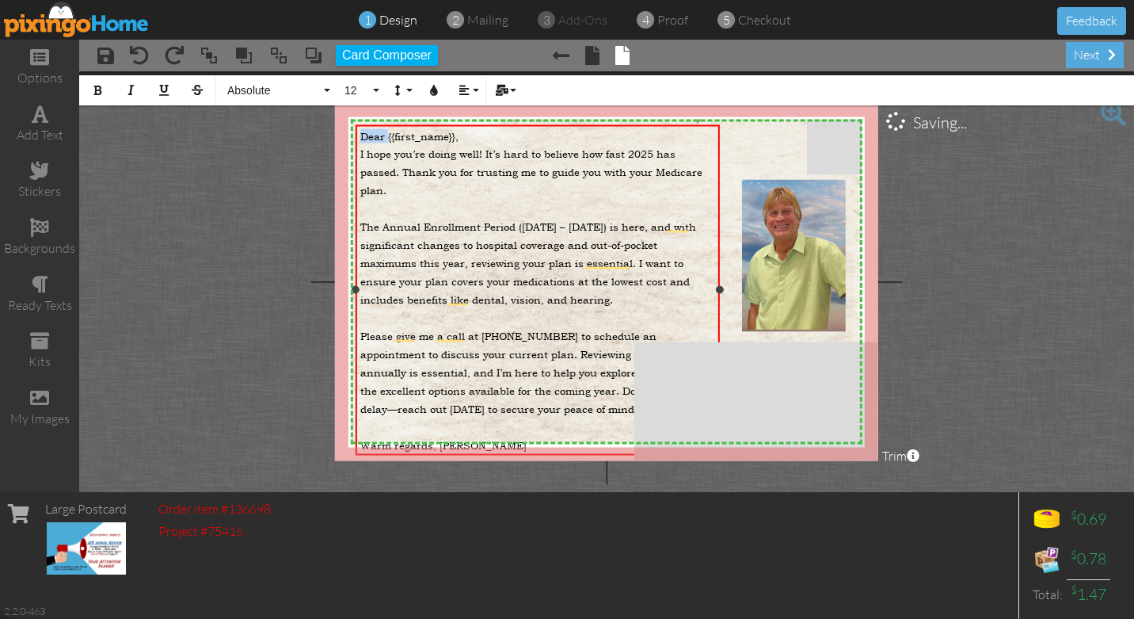
drag, startPoint x: 388, startPoint y: 135, endPoint x: 354, endPoint y: 139, distance: 34.2
click at [356, 139] on div "Dear {{first_name}}, I hope you’re doing well! It’s hard to believe how fast 20…" at bounding box center [538, 289] width 364 height 330
click at [461, 138] on div "Dear {{first_name}}," at bounding box center [538, 136] width 356 height 14
drag, startPoint x: 461, startPoint y: 138, endPoint x: 354, endPoint y: 137, distance: 106.9
click at [356, 137] on div "Dear {{first_name}}, I hope you’re doing well! It’s hard to believe how fast 20…" at bounding box center [538, 289] width 364 height 330
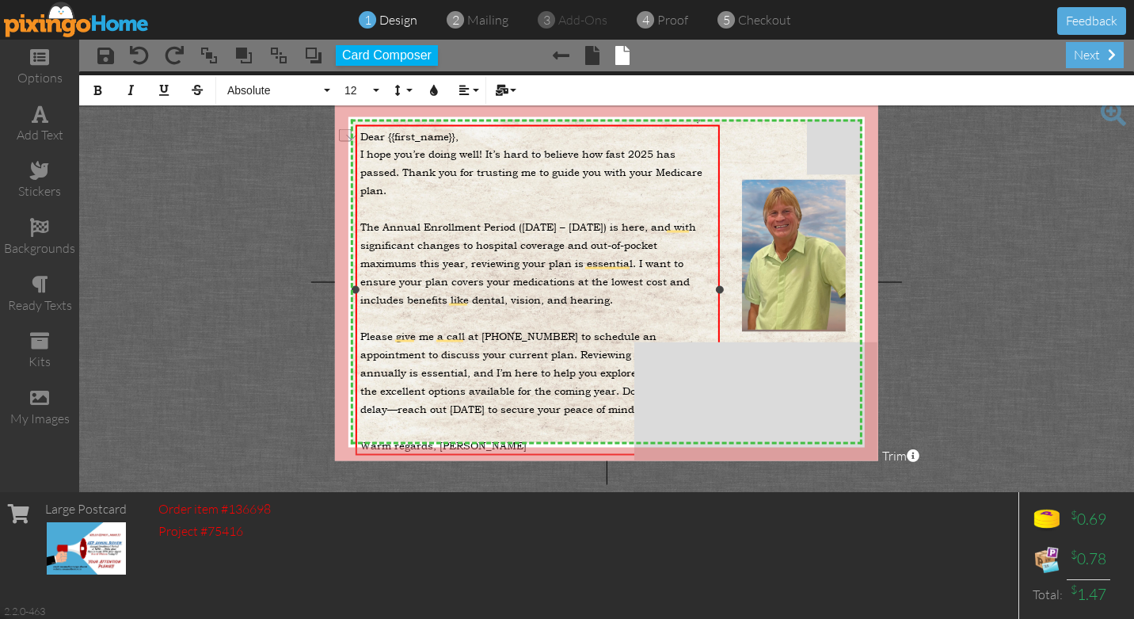
click at [452, 170] on span "I hope you’re doing well! It’s hard to believe how fast 2025 has passed. Thank …" at bounding box center [531, 172] width 342 height 51
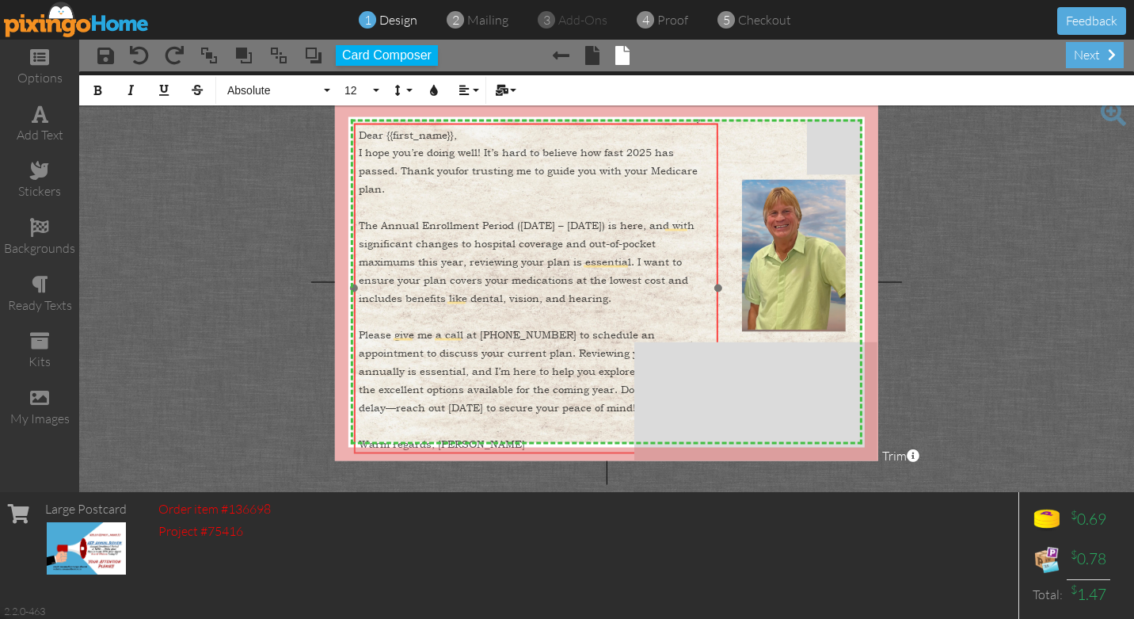
click at [533, 124] on div "Dear {{first_name}}, I hope you’re doing well! It’s hard to believe how fast 20…" at bounding box center [536, 289] width 364 height 333
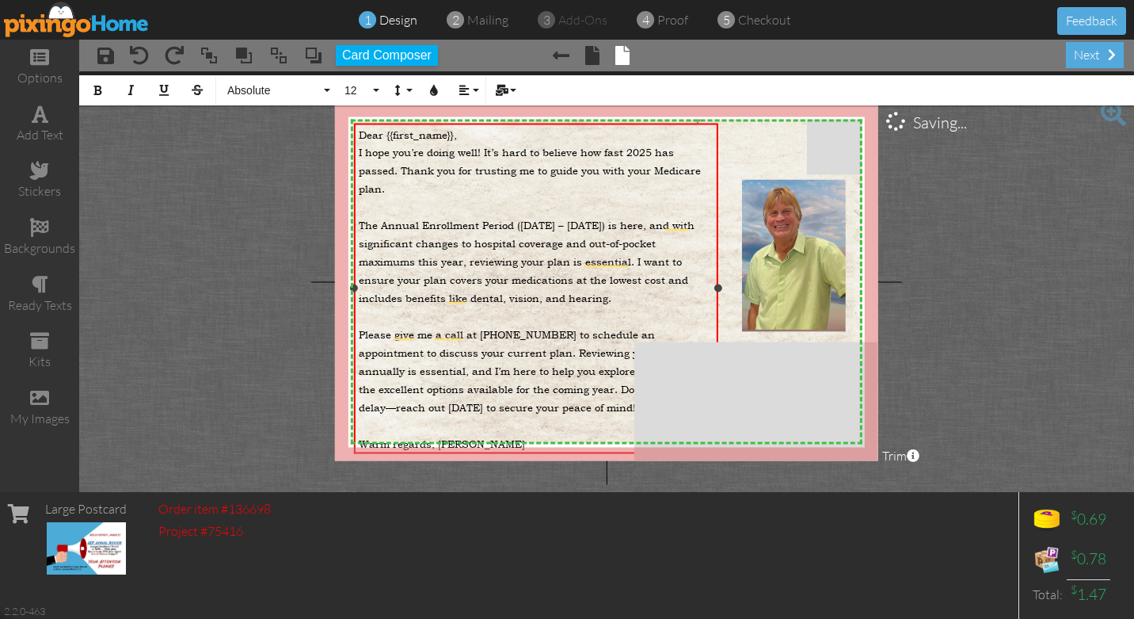
click at [545, 427] on div "​" at bounding box center [537, 424] width 356 height 18
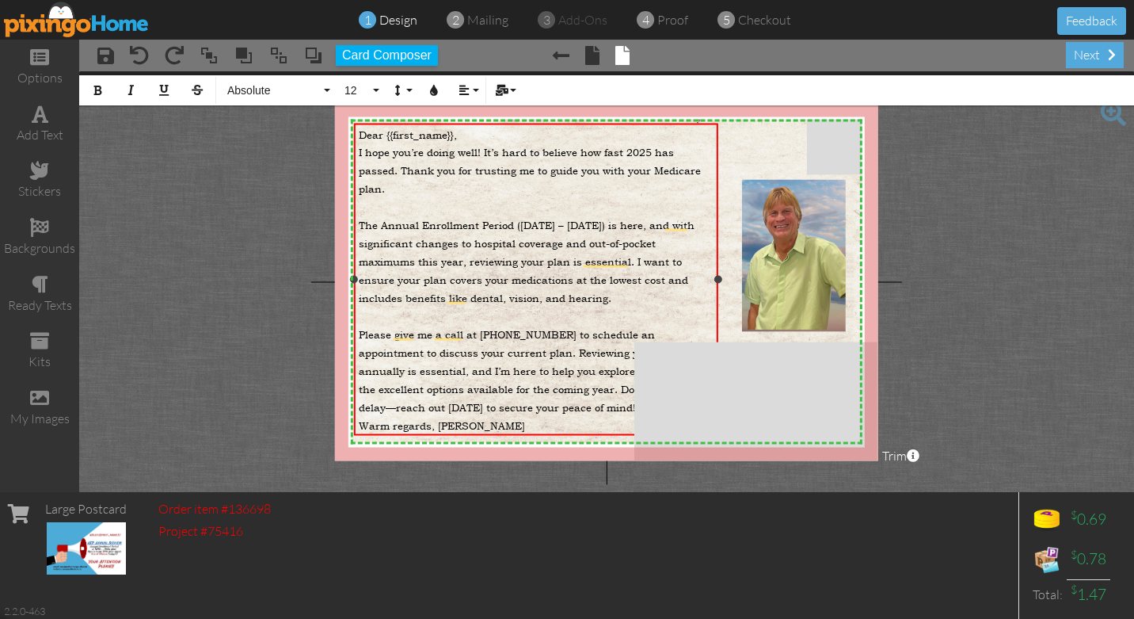
click at [359, 334] on span "Please give me a call at [PHONE_NUMBER] to schedule an appointment to discuss y…" at bounding box center [531, 343] width 345 height 32
click at [618, 388] on span "the excellent options available for the coming year. Don’t" at bounding box center [503, 389] width 289 height 14
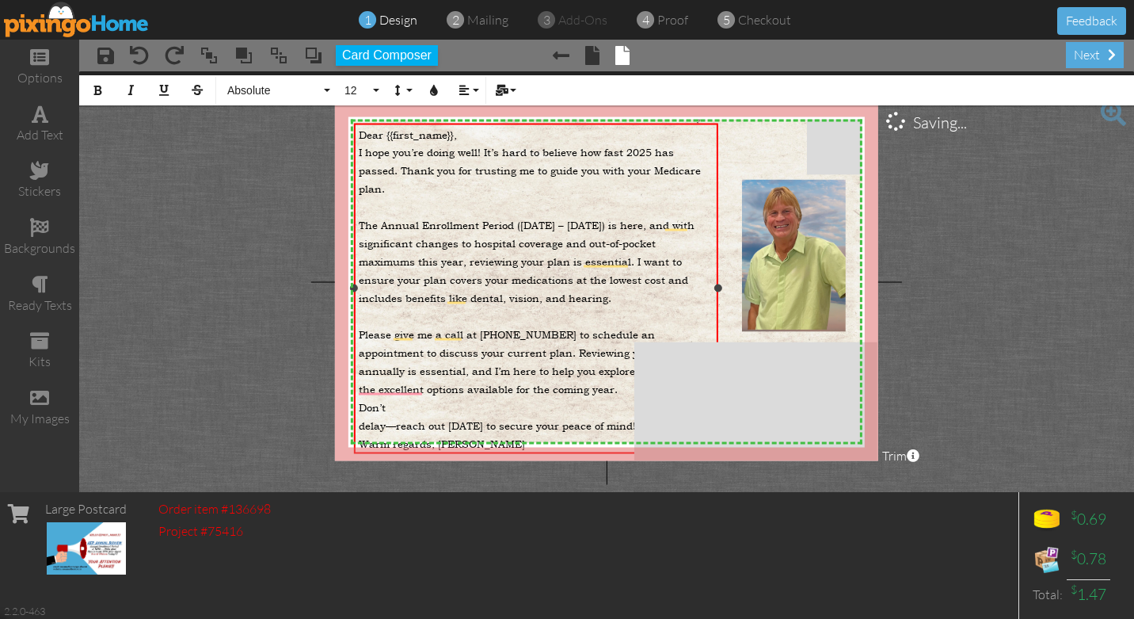
click at [359, 424] on span "delay—reach out [DATE] to secure your peace of mind!" at bounding box center [497, 425] width 277 height 14
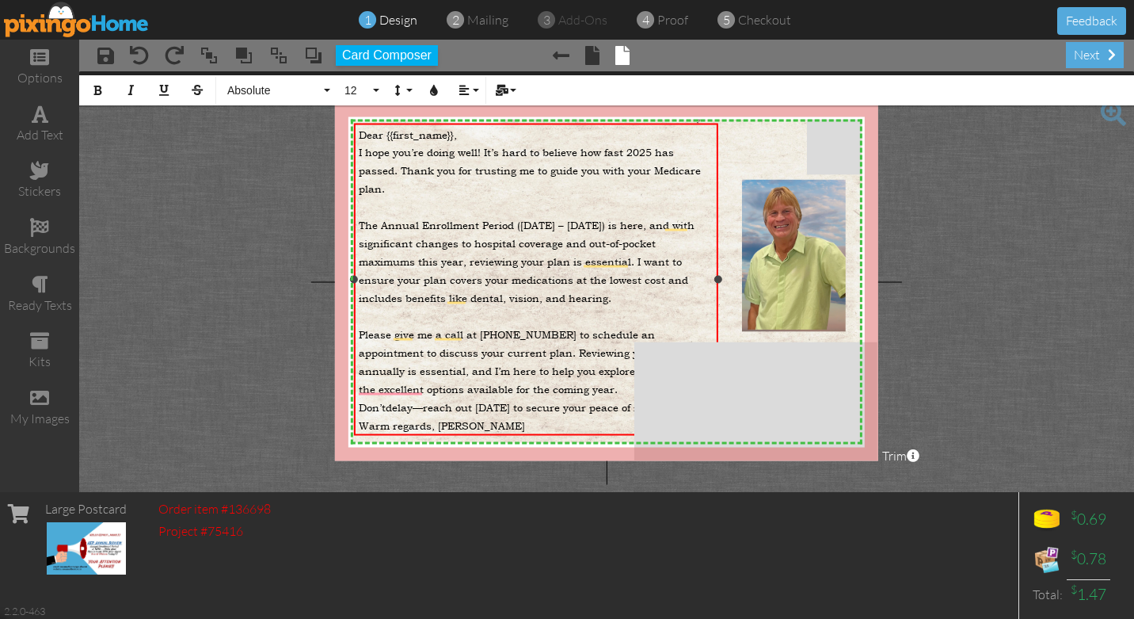
click at [367, 204] on div "​" at bounding box center [537, 205] width 356 height 18
drag, startPoint x: 360, startPoint y: 205, endPoint x: 386, endPoint y: 205, distance: 25.3
click at [386, 205] on div "​" at bounding box center [537, 205] width 356 height 18
click at [375, 90] on button "12" at bounding box center [360, 90] width 46 height 30
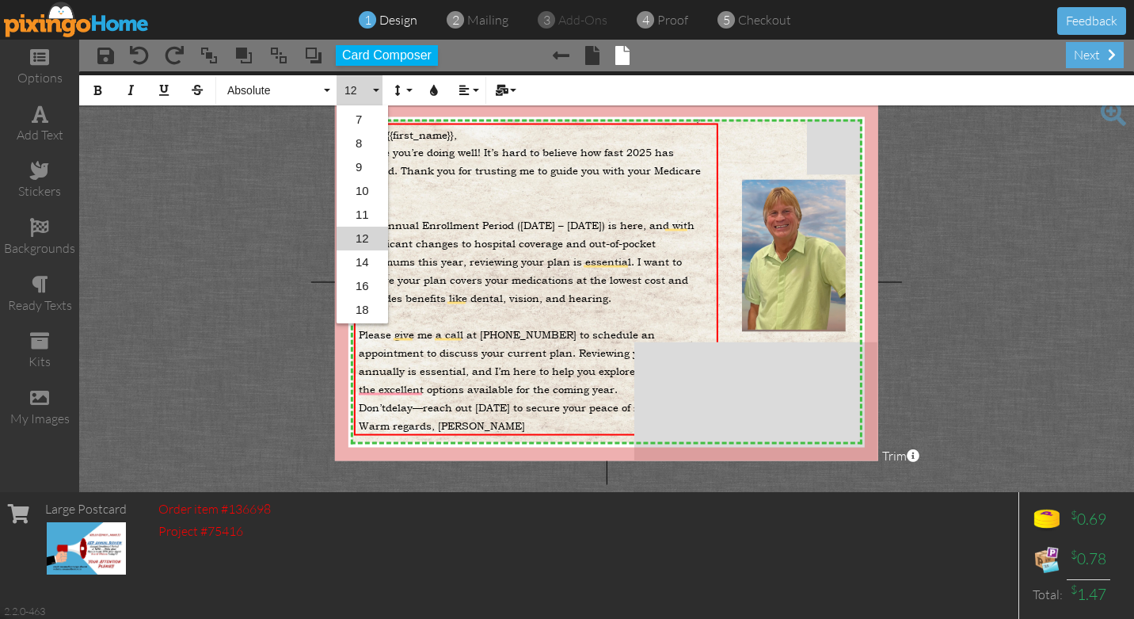
scroll to position [69, 0]
click at [362, 139] on link "9" at bounding box center [362, 143] width 51 height 24
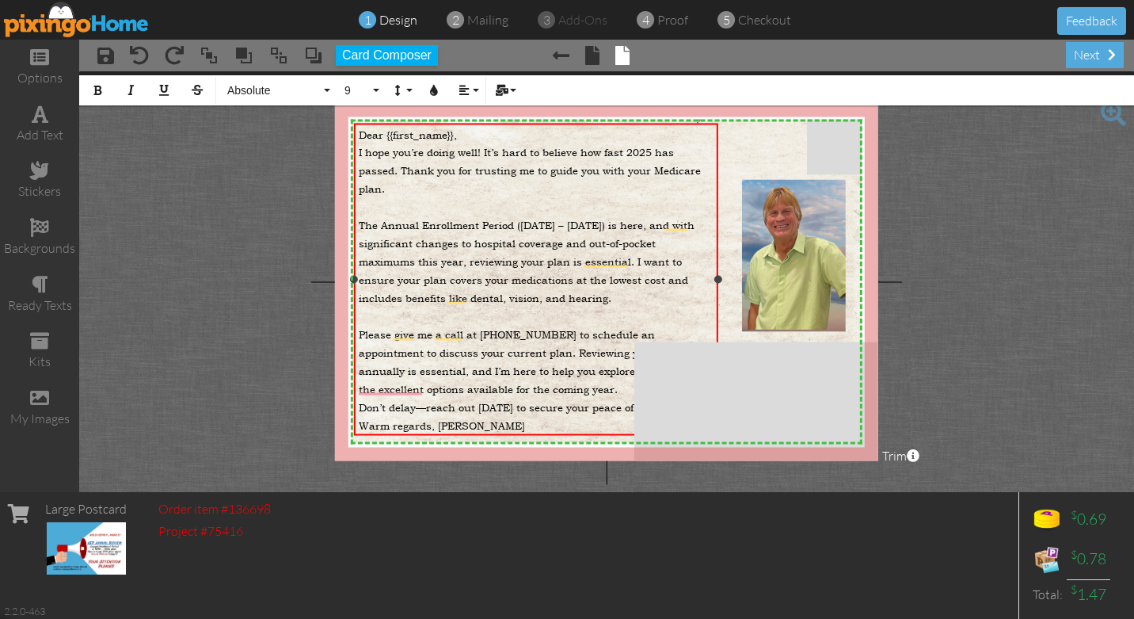
click at [359, 223] on span "The Annual Enrollment Period ([DATE] – [DATE]) is here, and with significant ch…" at bounding box center [527, 261] width 336 height 87
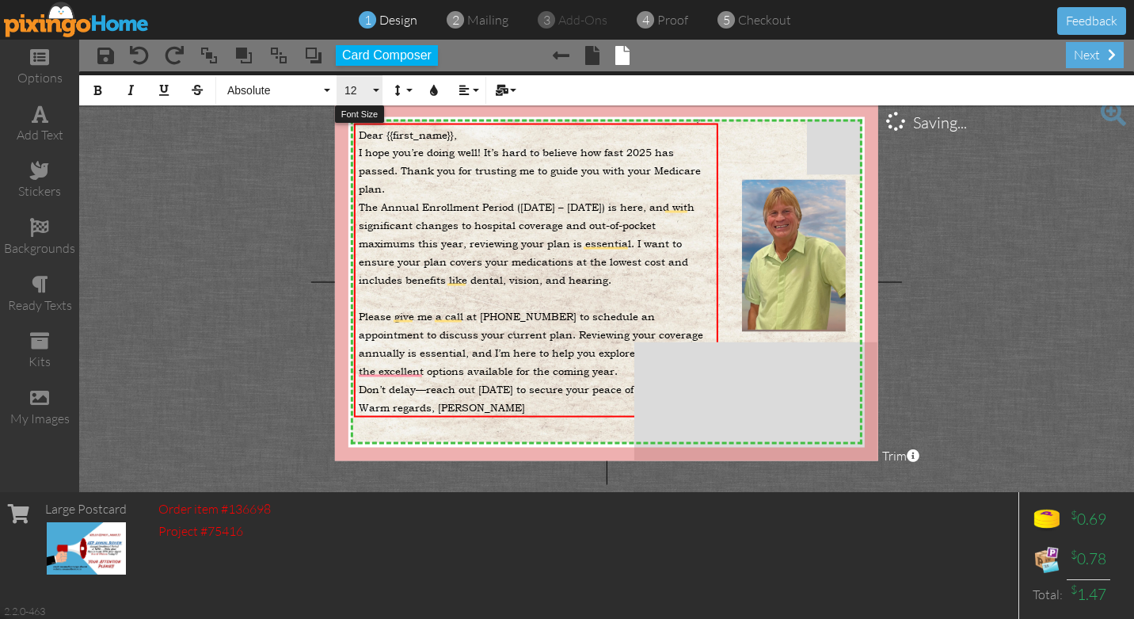
click at [374, 89] on button "12" at bounding box center [360, 90] width 46 height 30
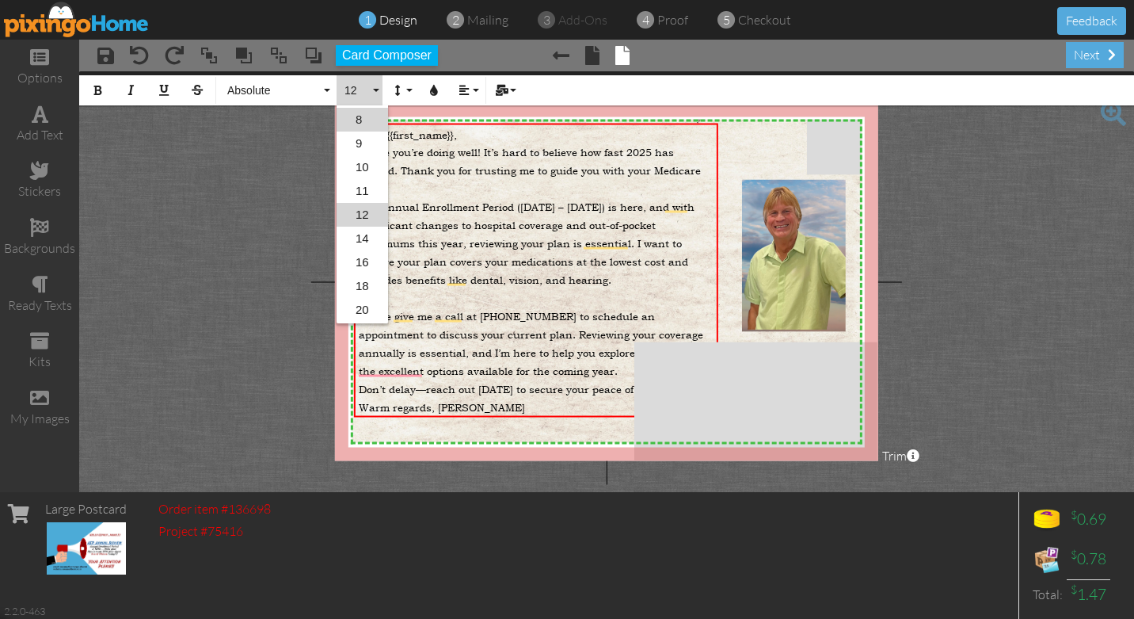
click at [359, 116] on link "8" at bounding box center [362, 120] width 51 height 24
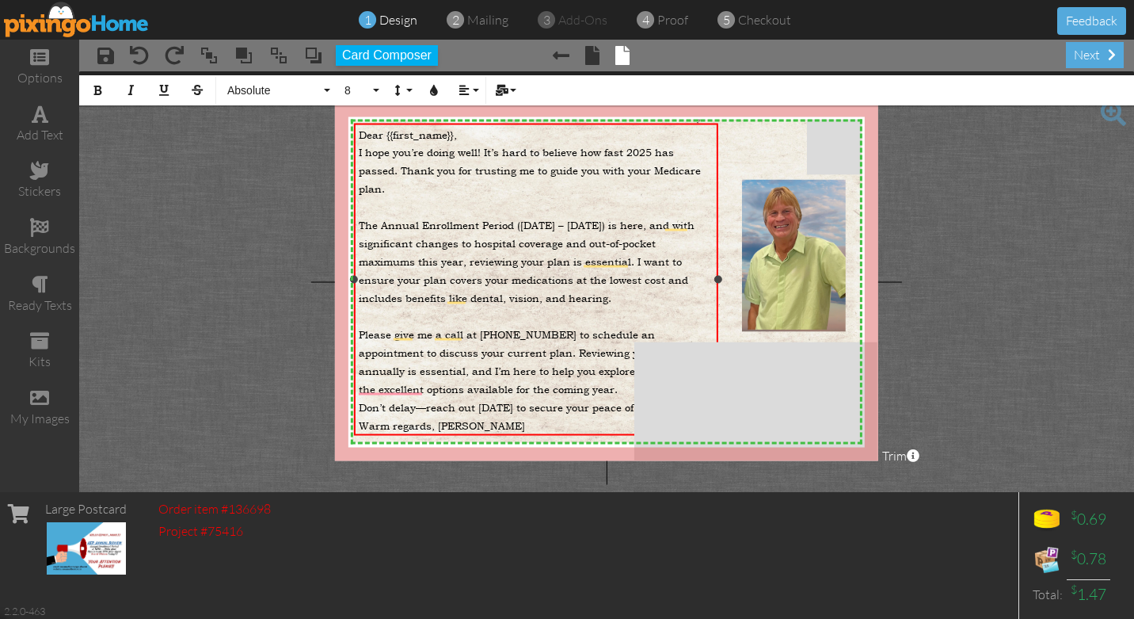
click at [627, 407] on span "Don’t delay—reach out [DATE] to secure your peace of mind!" at bounding box center [512, 407] width 307 height 14
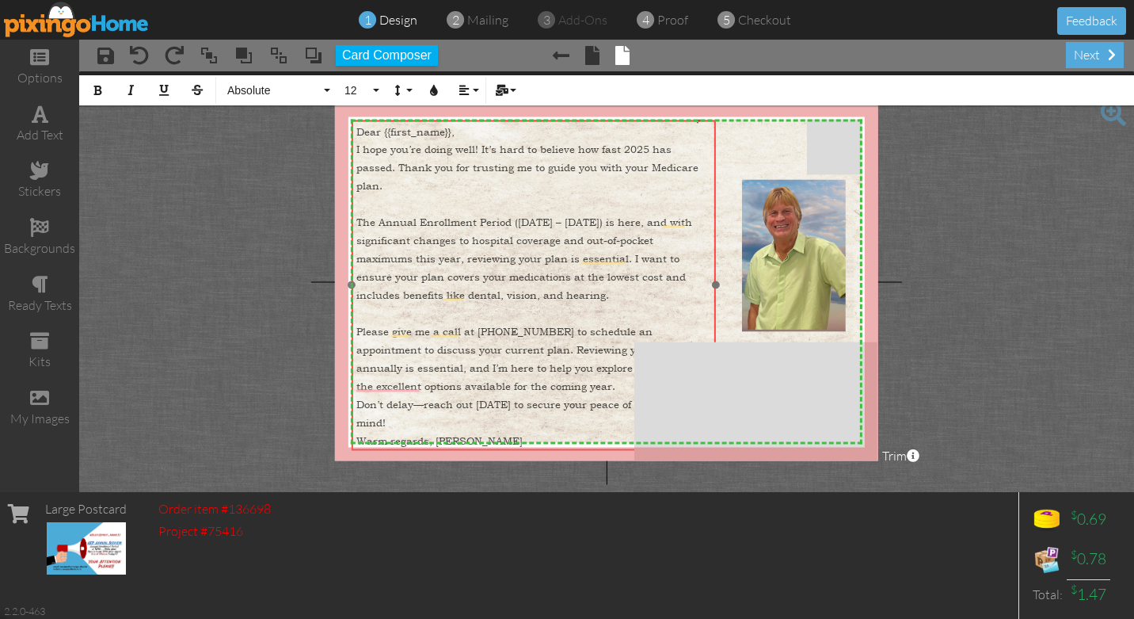
click at [517, 121] on div "Dear {{first_name}}, I hope you’re doing well! It’s hard to believe how fast 20…" at bounding box center [534, 286] width 364 height 333
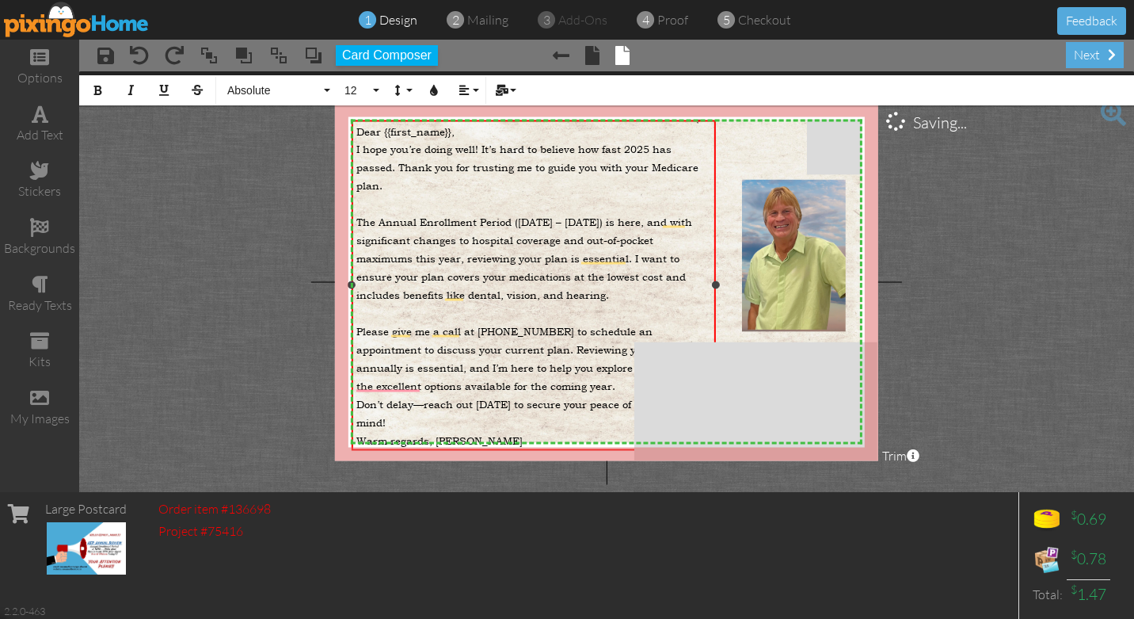
click at [512, 421] on div "mind!" at bounding box center [534, 421] width 356 height 18
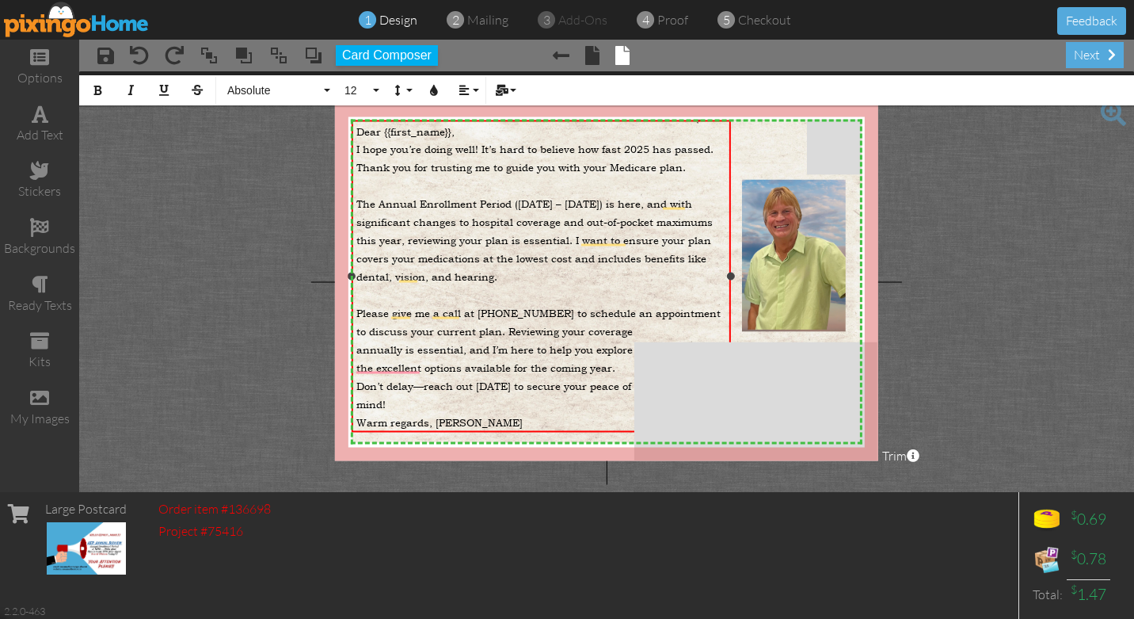
drag, startPoint x: 717, startPoint y: 284, endPoint x: 732, endPoint y: 284, distance: 15.0
click at [731, 284] on div "Dear {{first_name}}, I hope you’re doing well! It’s hard to believe how fast 20…" at bounding box center [541, 276] width 379 height 312
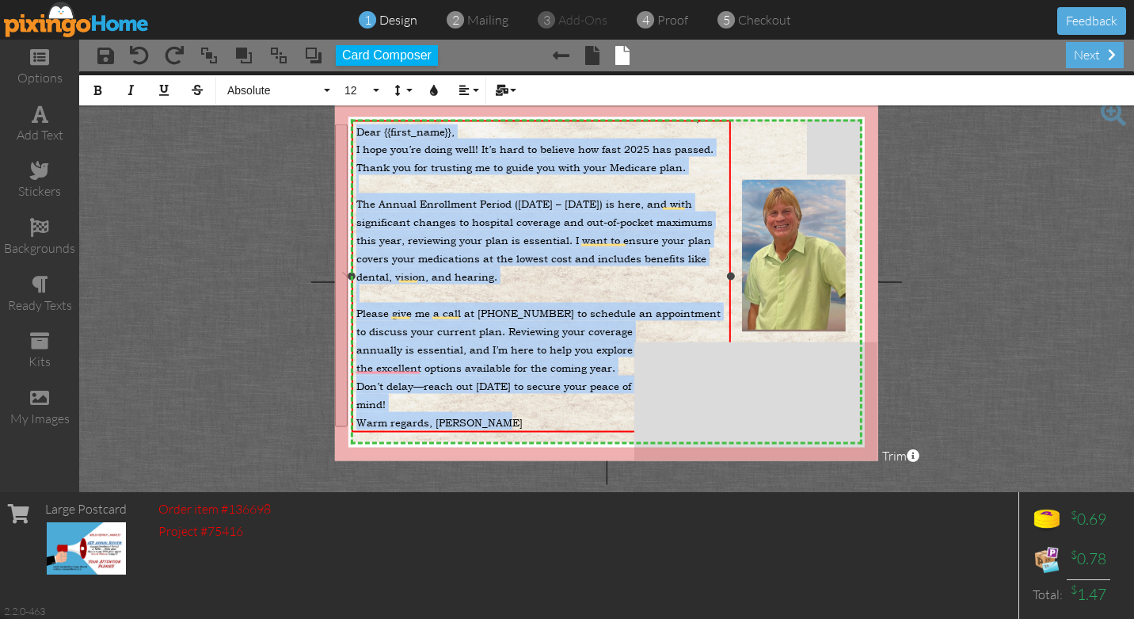
drag, startPoint x: 356, startPoint y: 131, endPoint x: 512, endPoint y: 413, distance: 322.2
click at [512, 413] on div "Dear {{first_name}}, I hope you’re doing well! It’s hard to believe how fast 20…" at bounding box center [541, 277] width 371 height 306
click at [99, 89] on icon "button" at bounding box center [97, 90] width 11 height 11
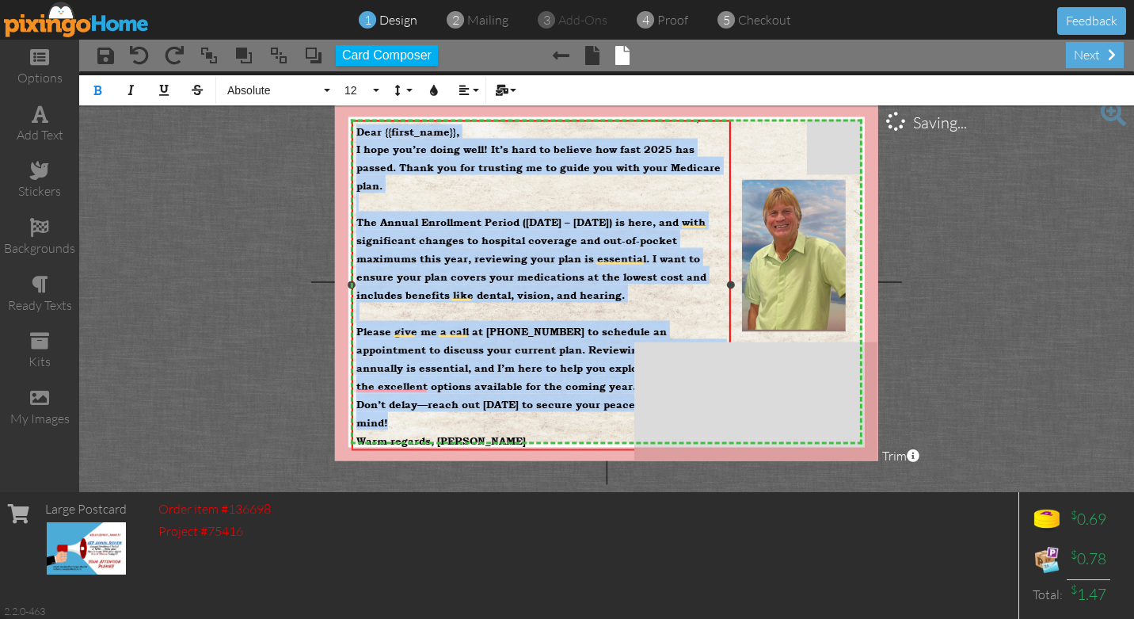
click at [504, 193] on div "​" at bounding box center [541, 202] width 371 height 18
drag, startPoint x: 356, startPoint y: 132, endPoint x: 522, endPoint y: 441, distance: 350.4
click at [522, 441] on div "Dear {{first_name}}, I hope you’re doing well! It’s hard to believe how fast 20…" at bounding box center [541, 286] width 371 height 324
click at [100, 89] on icon "button" at bounding box center [97, 90] width 11 height 11
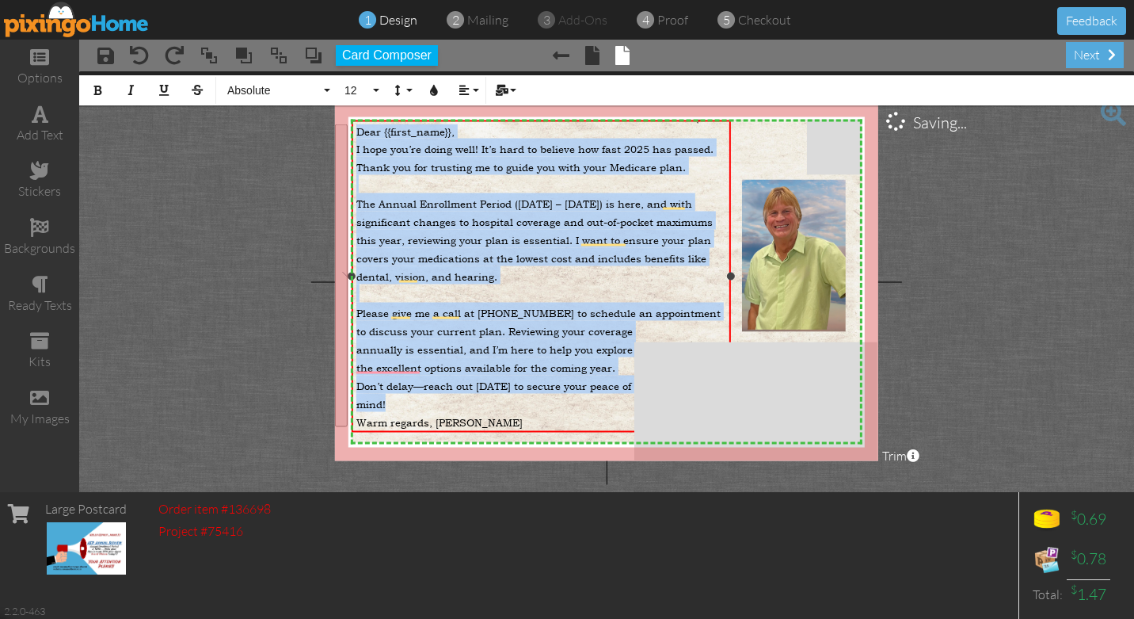
click at [539, 186] on div "​" at bounding box center [541, 184] width 371 height 18
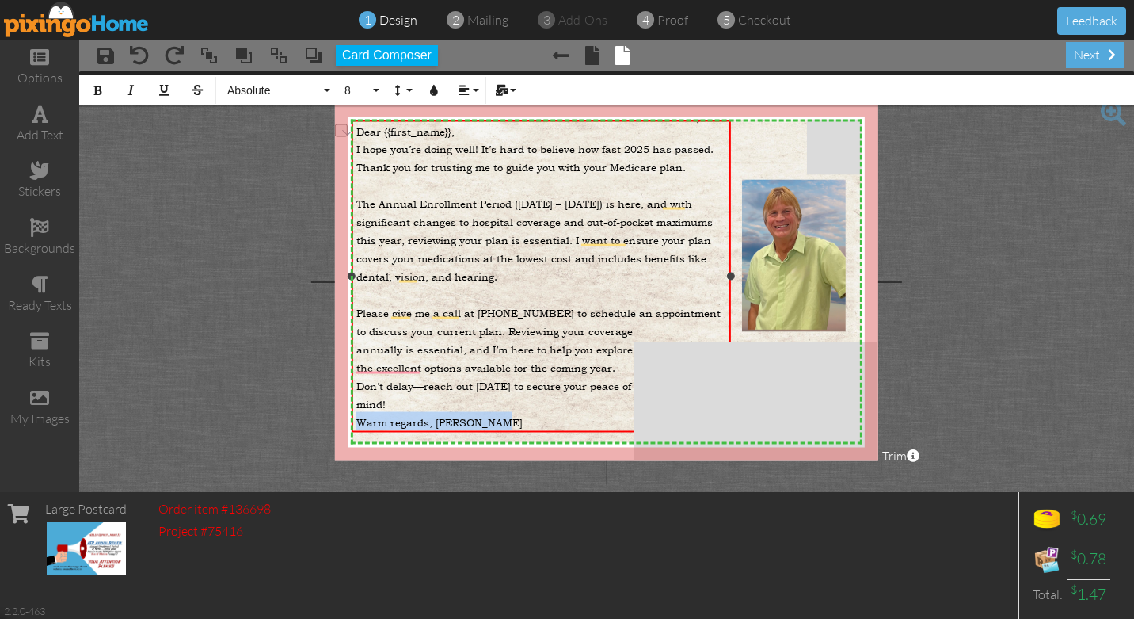
drag, startPoint x: 356, startPoint y: 421, endPoint x: 493, endPoint y: 428, distance: 137.2
click at [493, 428] on div "Dear {{first_name}}, I hope you’re doing well! It’s hard to believe how fast 20…" at bounding box center [541, 277] width 379 height 314
click at [99, 89] on icon "button" at bounding box center [97, 90] width 11 height 11
click at [638, 240] on span "The Annual Enrollment Period ([DATE] – [DATE]) is here, and with significant ch…" at bounding box center [534, 239] width 356 height 87
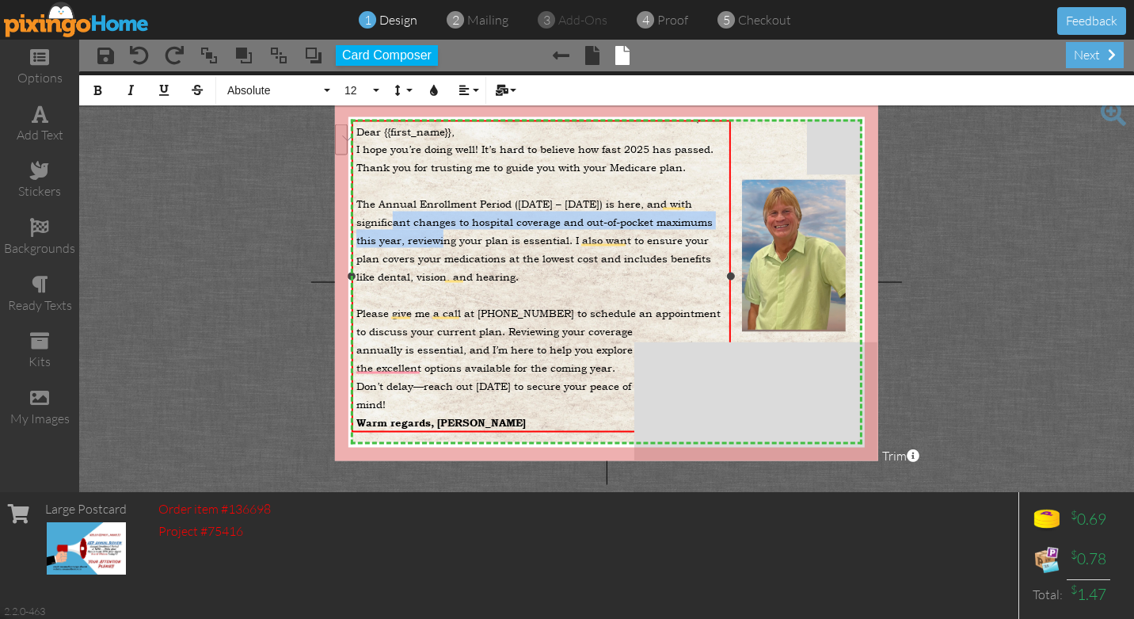
drag, startPoint x: 380, startPoint y: 221, endPoint x: 461, endPoint y: 239, distance: 82.8
click at [461, 239] on span "The Annual Enrollment Period ([DATE] – [DATE]) is here, and with significant ch…" at bounding box center [534, 239] width 356 height 87
click at [103, 89] on button "Bold" at bounding box center [97, 90] width 30 height 30
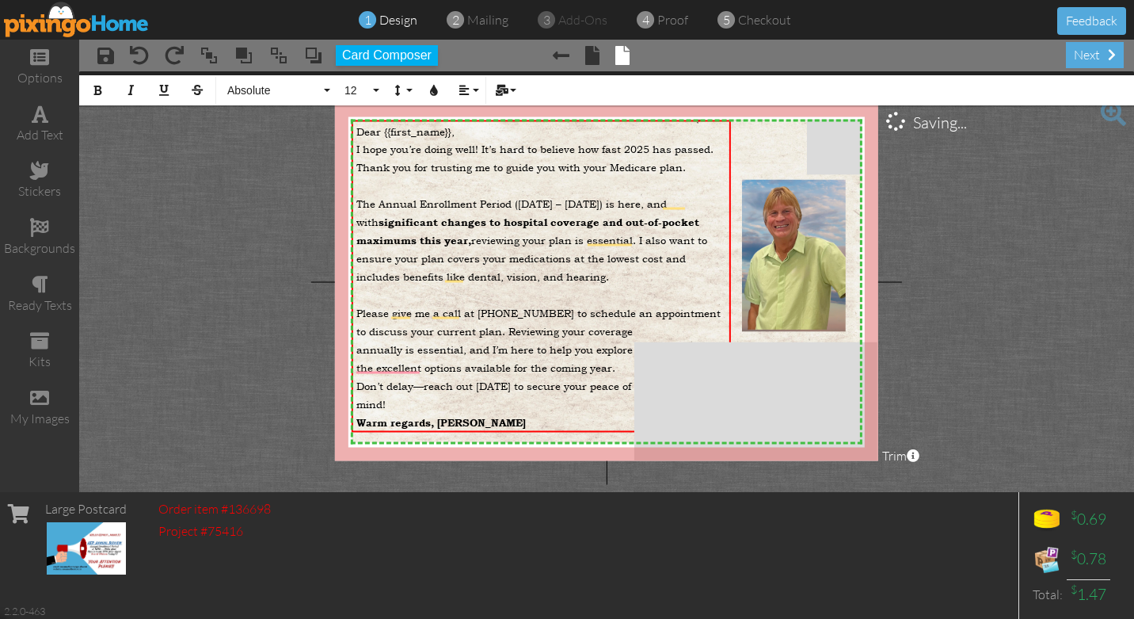
click at [51, 14] on img at bounding box center [77, 20] width 146 height 36
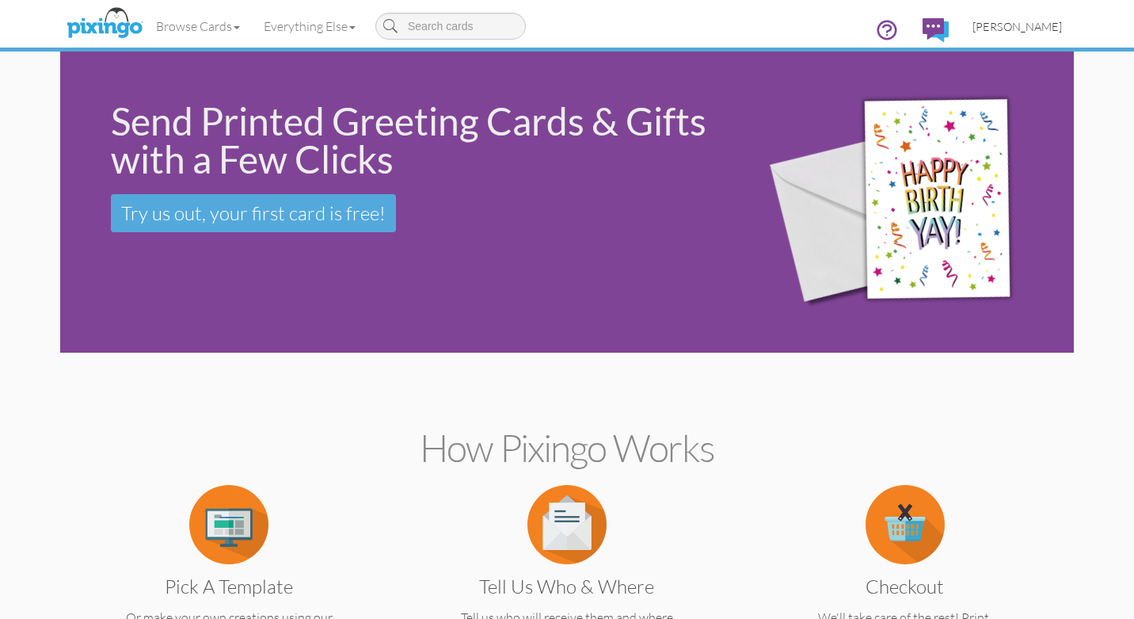
click at [1033, 25] on span "[PERSON_NAME]" at bounding box center [1017, 26] width 89 height 13
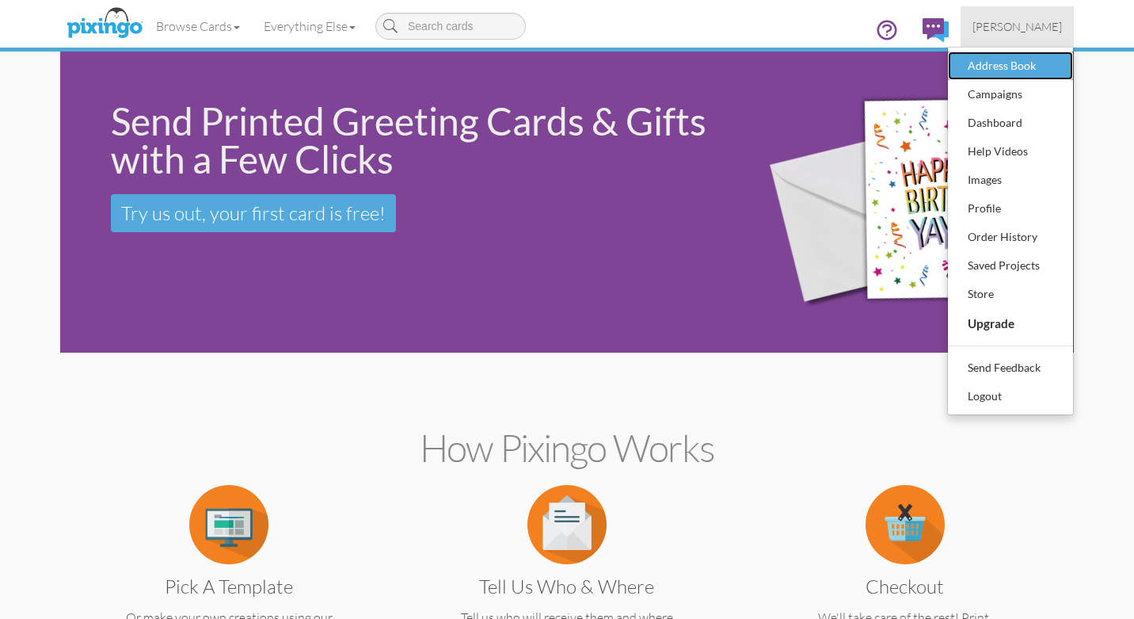
click at [1003, 68] on div "Address Book" at bounding box center [1010, 66] width 93 height 24
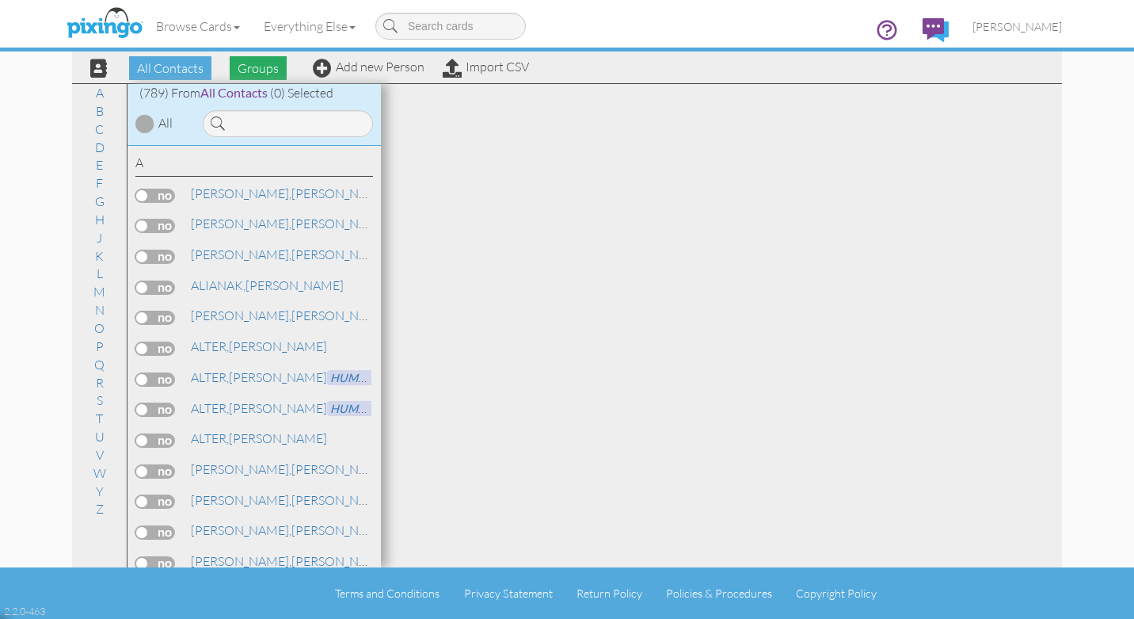
click at [253, 67] on span "Groups" at bounding box center [258, 68] width 57 height 24
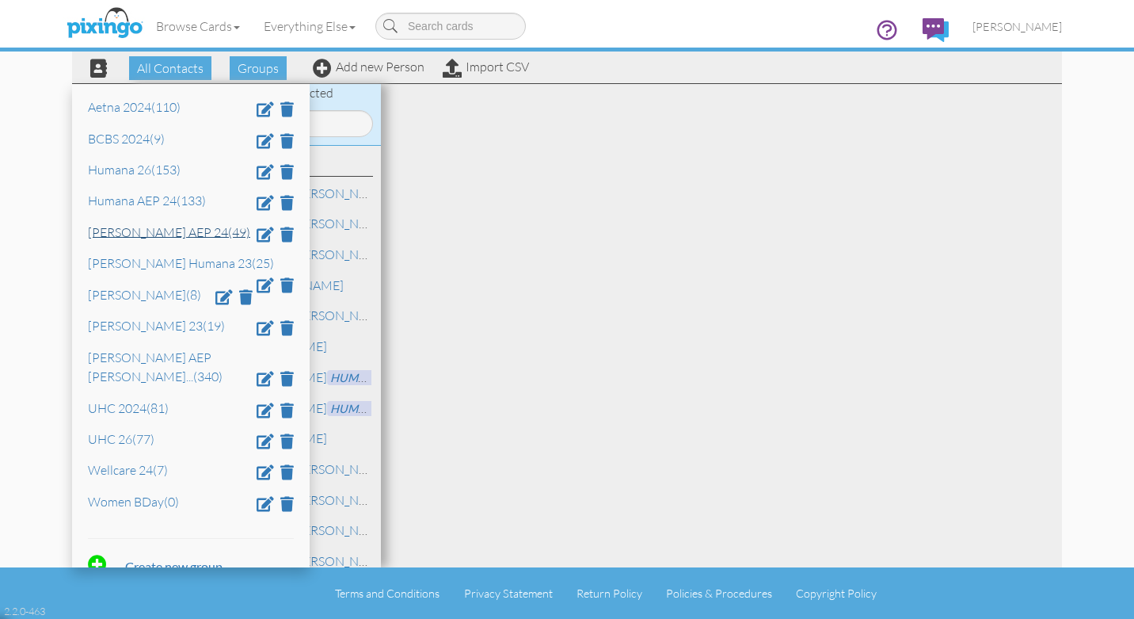
scroll to position [103, 0]
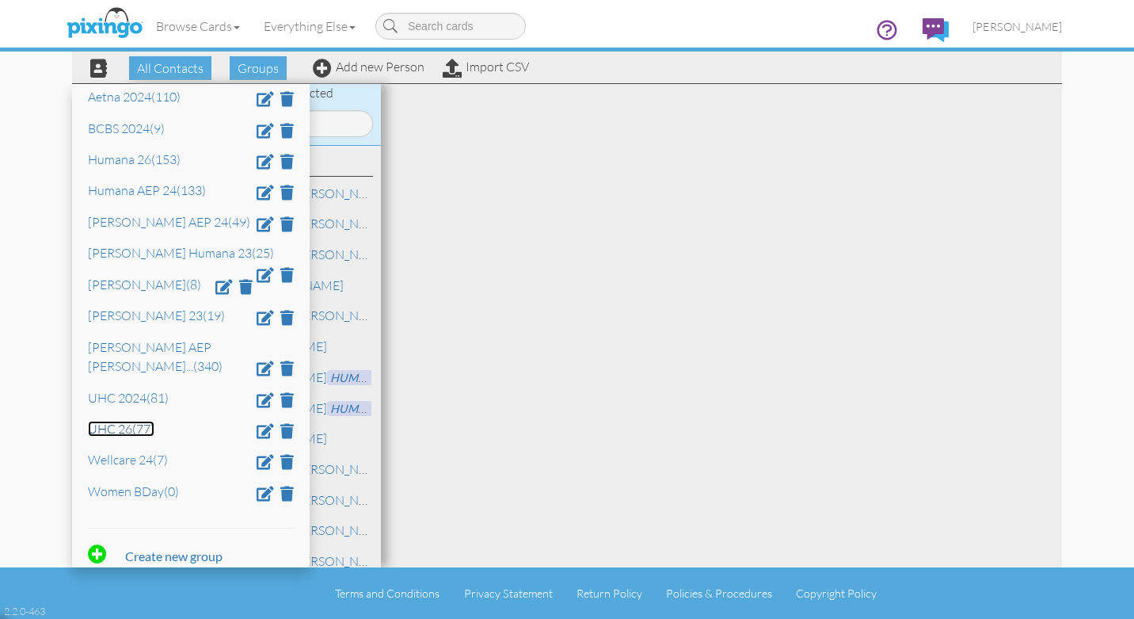
click at [107, 421] on link "UHC 26 (77)" at bounding box center [121, 429] width 67 height 16
click at [105, 421] on link "UHC 26 (77)" at bounding box center [121, 429] width 67 height 16
click at [626, 329] on div at bounding box center [721, 325] width 681 height 483
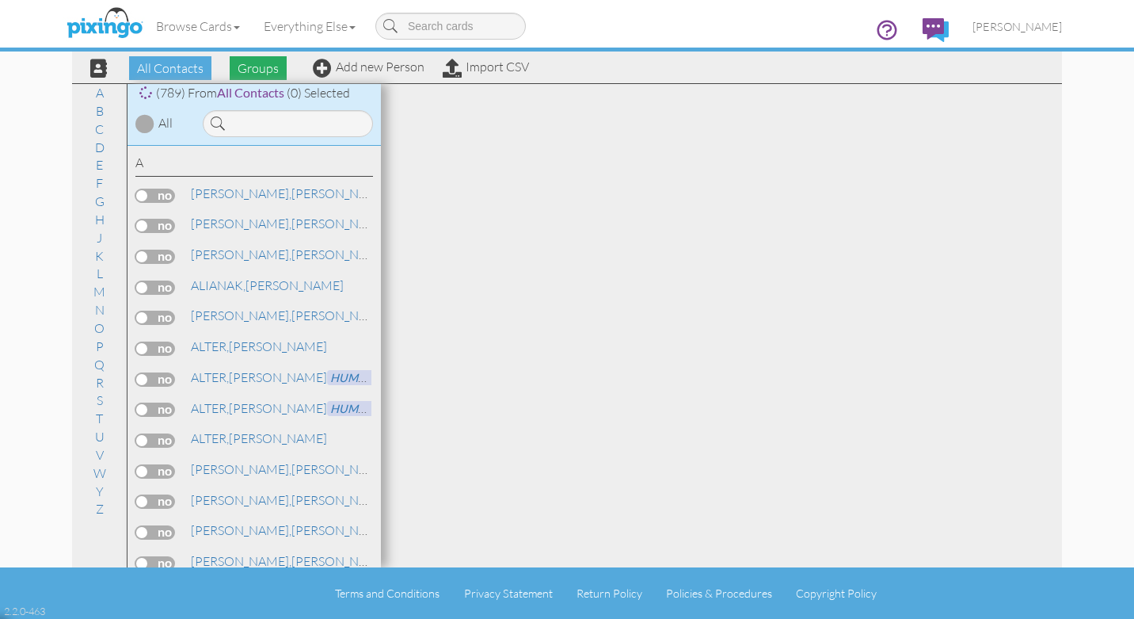
click at [268, 68] on span "Groups" at bounding box center [258, 68] width 57 height 24
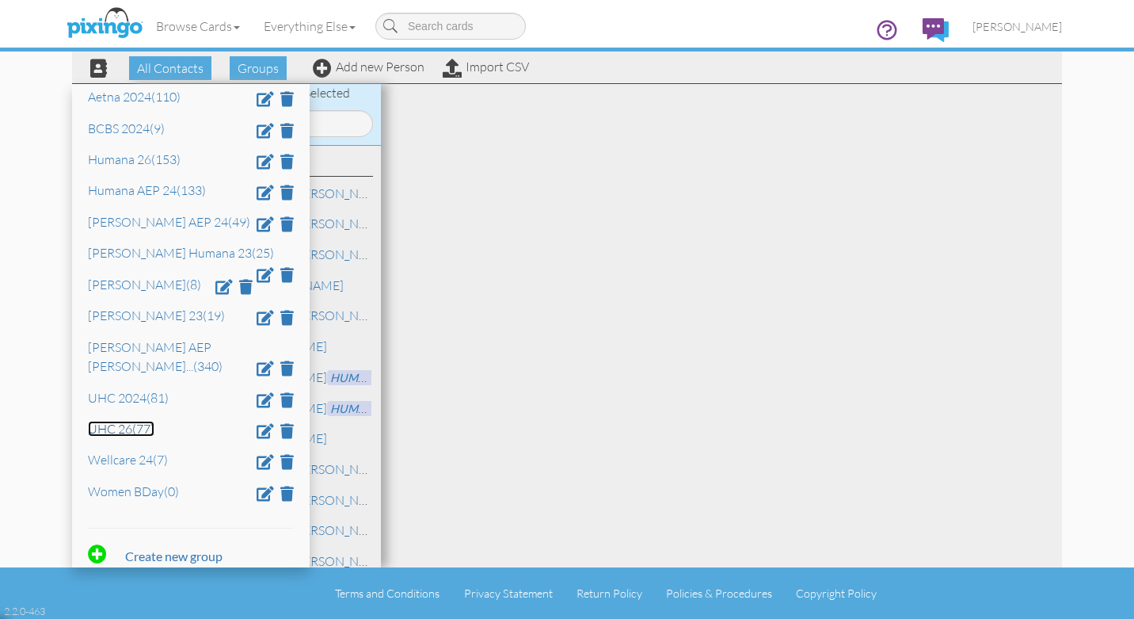
click at [111, 421] on link "UHC 26 (77)" at bounding box center [121, 429] width 67 height 16
click at [655, 278] on div at bounding box center [721, 325] width 681 height 483
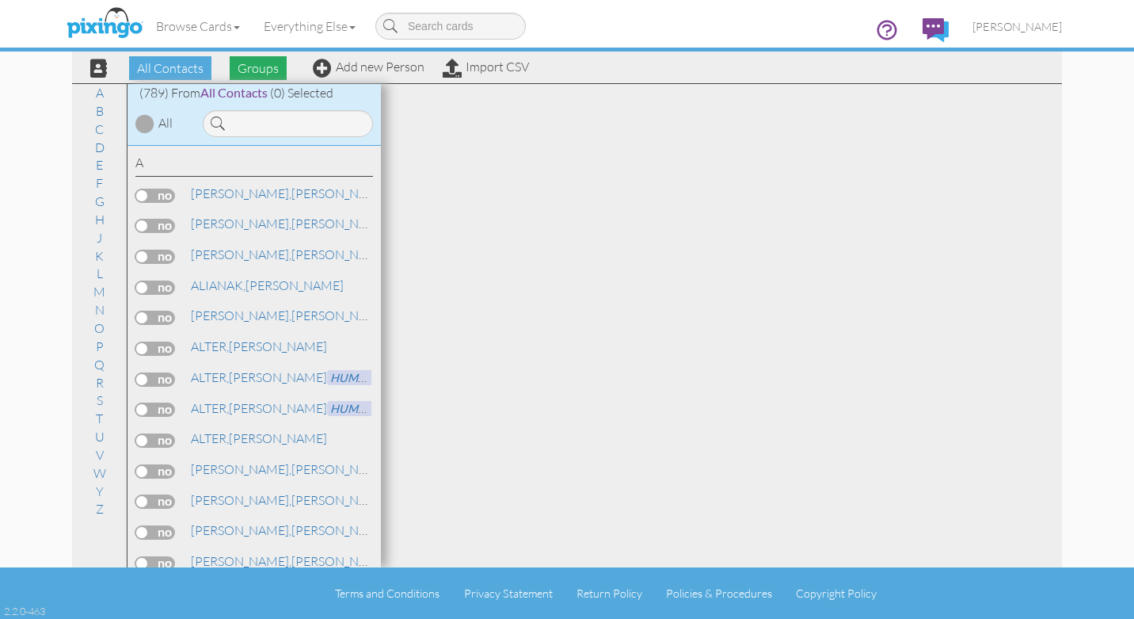
click at [258, 67] on span "Groups" at bounding box center [258, 68] width 57 height 24
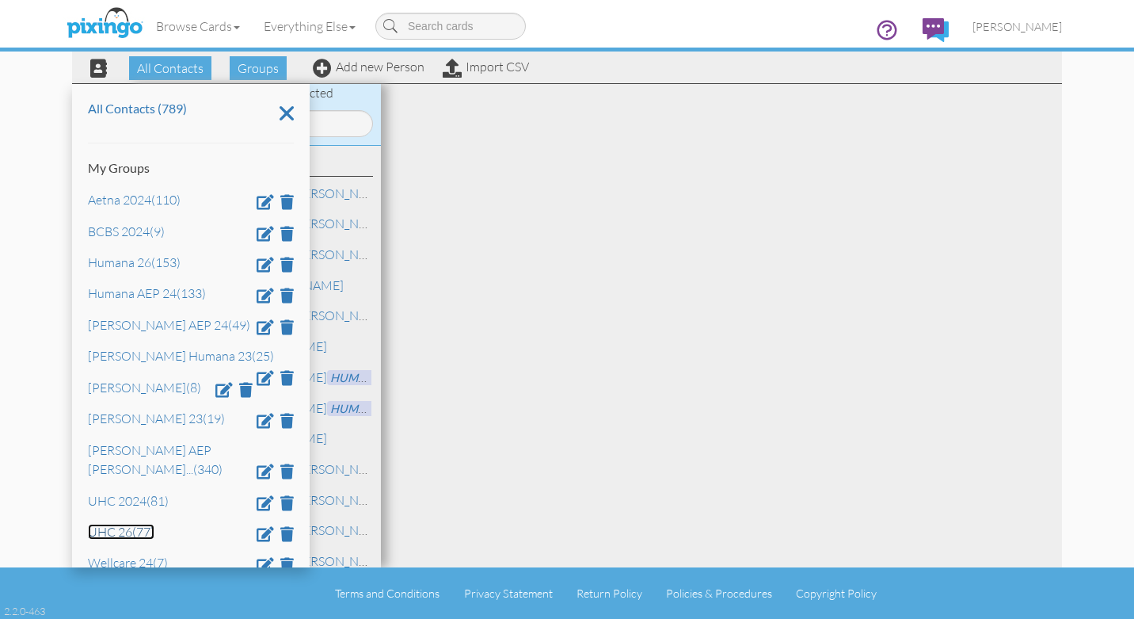
click at [116, 523] on link "UHC 26 (77)" at bounding box center [121, 531] width 67 height 16
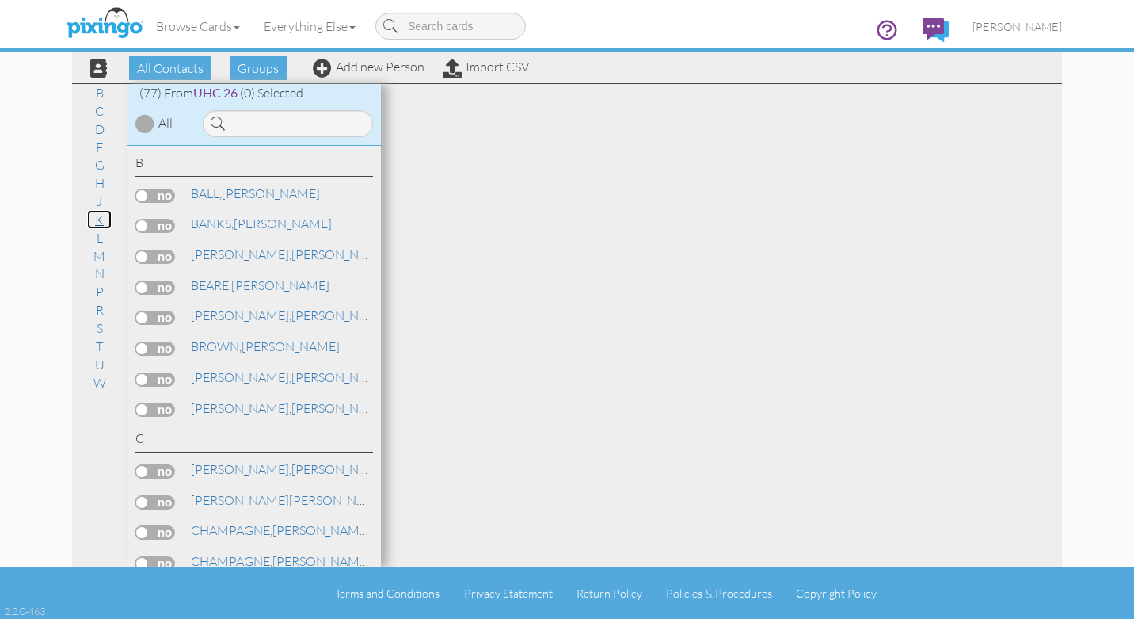
click at [99, 215] on link "K" at bounding box center [99, 219] width 25 height 19
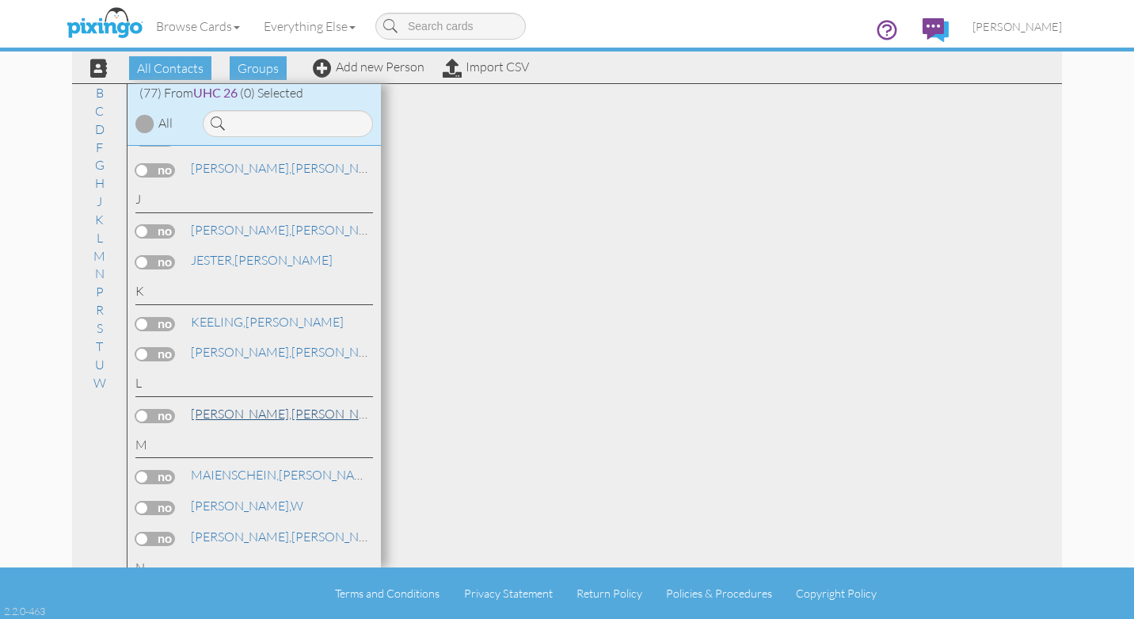
scroll to position [1239, 0]
